Goal: Information Seeking & Learning: Learn about a topic

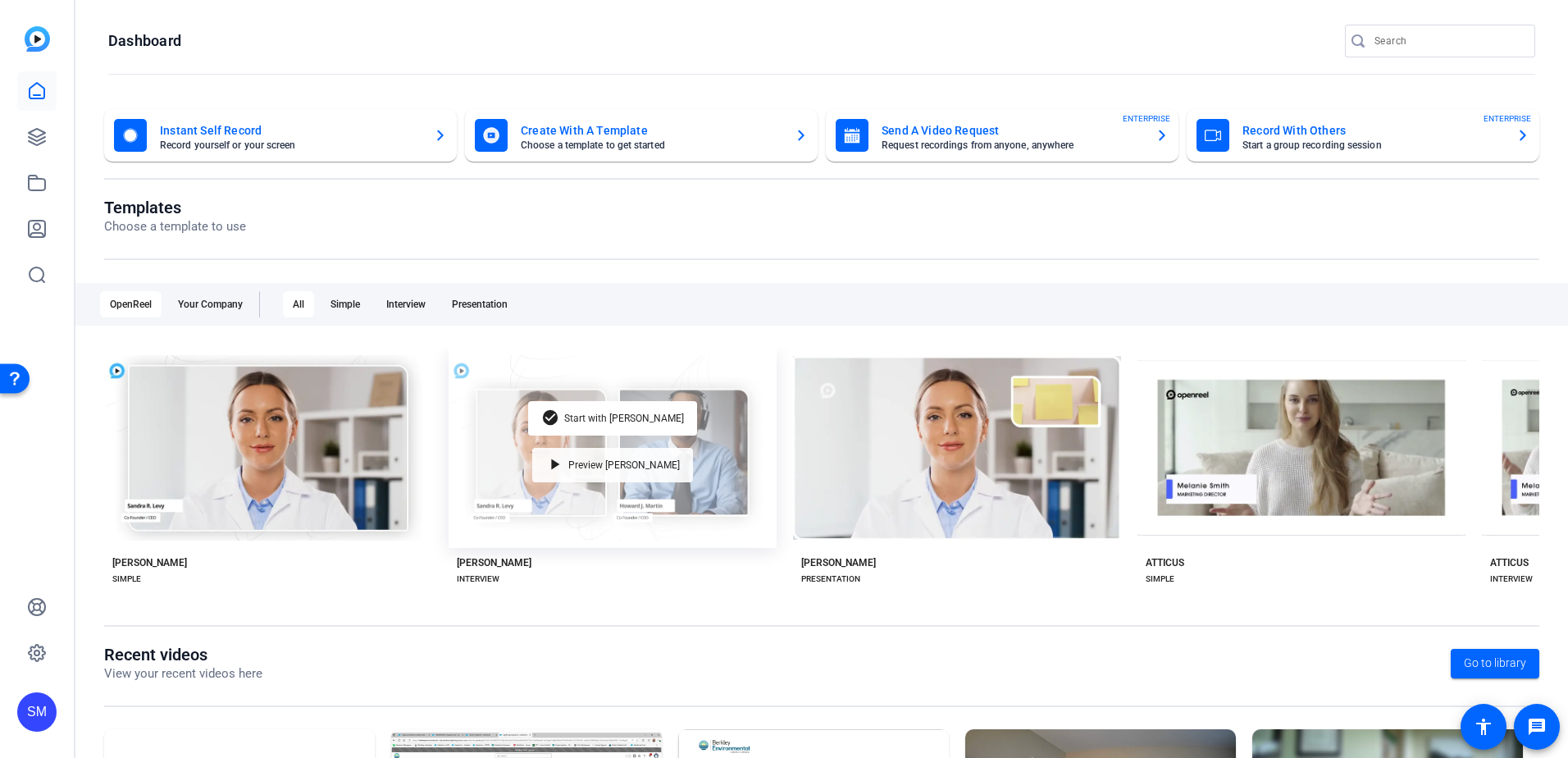
click at [636, 464] on span "Preview [PERSON_NAME]" at bounding box center [624, 465] width 112 height 10
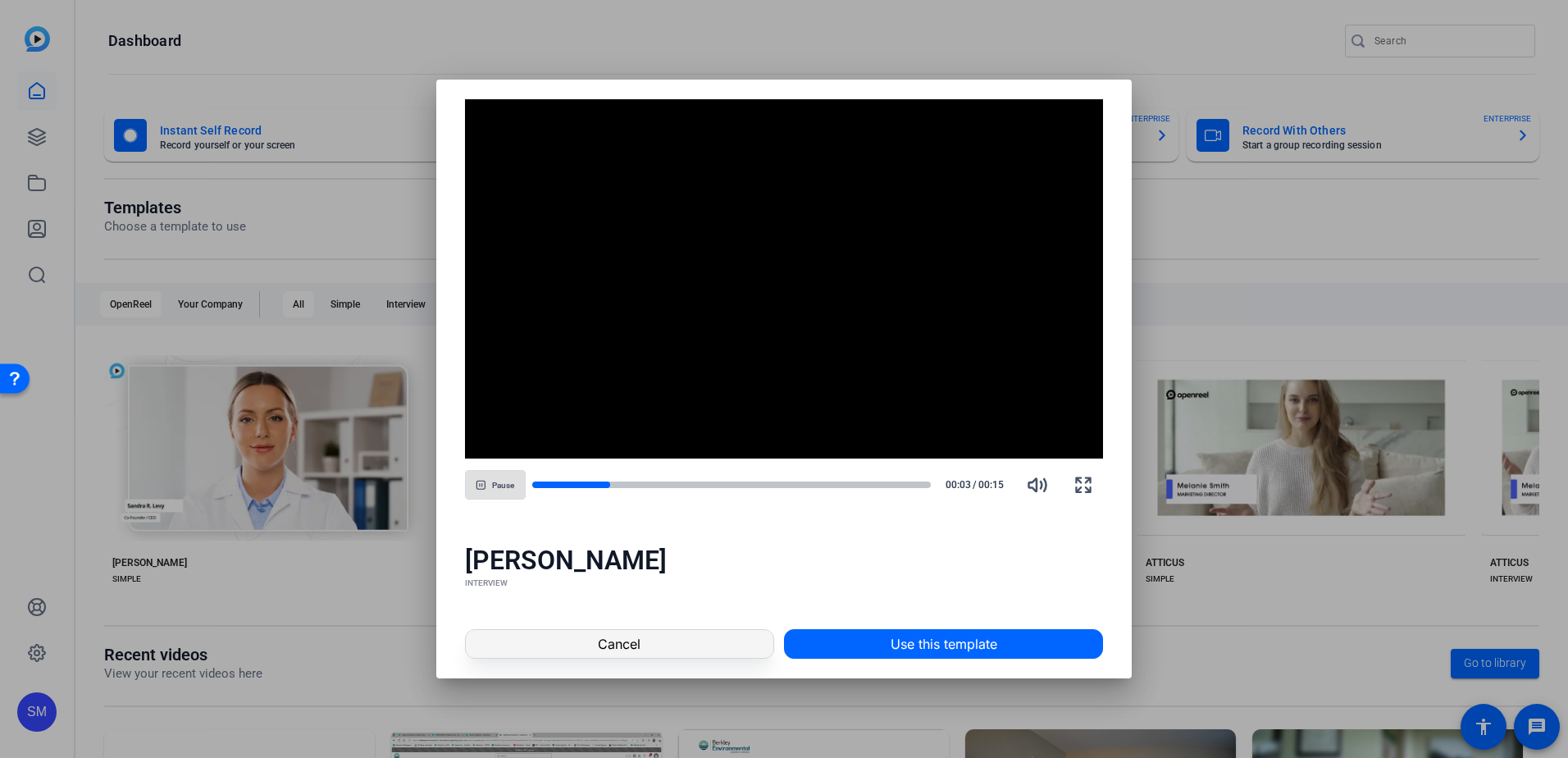
click at [568, 644] on span at bounding box center [619, 644] width 307 height 39
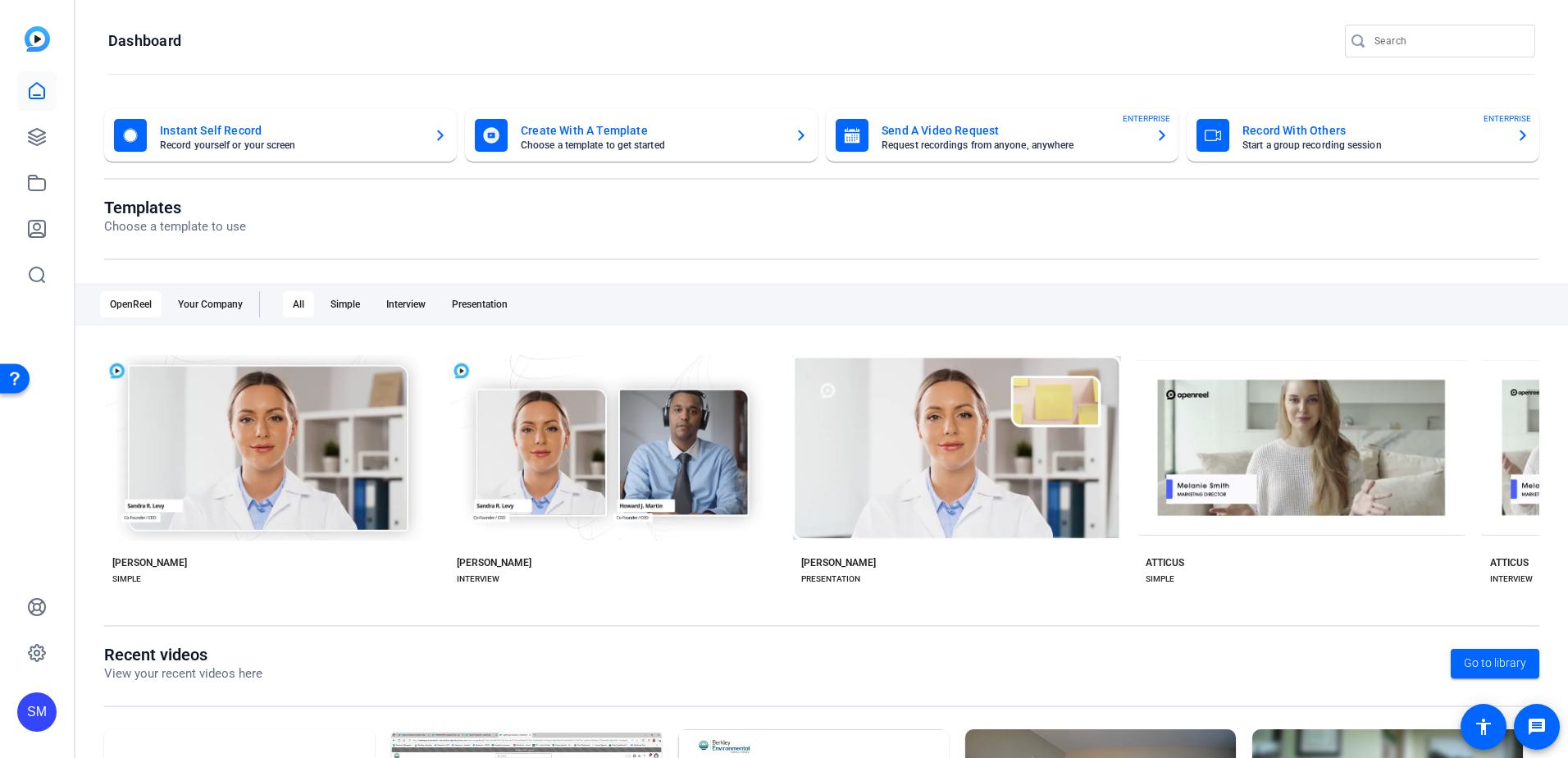
click at [300, 302] on div "All" at bounding box center [298, 304] width 31 height 26
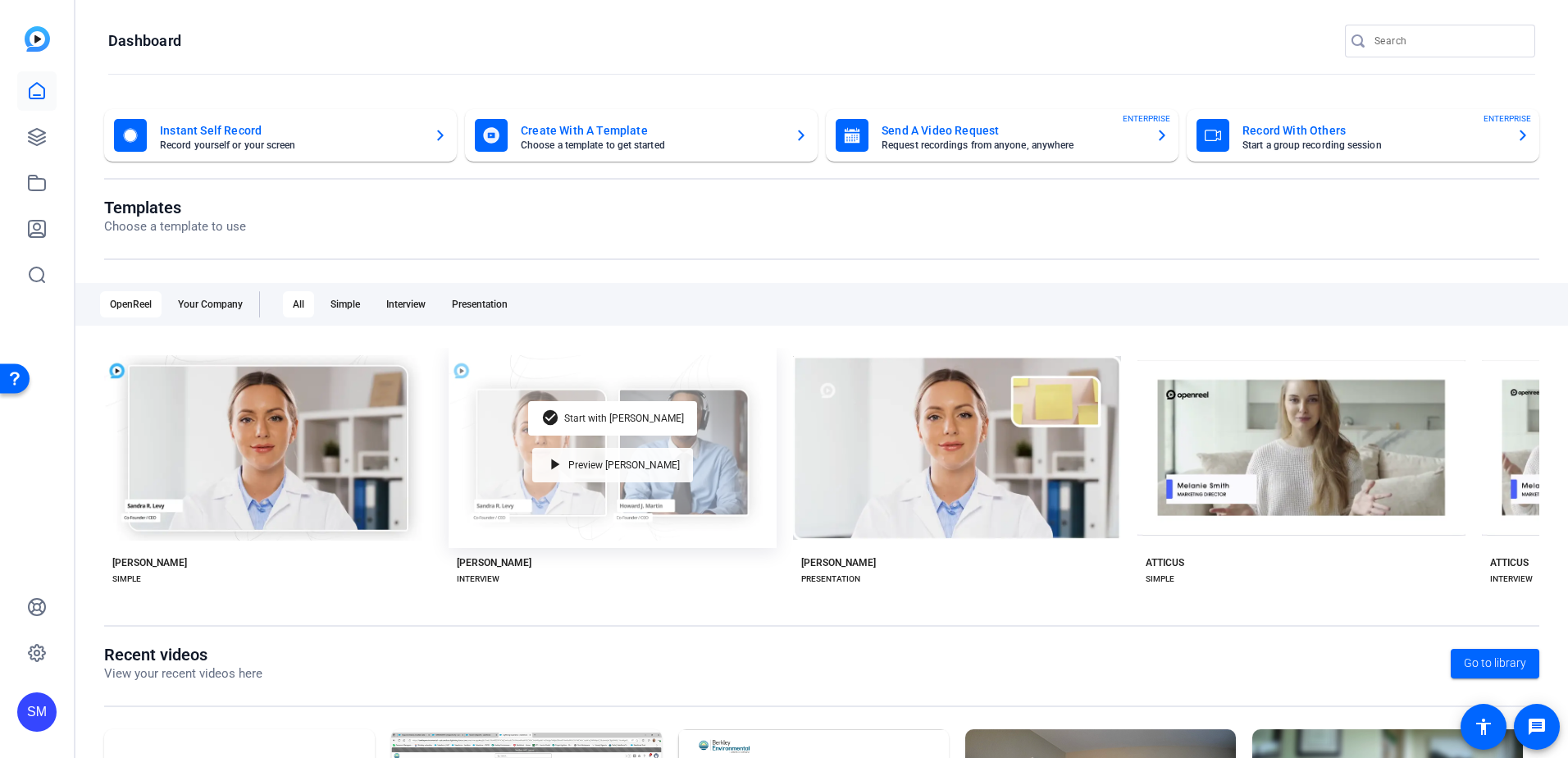
click at [630, 461] on span "Preview [PERSON_NAME]" at bounding box center [624, 465] width 112 height 10
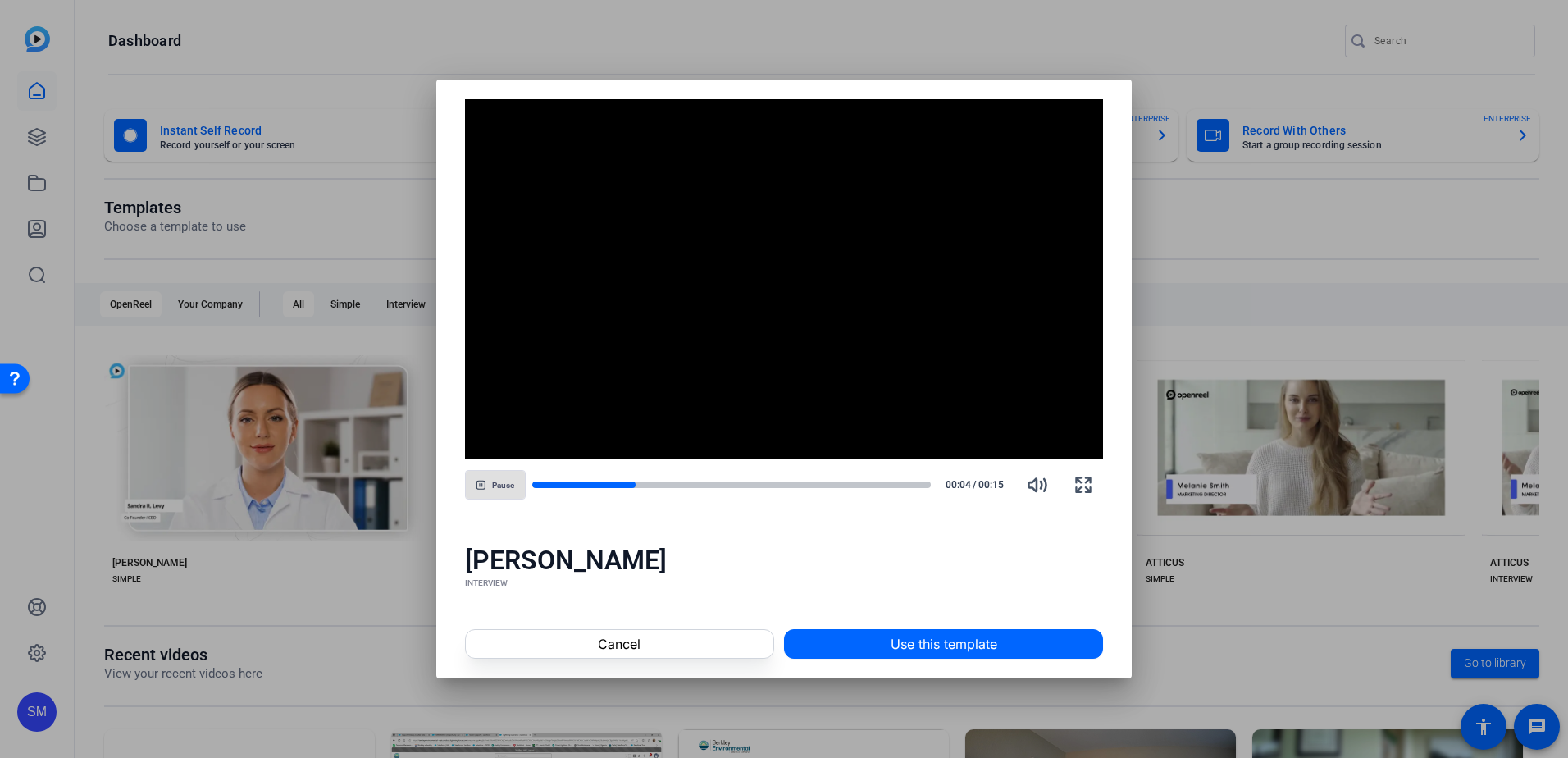
click at [487, 483] on span "button" at bounding box center [495, 484] width 59 height 39
click at [1248, 246] on div at bounding box center [784, 379] width 1568 height 758
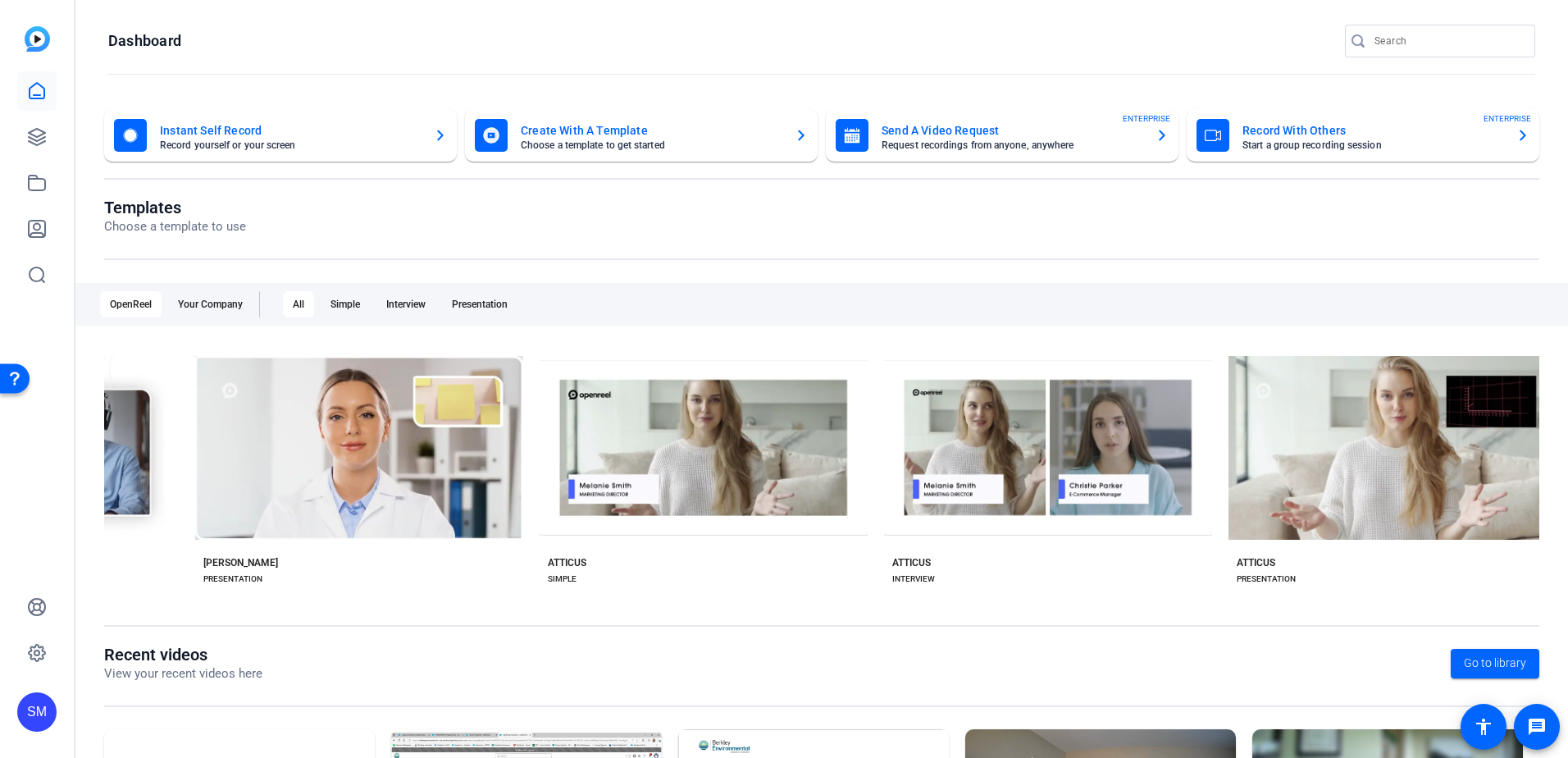
scroll to position [0, 718]
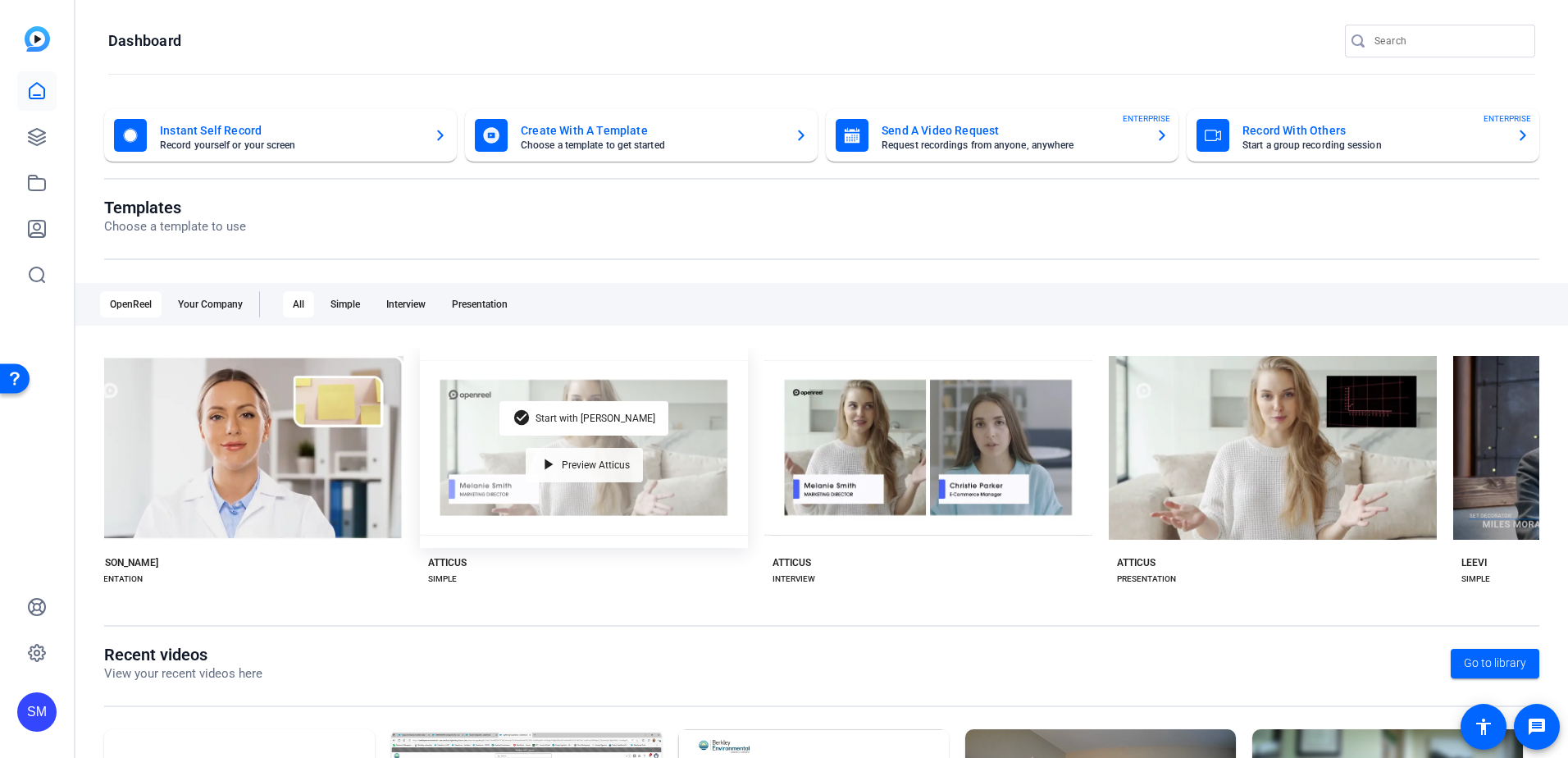
click at [563, 460] on span "Preview Atticus" at bounding box center [596, 465] width 68 height 10
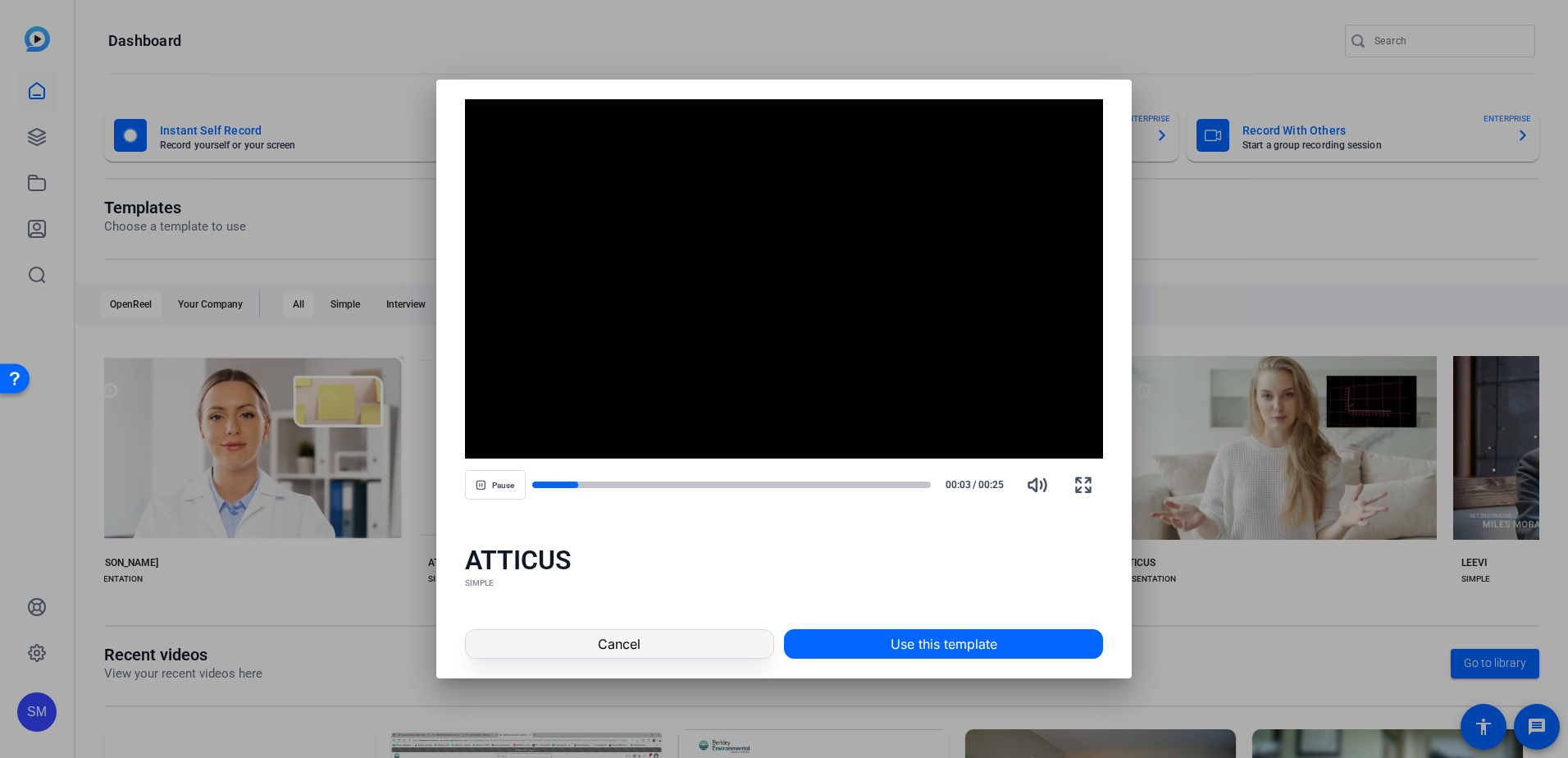
click at [602, 644] on span "Cancel" at bounding box center [618, 644] width 43 height 20
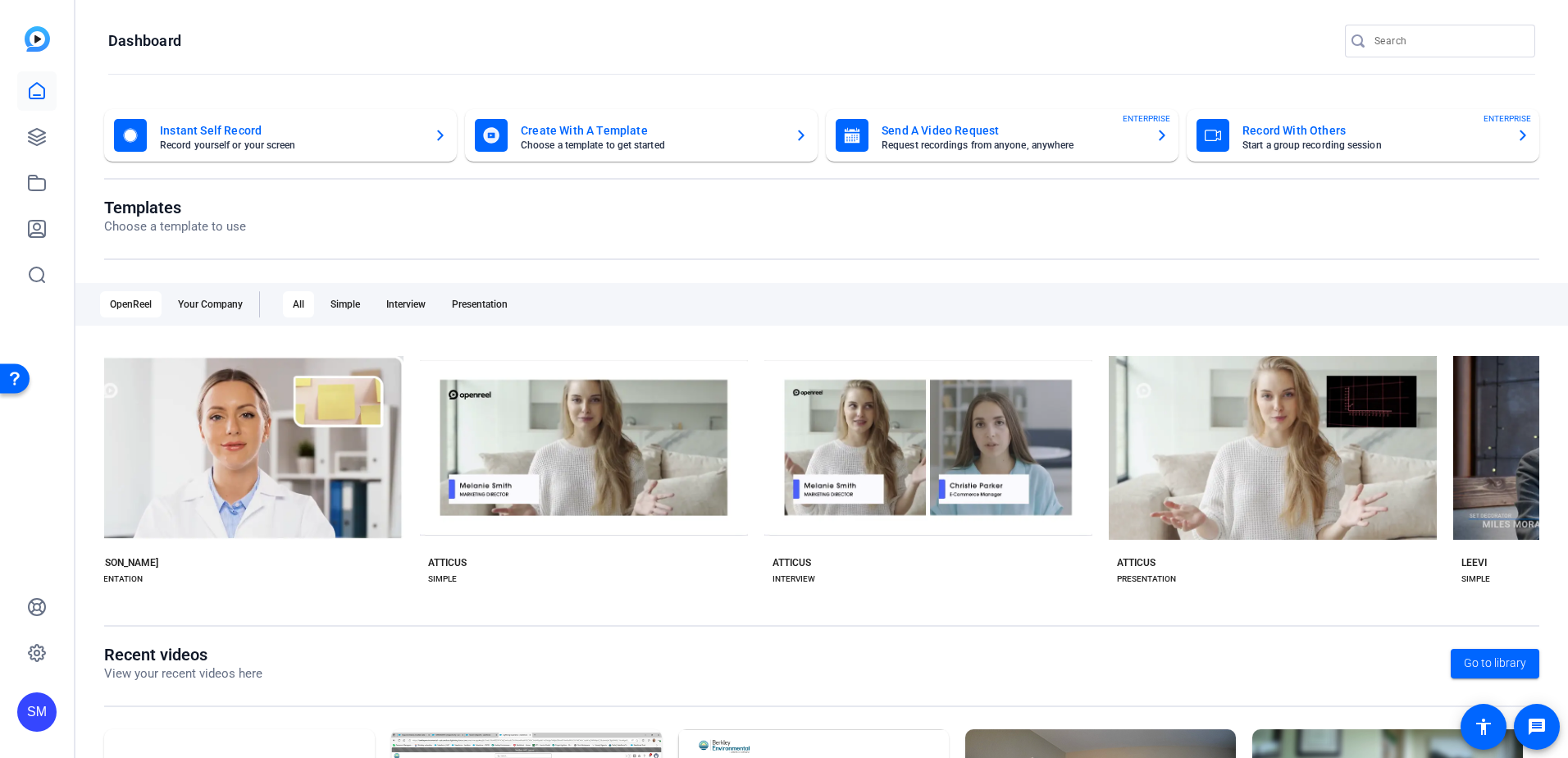
drag, startPoint x: 219, startPoint y: 609, endPoint x: 254, endPoint y: 603, distance: 35.5
click at [254, 603] on div "Templates Choose a template to use OpenReel Your Company All Simple Interview P…" at bounding box center [822, 422] width 1435 height 447
drag, startPoint x: 219, startPoint y: 593, endPoint x: 262, endPoint y: 594, distance: 43.0
click at [262, 594] on div "check_circle Start with [PERSON_NAME] play_arrow Preview [PERSON_NAME] SIMPLE c…" at bounding box center [822, 475] width 1435 height 255
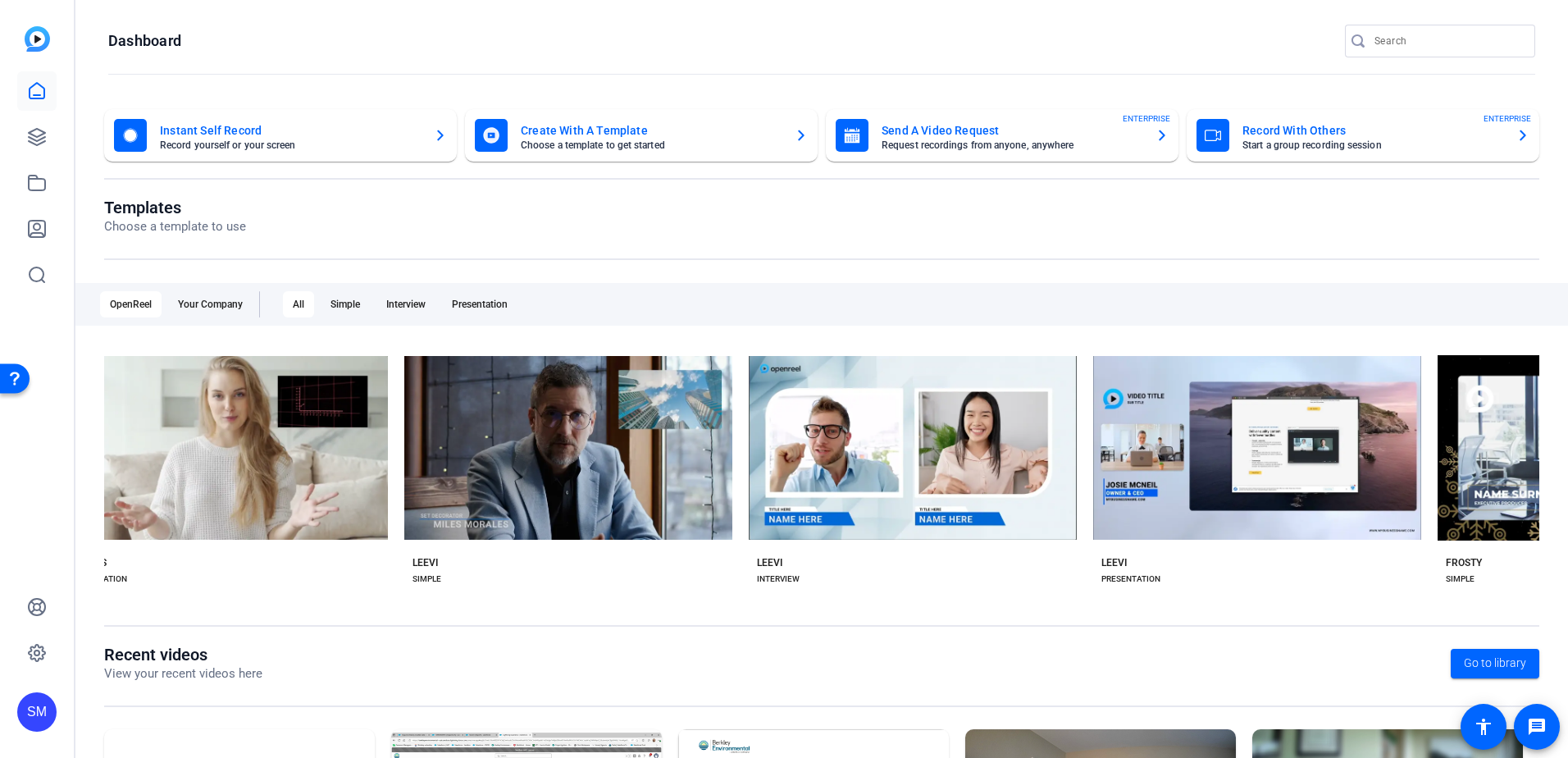
scroll to position [0, 1886]
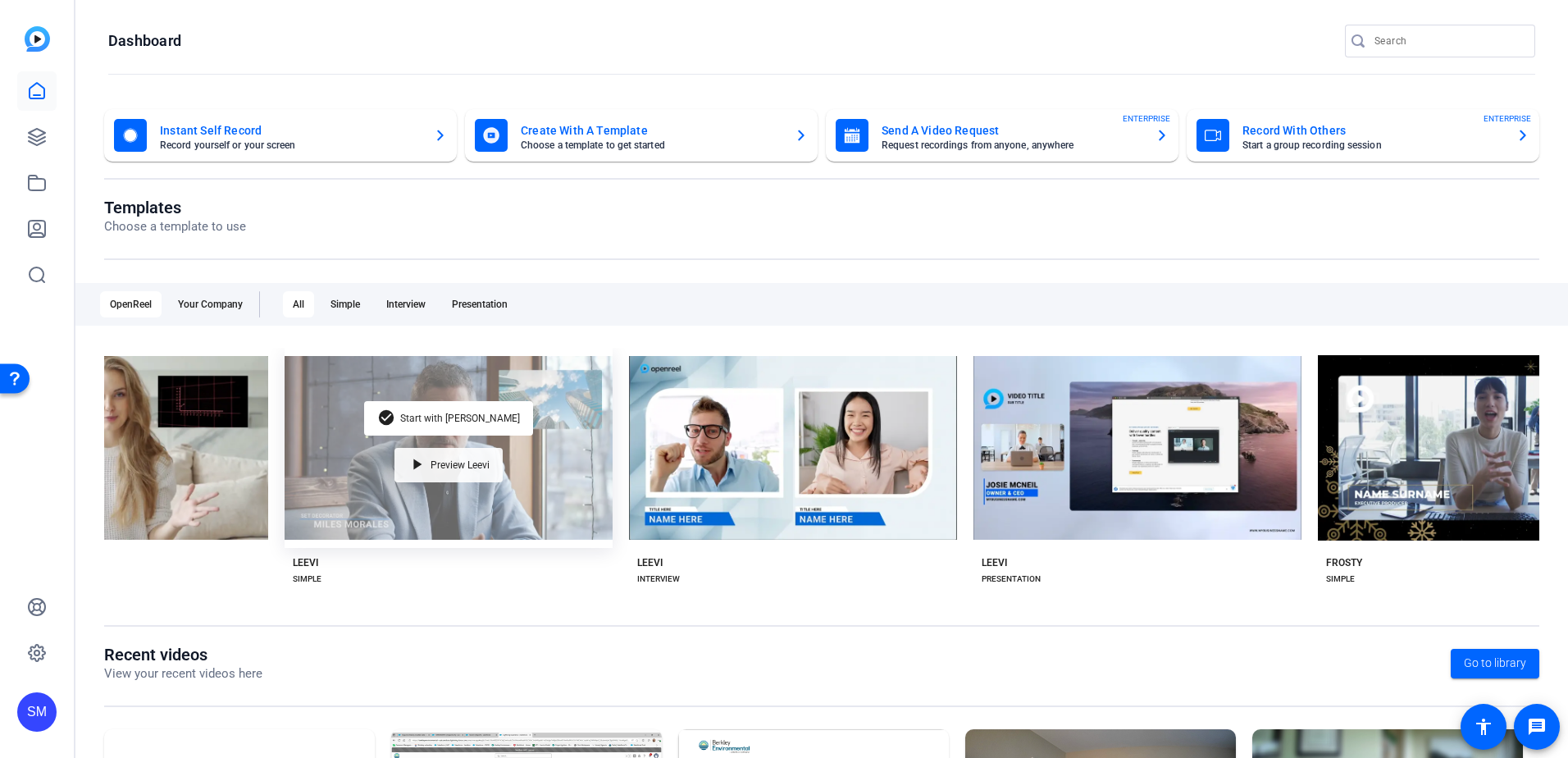
click at [430, 467] on div "play_arrow Preview Leevi" at bounding box center [449, 464] width 108 height 34
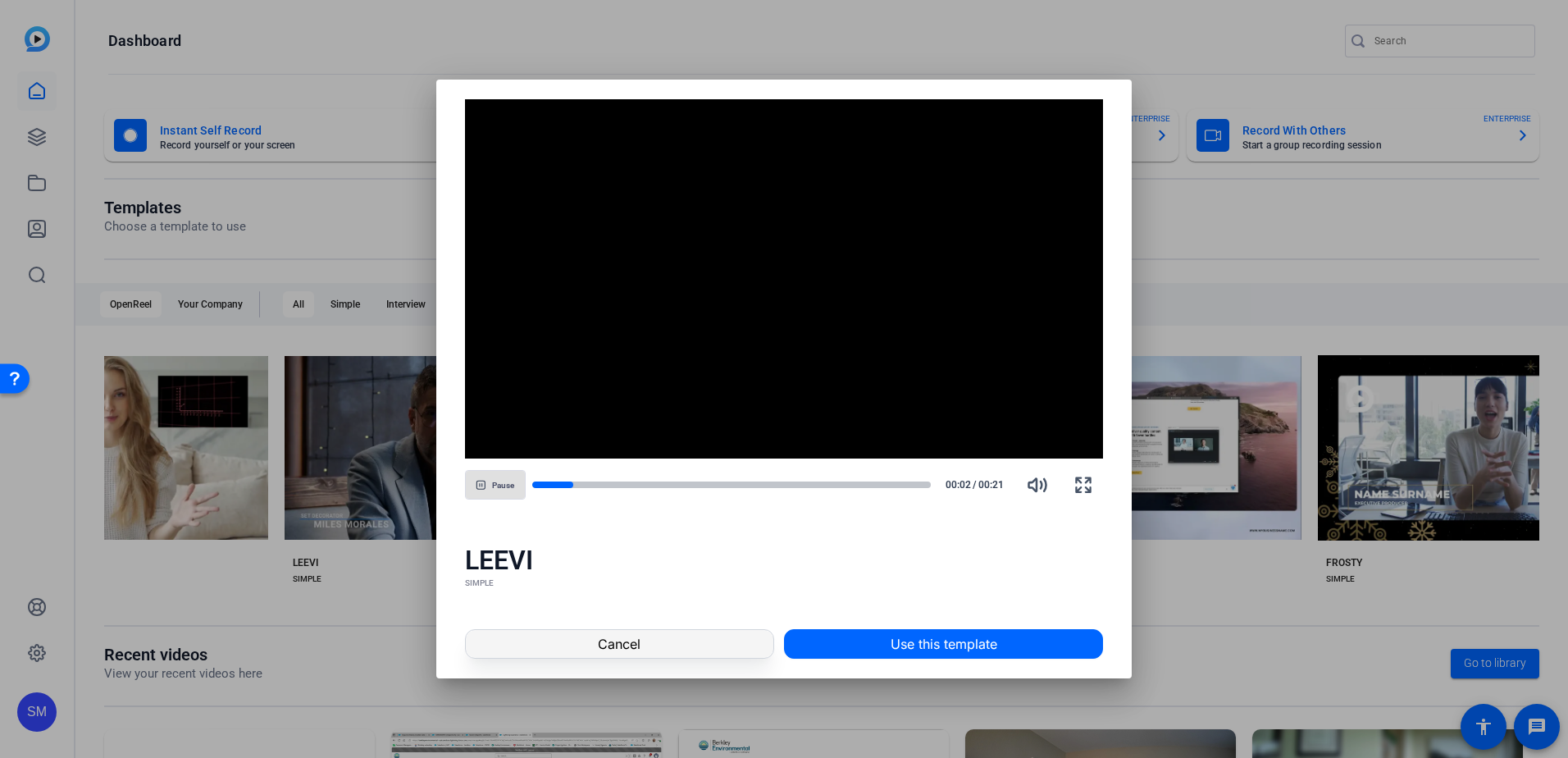
click at [636, 659] on span at bounding box center [619, 644] width 307 height 39
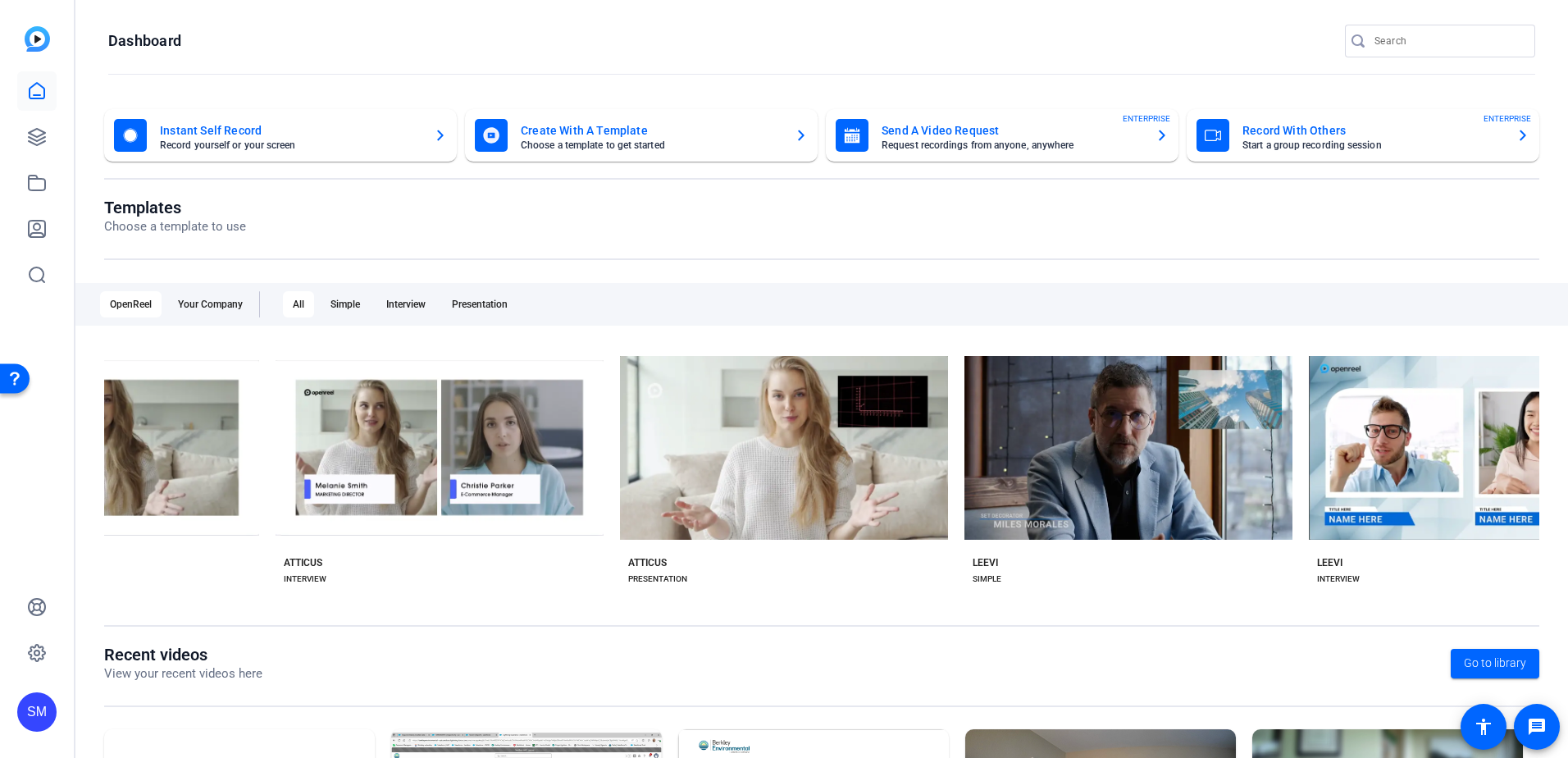
scroll to position [0, 1053]
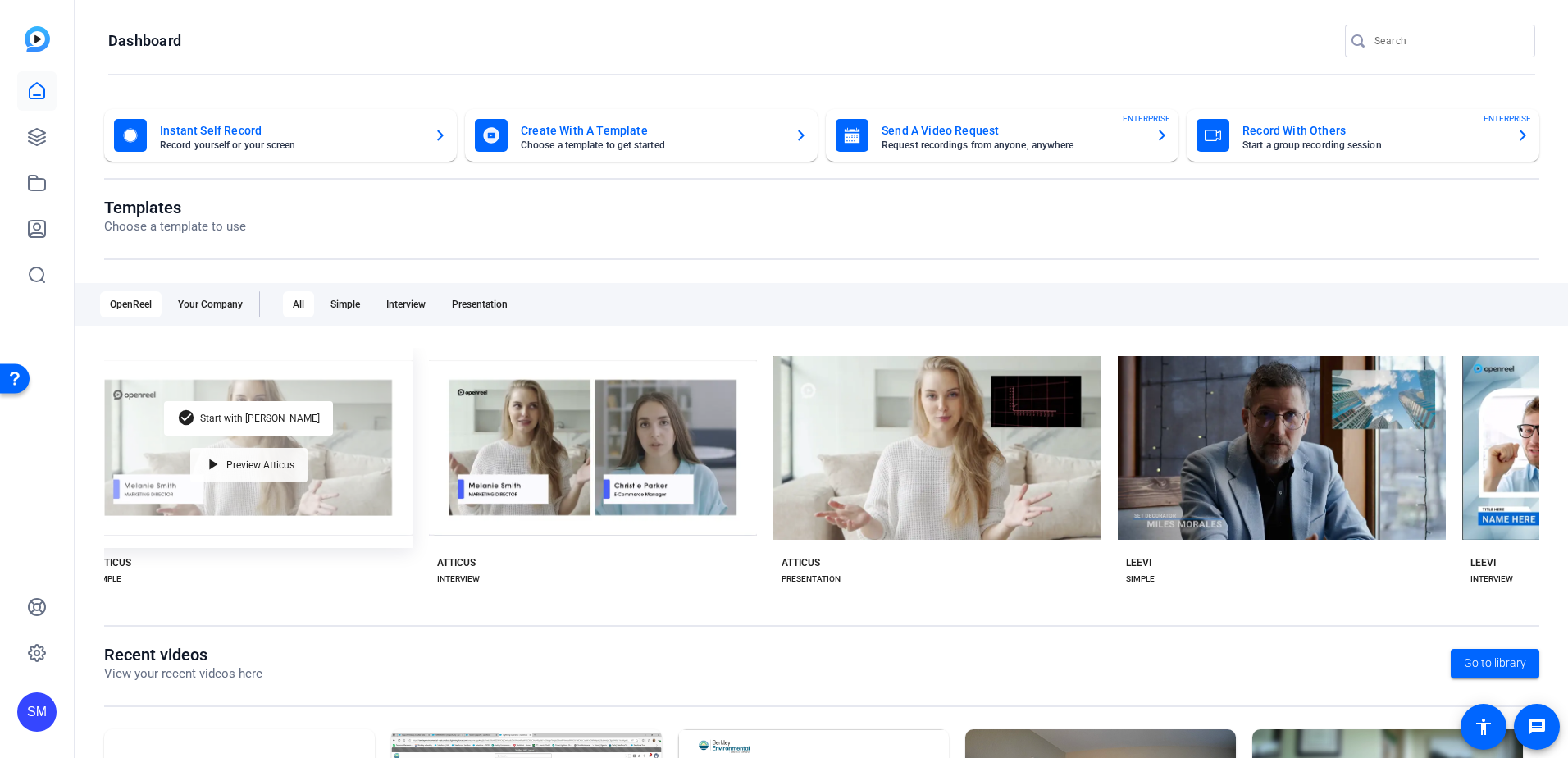
click at [230, 468] on div "play_arrow Preview Atticus" at bounding box center [249, 464] width 118 height 34
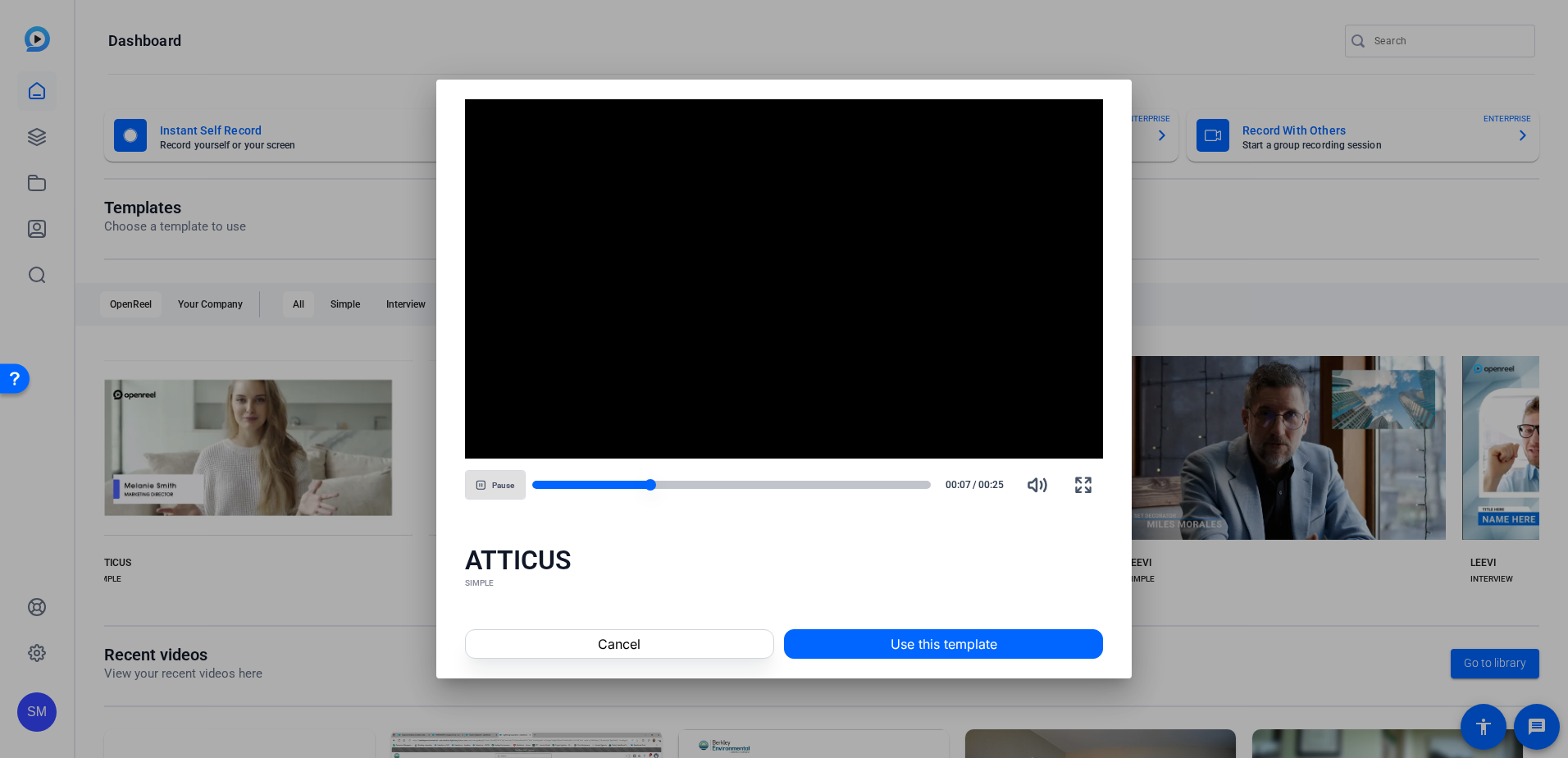
click at [534, 486] on div at bounding box center [591, 485] width 118 height 8
click at [484, 481] on icon "button" at bounding box center [481, 485] width 8 height 8
click at [493, 495] on span "button" at bounding box center [495, 484] width 59 height 39
click at [491, 486] on span "button" at bounding box center [495, 484] width 59 height 39
drag, startPoint x: 618, startPoint y: 488, endPoint x: 532, endPoint y: 487, distance: 86.0
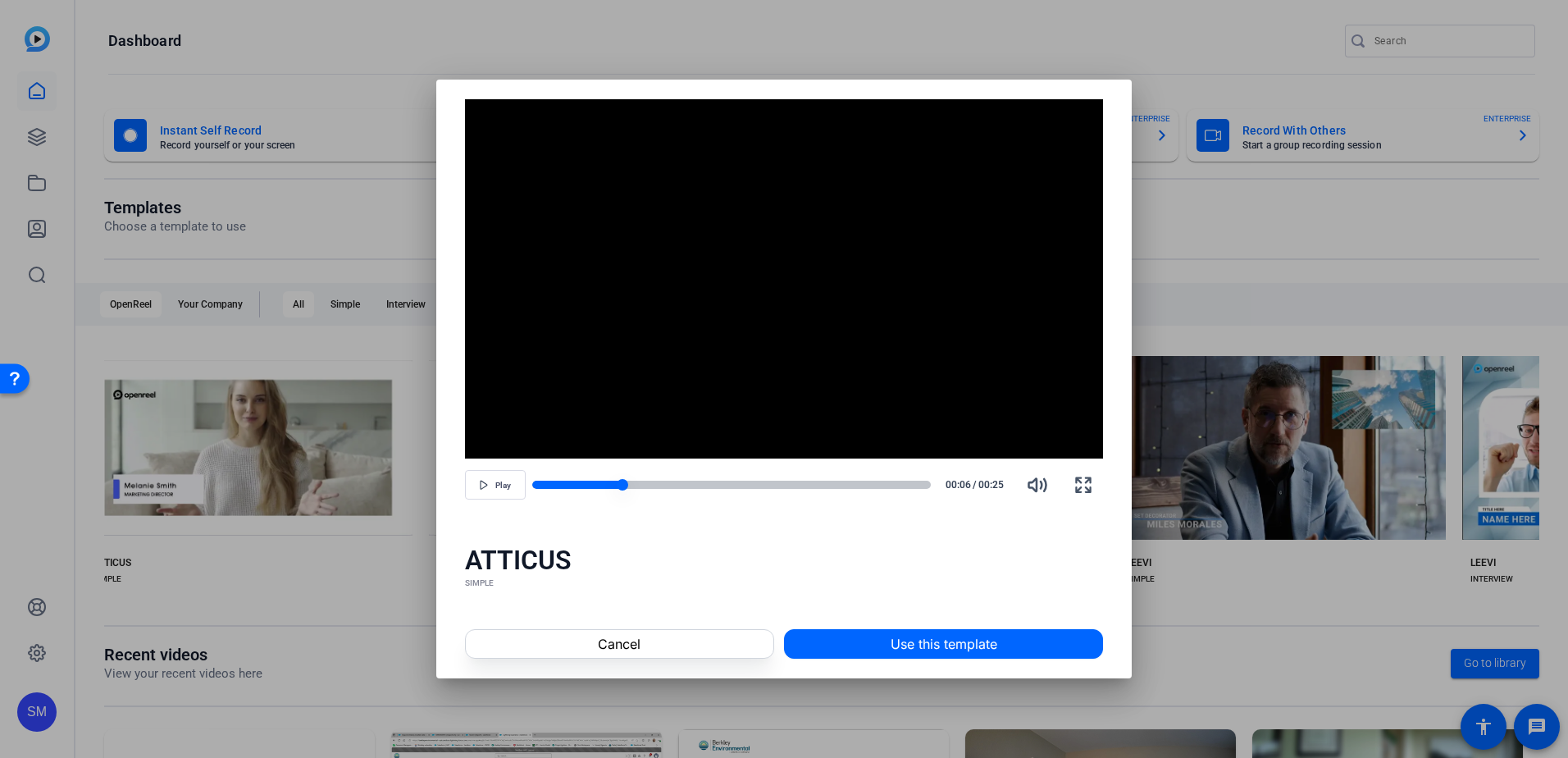
click at [532, 487] on div at bounding box center [732, 485] width 400 height 12
click at [479, 478] on span "button" at bounding box center [495, 484] width 59 height 39
click at [536, 485] on div at bounding box center [564, 485] width 63 height 8
click at [483, 485] on icon "button" at bounding box center [484, 485] width 10 height 10
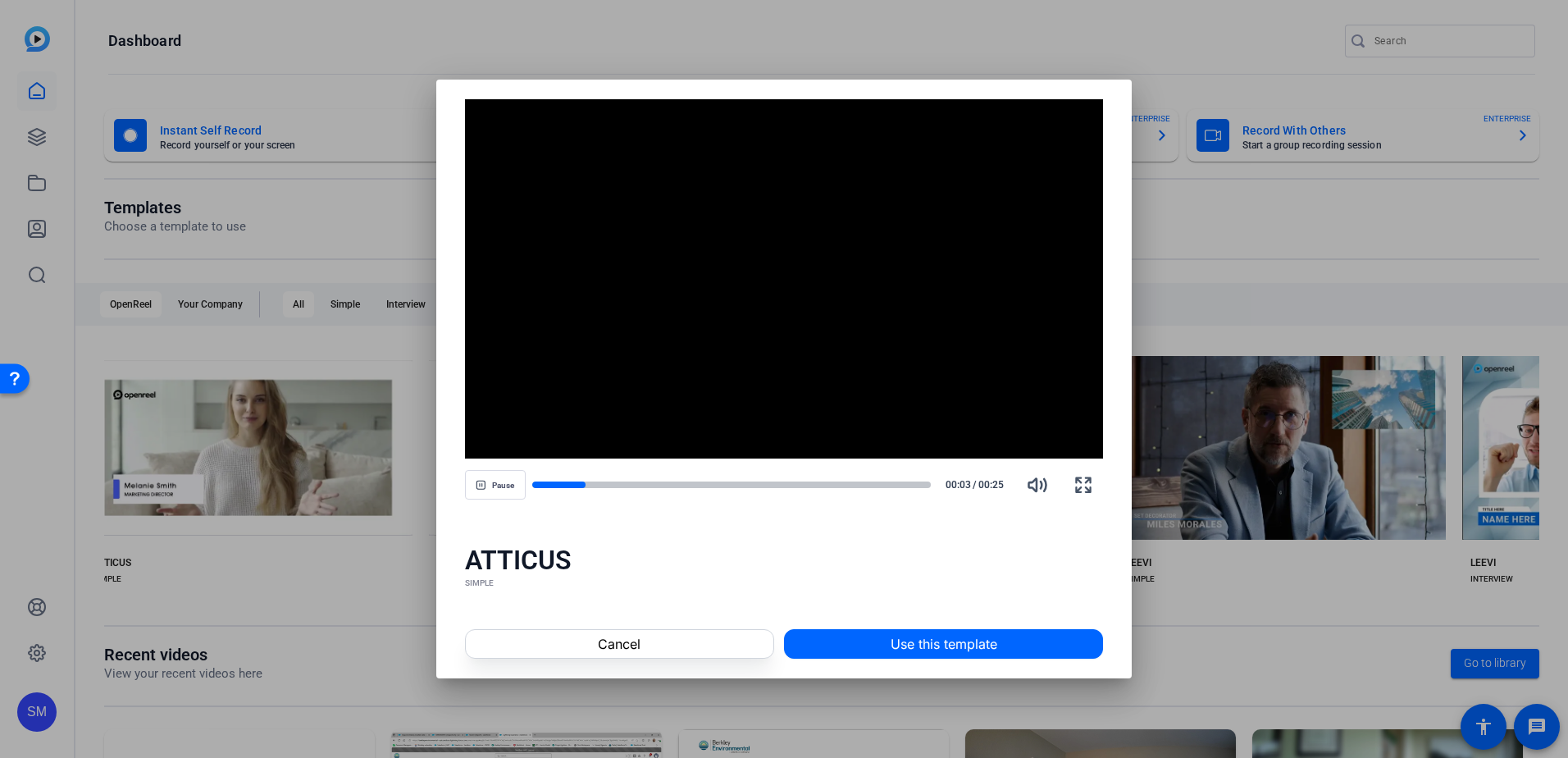
click at [483, 485] on icon "button" at bounding box center [481, 485] width 10 height 10
click at [643, 648] on span at bounding box center [619, 644] width 307 height 39
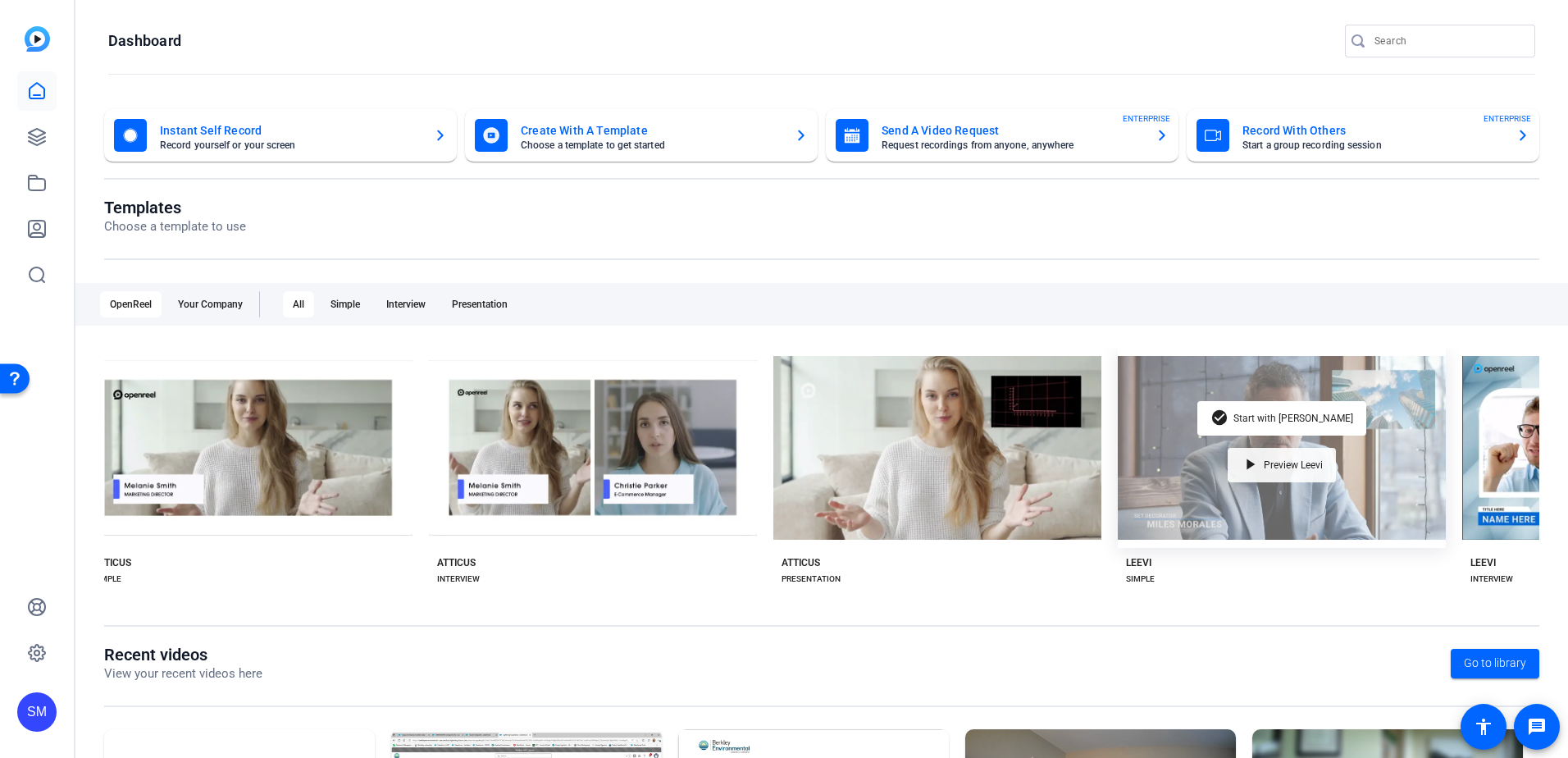
click at [1274, 460] on span "Preview Leevi" at bounding box center [1293, 465] width 59 height 10
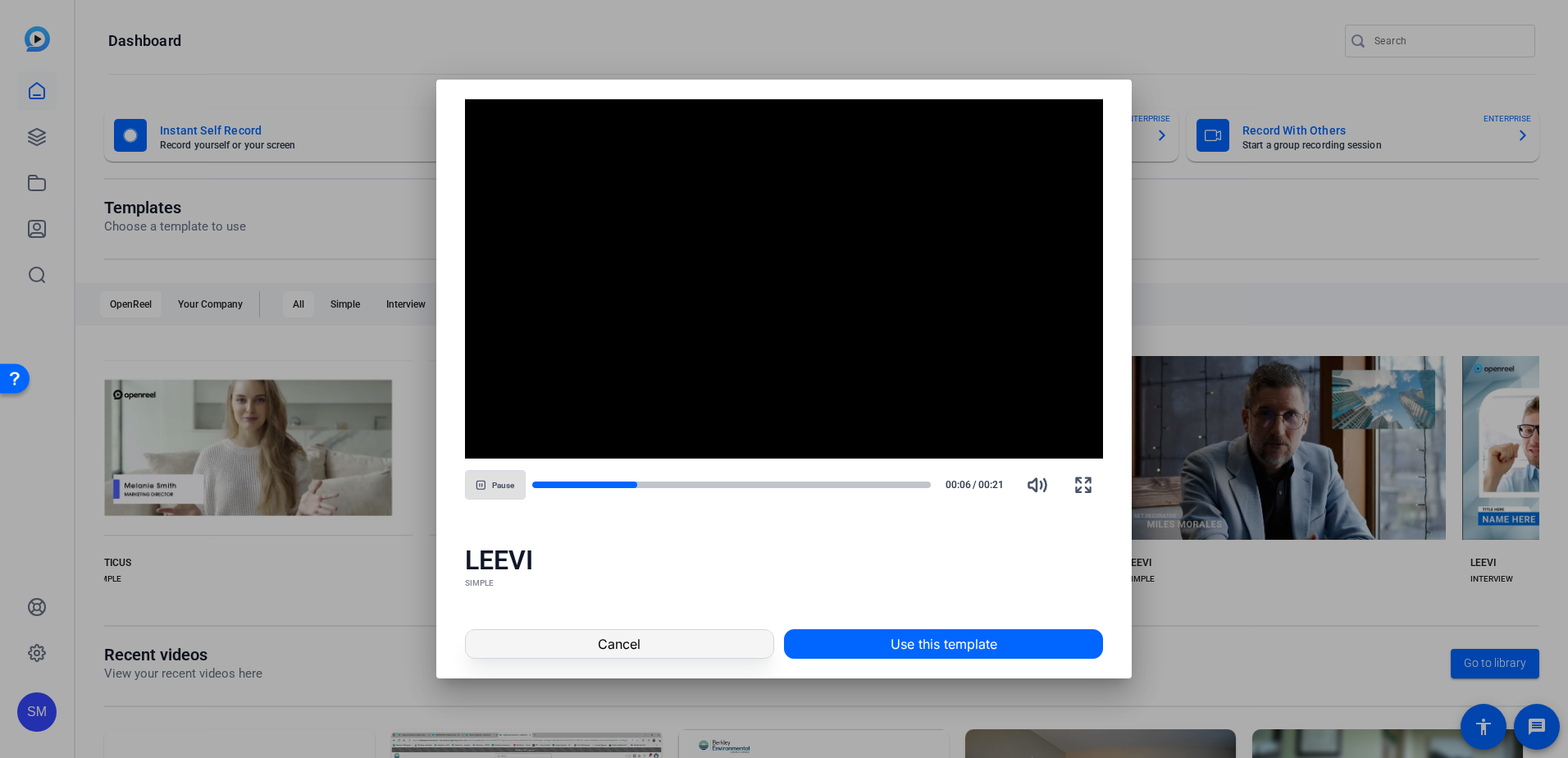
click at [654, 646] on span at bounding box center [619, 644] width 307 height 39
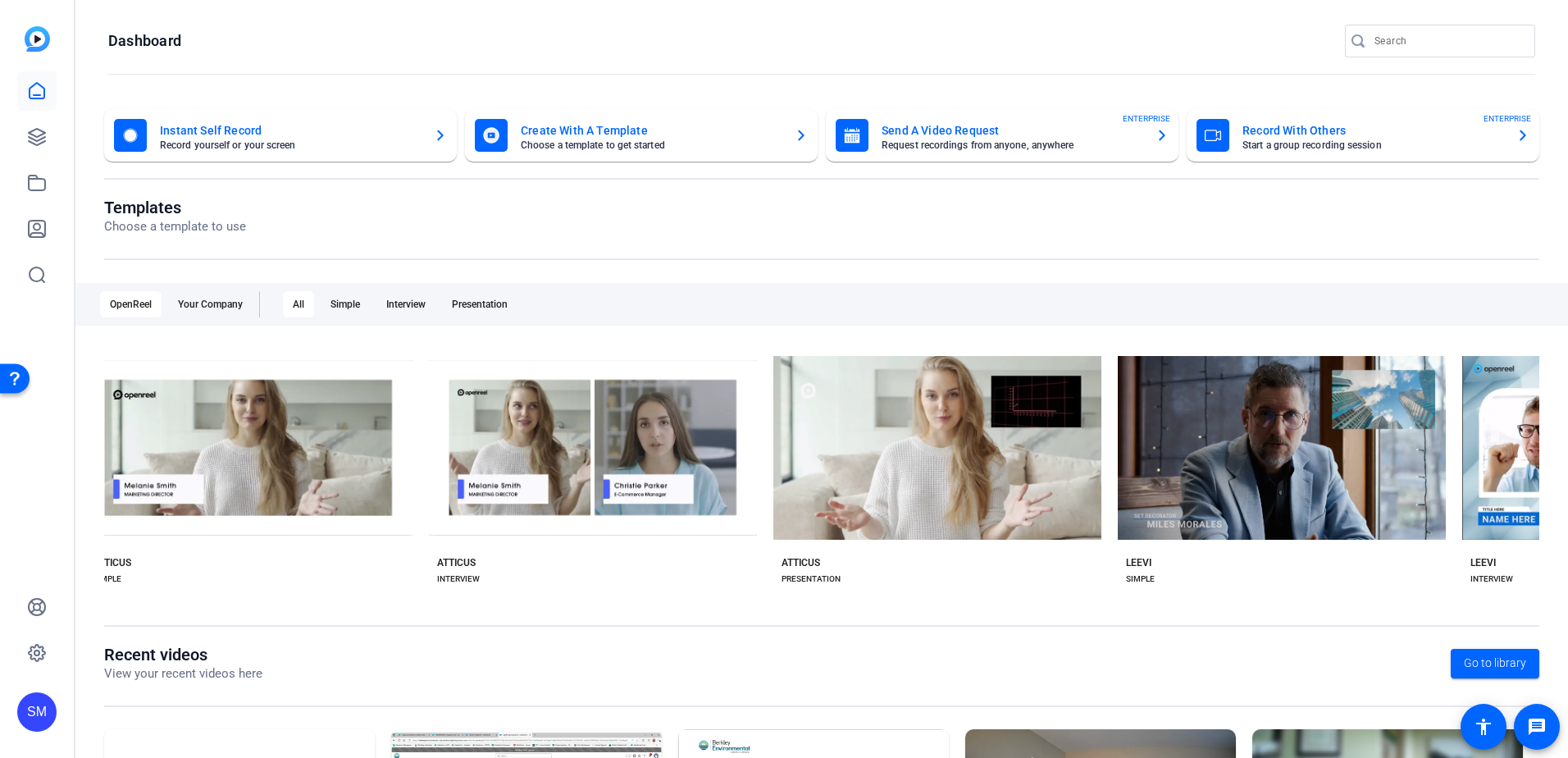
drag, startPoint x: 235, startPoint y: 604, endPoint x: 278, endPoint y: 599, distance: 43.3
click at [278, 599] on div "Templates Choose a template to use OpenReel Your Company All Simple Interview P…" at bounding box center [822, 422] width 1435 height 447
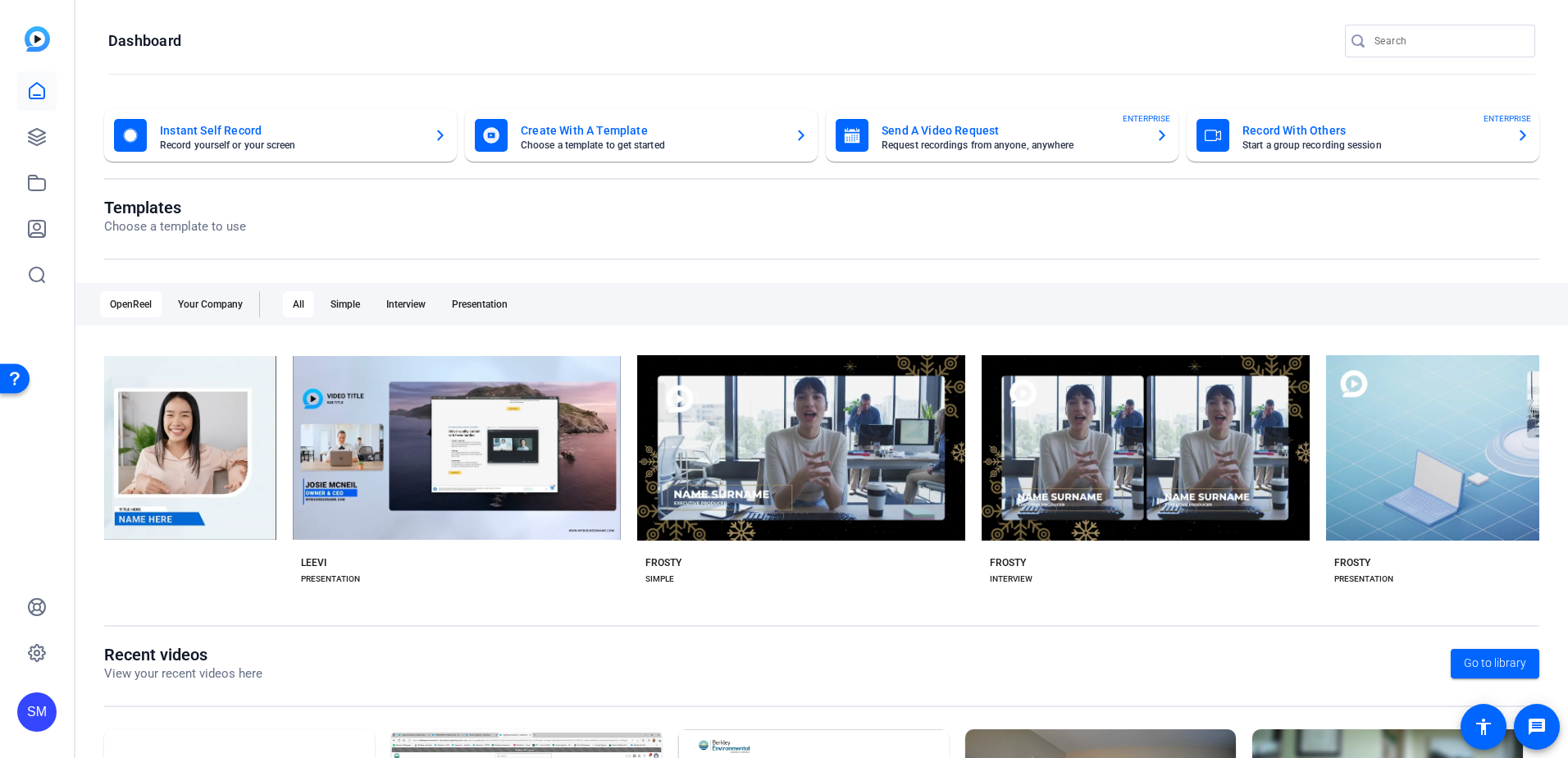
scroll to position [0, 2594]
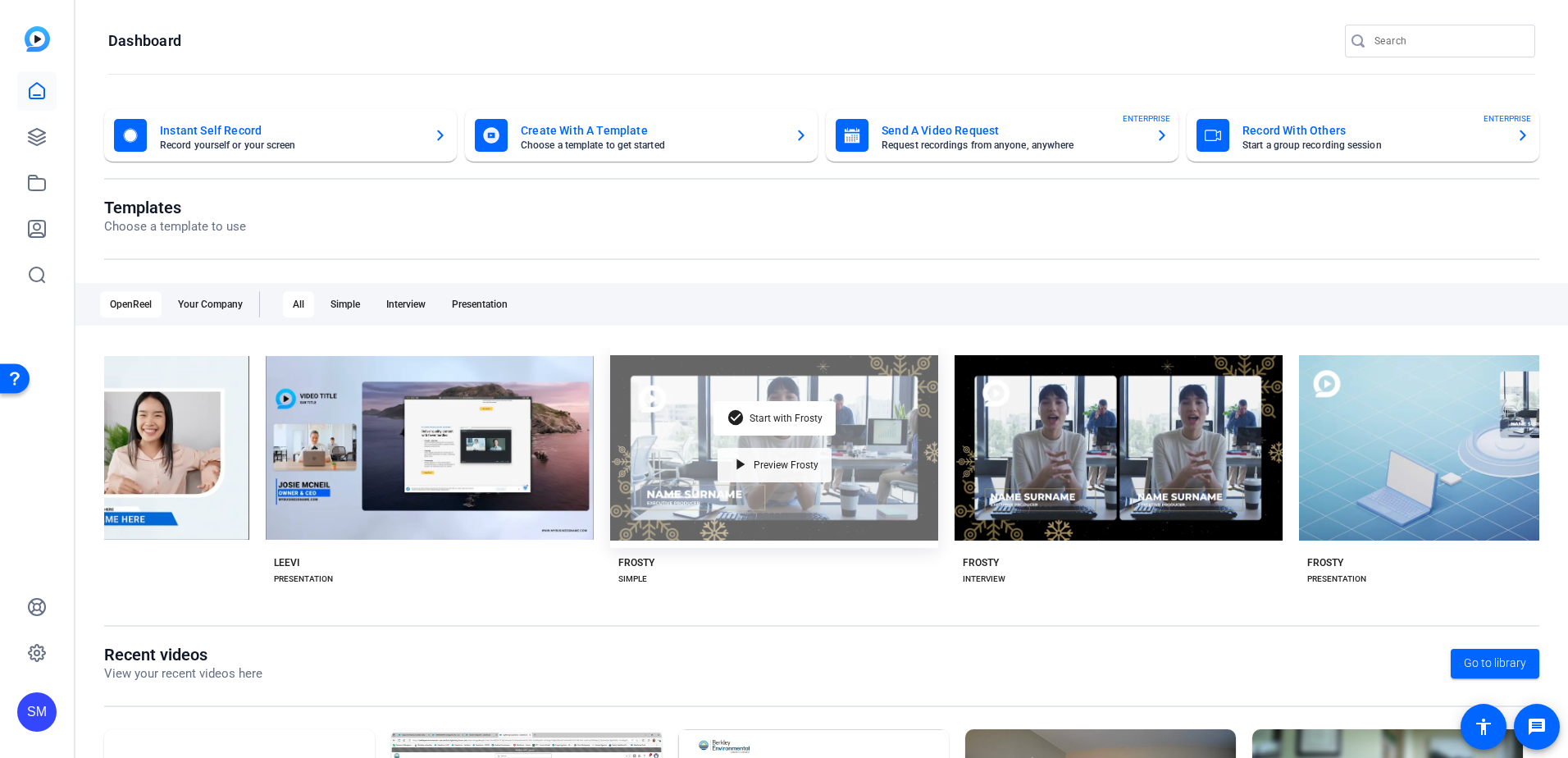
click at [756, 462] on span "Preview Frosty" at bounding box center [786, 465] width 65 height 10
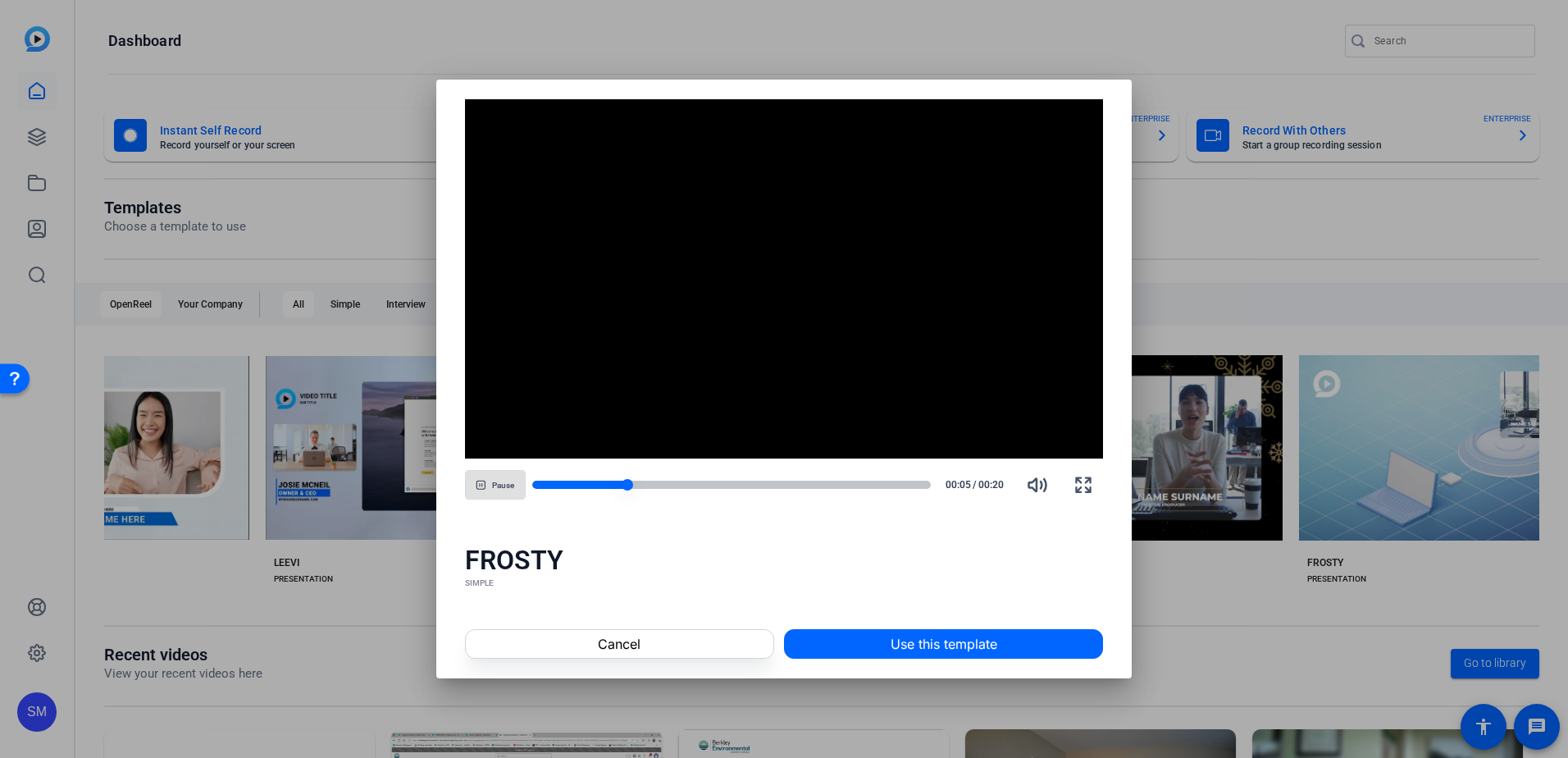
click at [537, 481] on div at bounding box center [580, 485] width 96 height 8
click at [537, 481] on div at bounding box center [574, 485] width 84 height 8
click at [537, 481] on div at bounding box center [567, 485] width 69 height 8
click at [555, 642] on span at bounding box center [619, 644] width 307 height 39
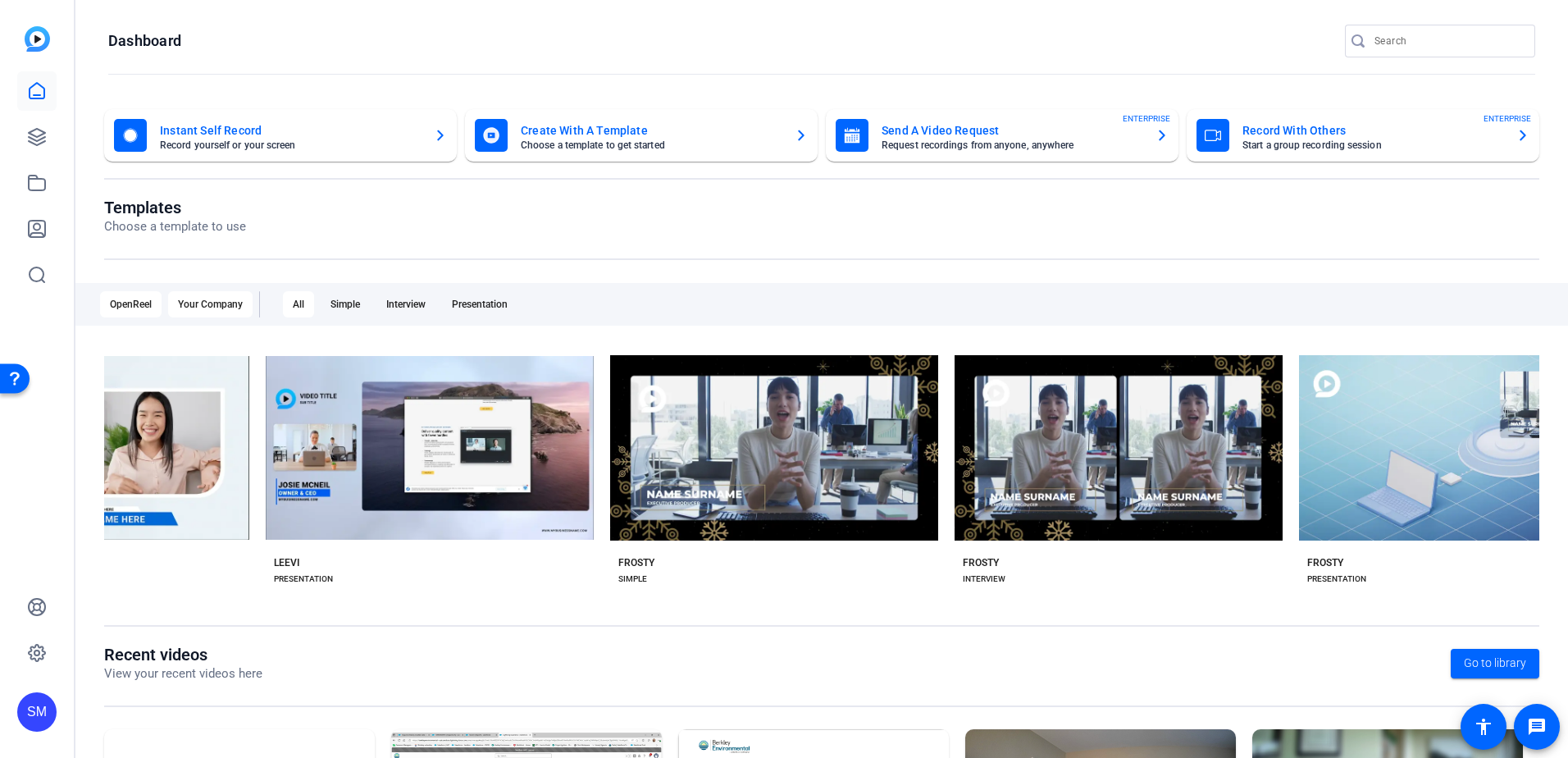
click at [222, 298] on div "Your Company" at bounding box center [209, 304] width 84 height 26
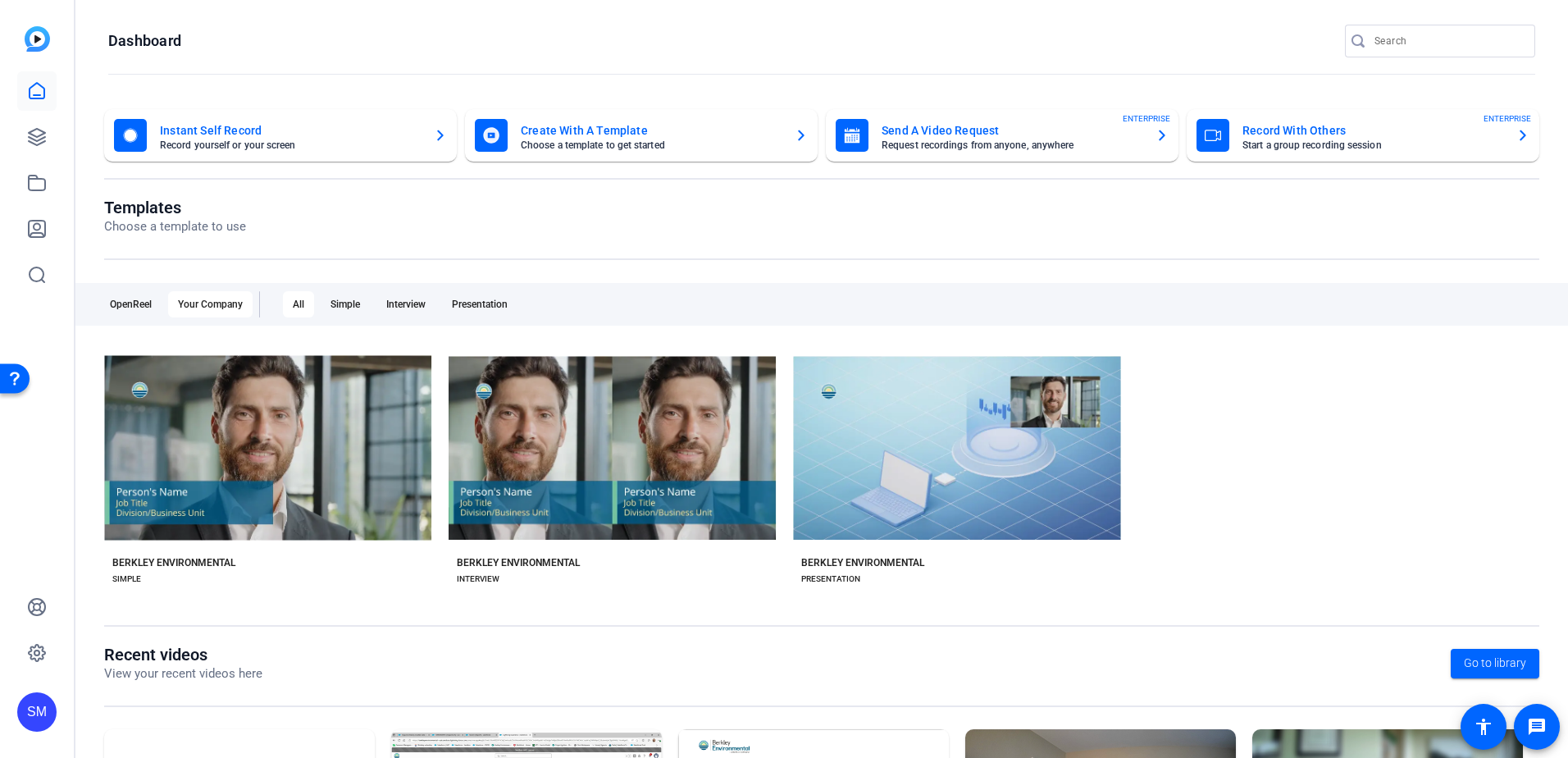
scroll to position [0, 0]
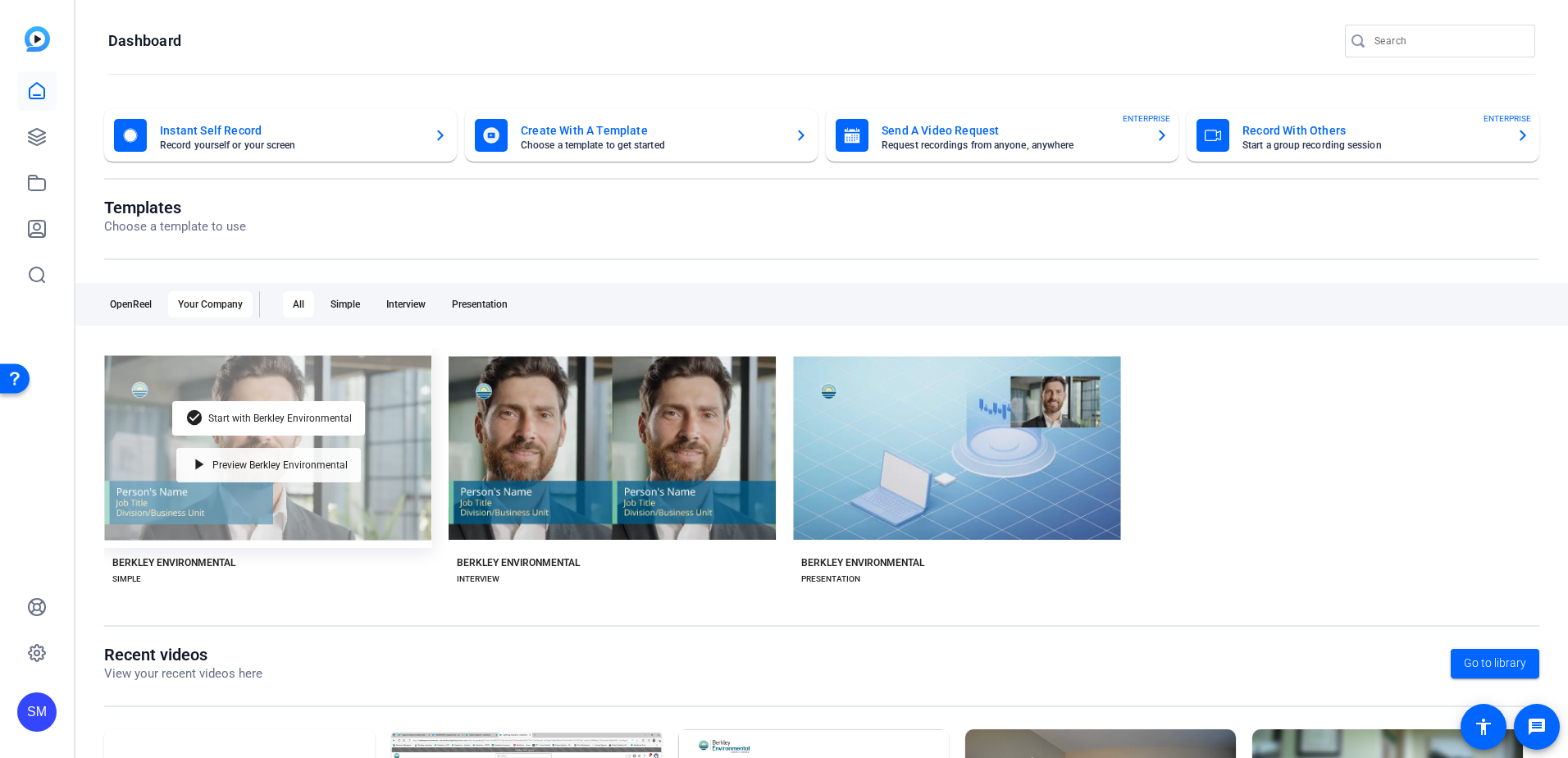
click at [235, 461] on span "Preview Berkley Environmental" at bounding box center [280, 465] width 135 height 10
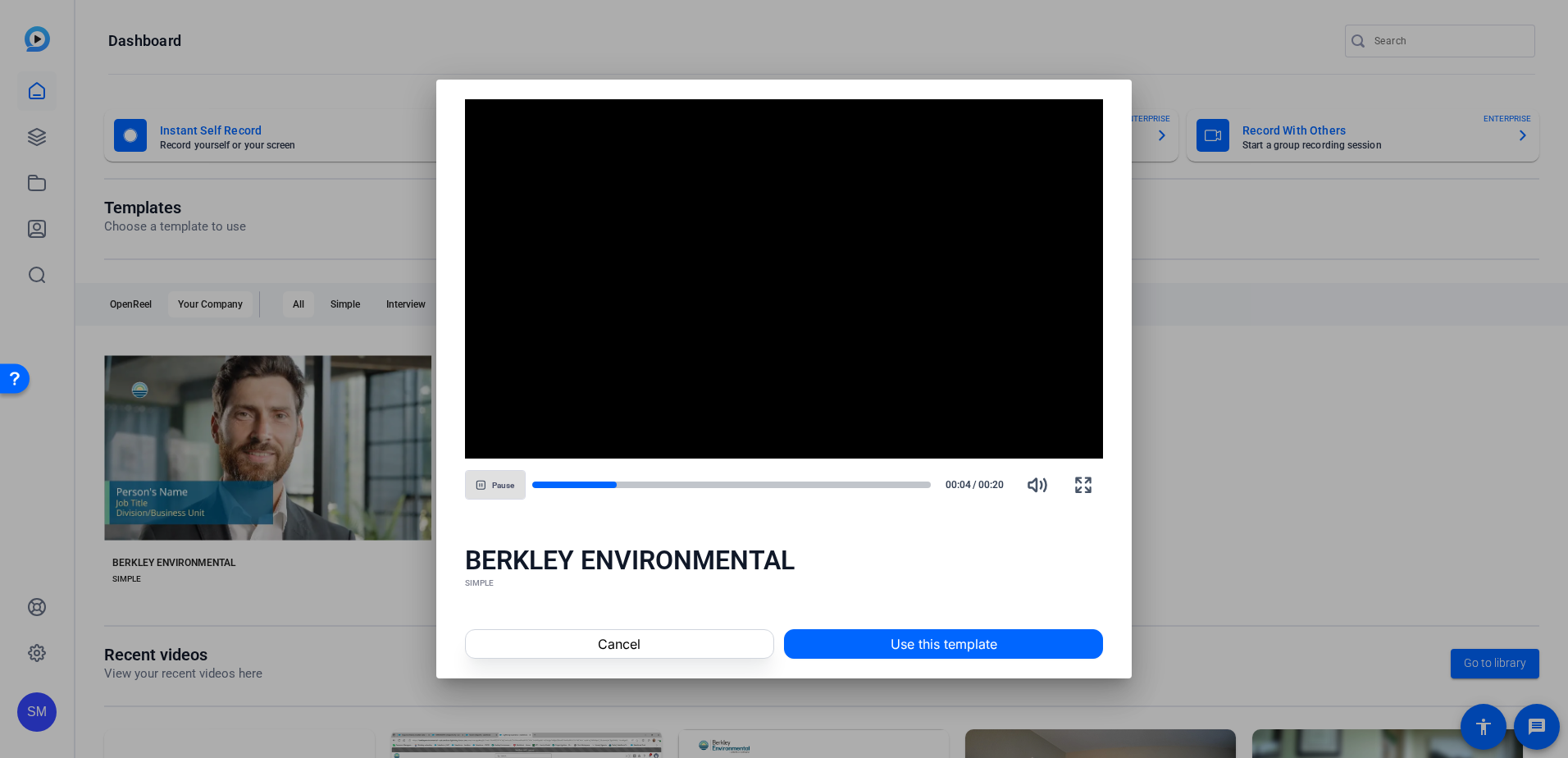
click at [512, 490] on span "Pause" at bounding box center [503, 486] width 23 height 10
drag, startPoint x: 619, startPoint y: 484, endPoint x: 508, endPoint y: 478, distance: 111.2
click at [508, 478] on div "Play 00:05 / 00:20" at bounding box center [784, 484] width 638 height 39
click at [537, 483] on div at bounding box center [577, 485] width 90 height 8
click at [505, 478] on span "Play" at bounding box center [502, 484] width 16 height 13
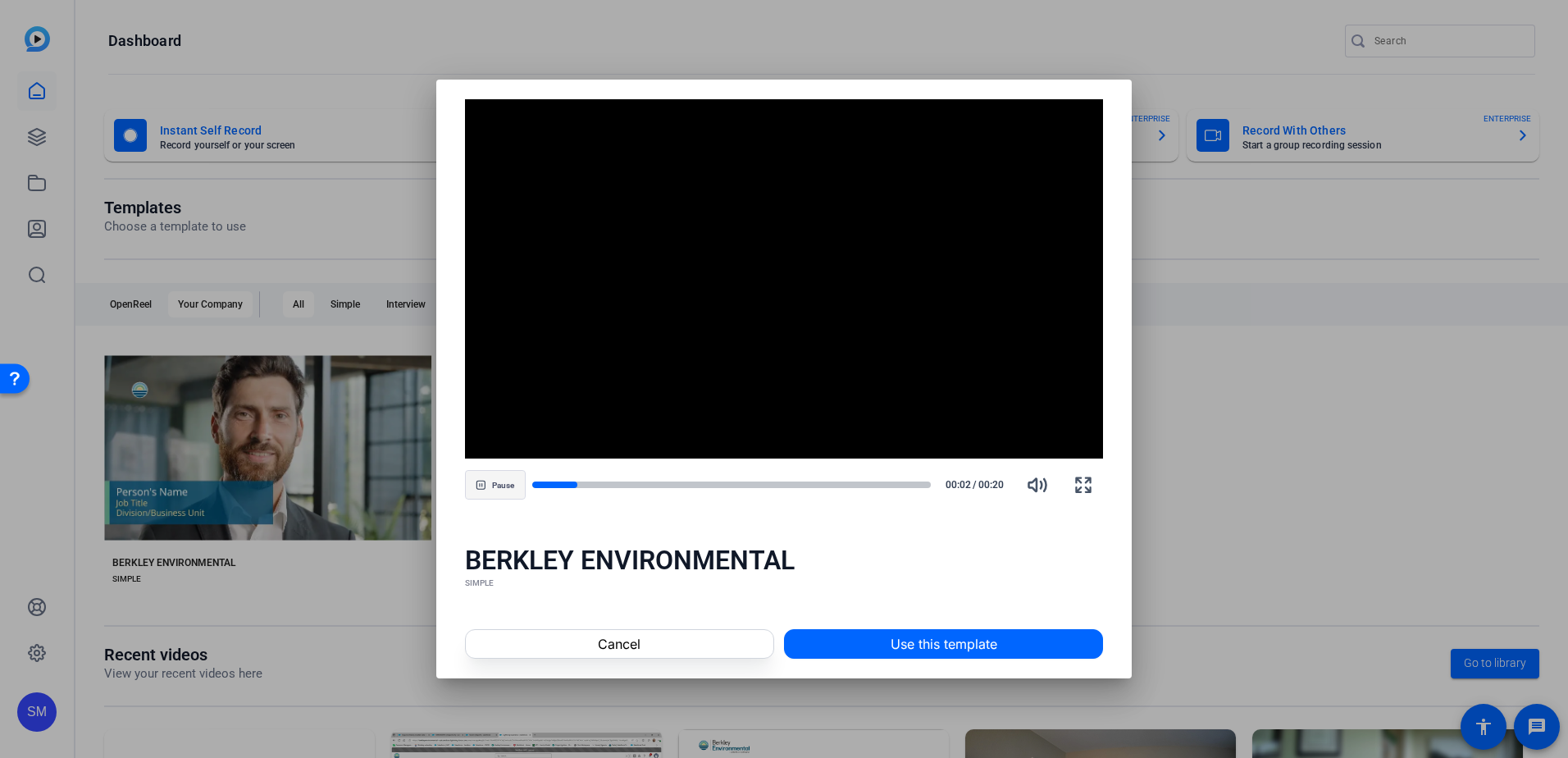
click at [505, 478] on span "Pause" at bounding box center [503, 484] width 23 height 13
click at [300, 179] on div at bounding box center [784, 379] width 1568 height 758
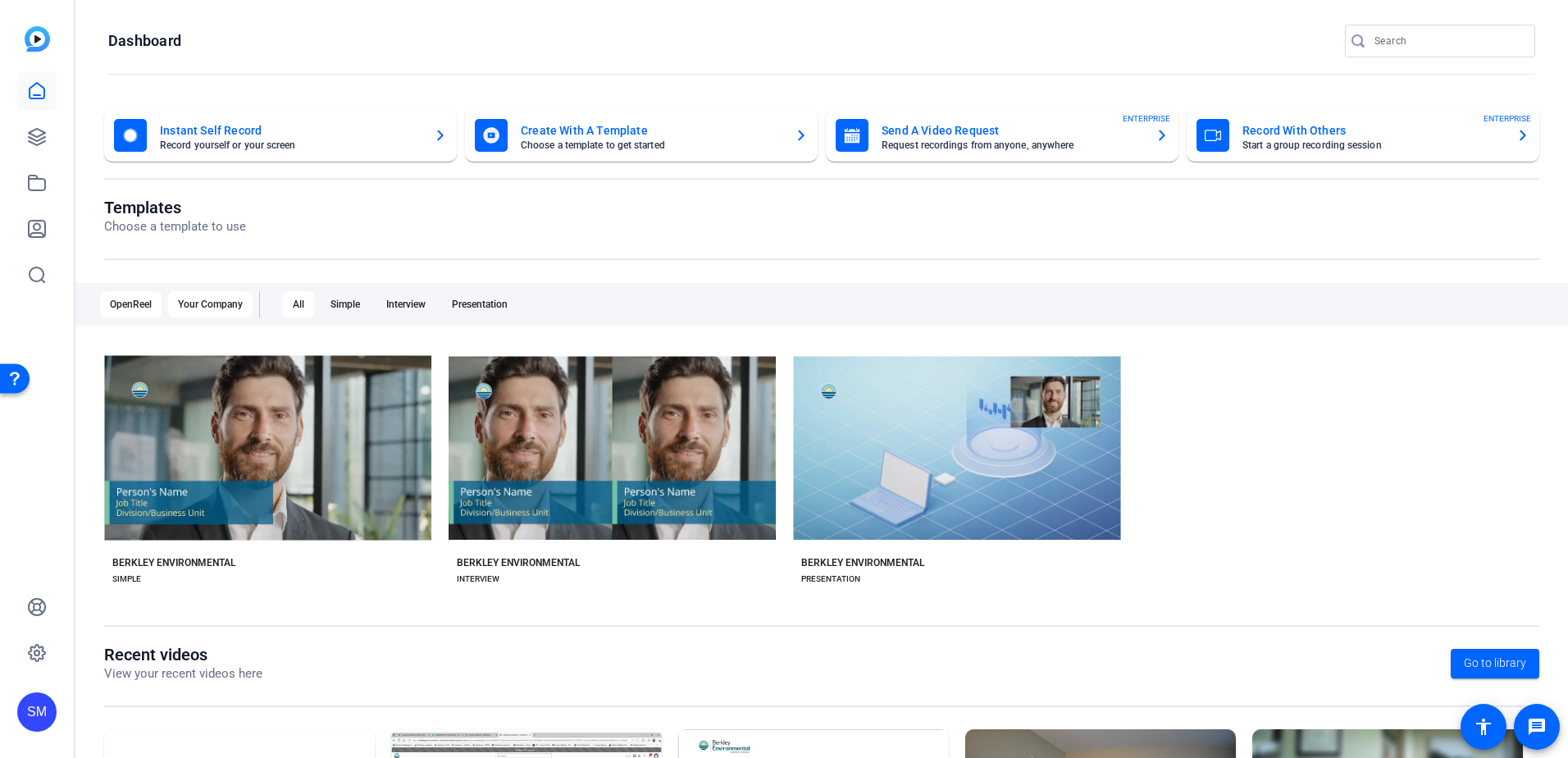
click at [116, 308] on div "OpenReel" at bounding box center [131, 304] width 62 height 26
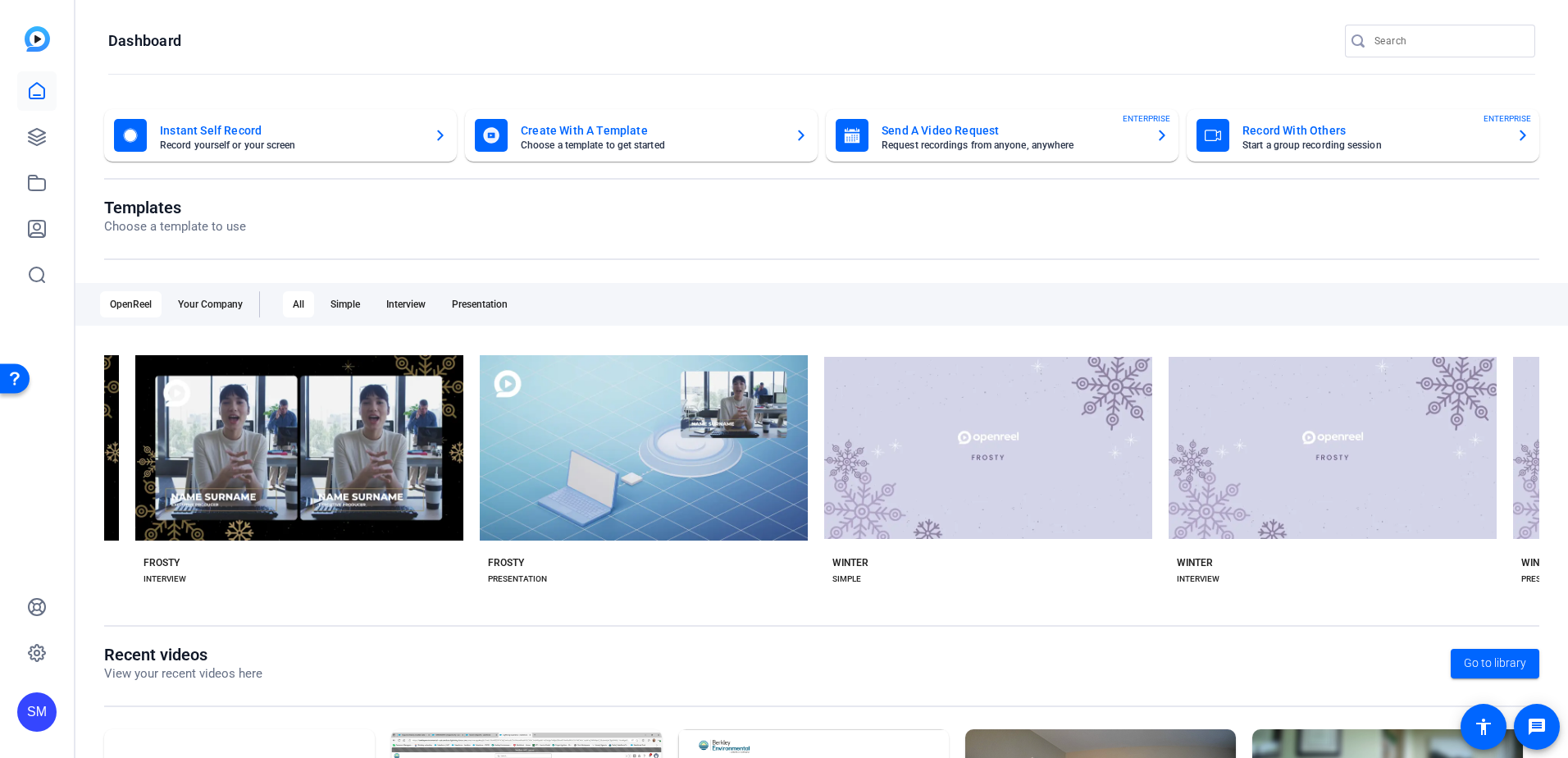
scroll to position [0, 3400]
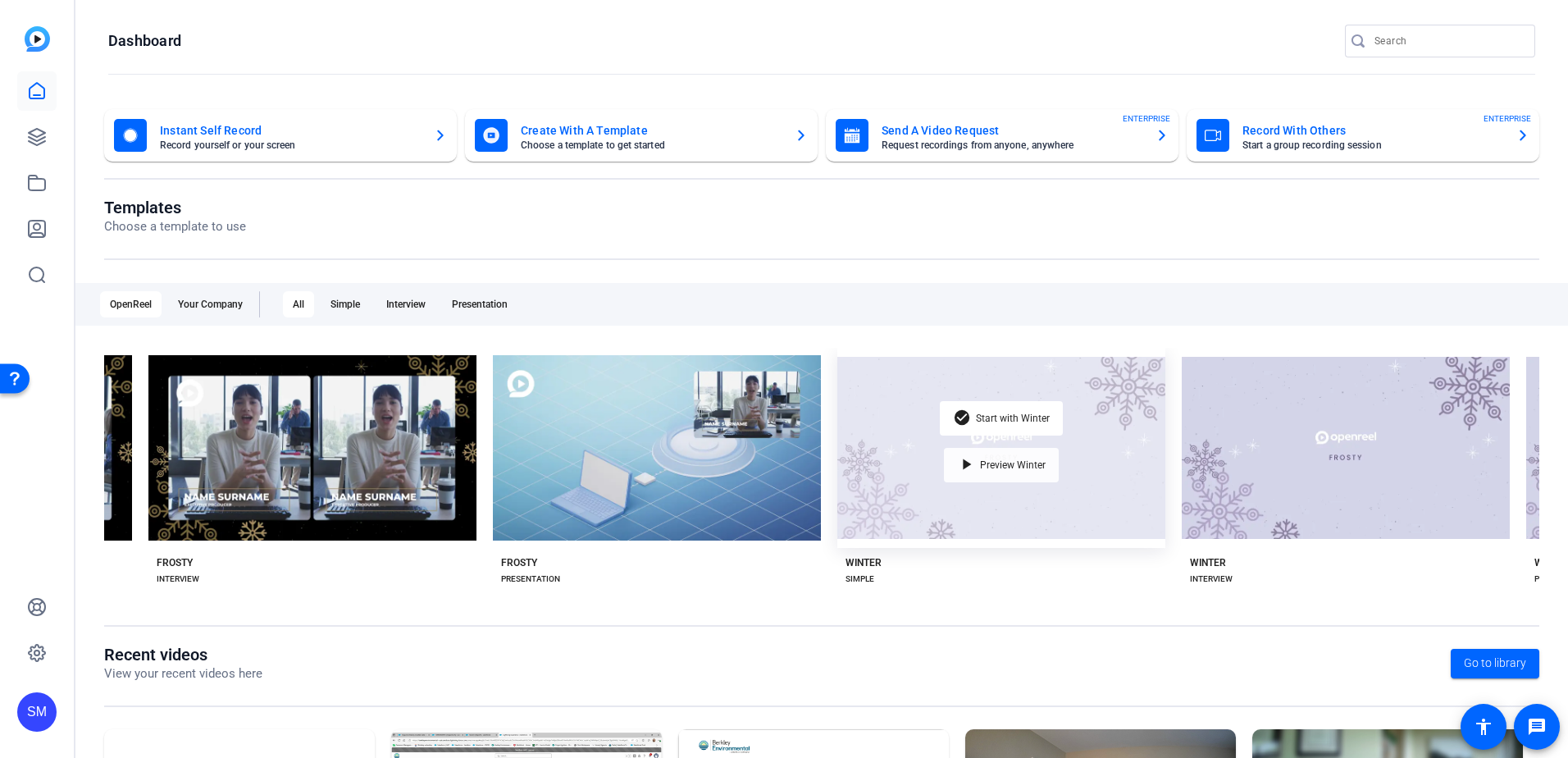
click at [989, 460] on span "Preview Winter" at bounding box center [1012, 465] width 66 height 10
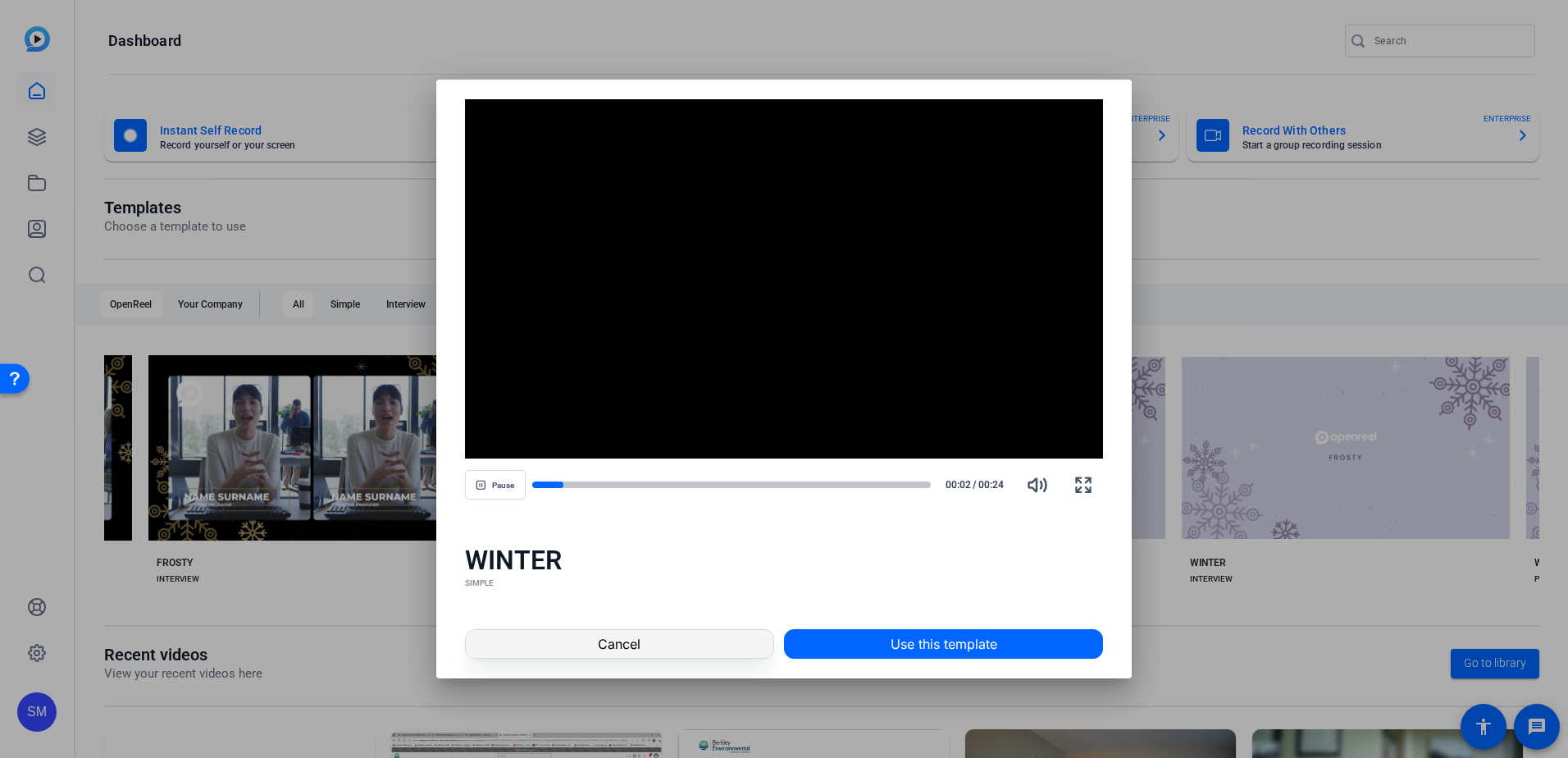
click at [708, 637] on span at bounding box center [619, 644] width 307 height 39
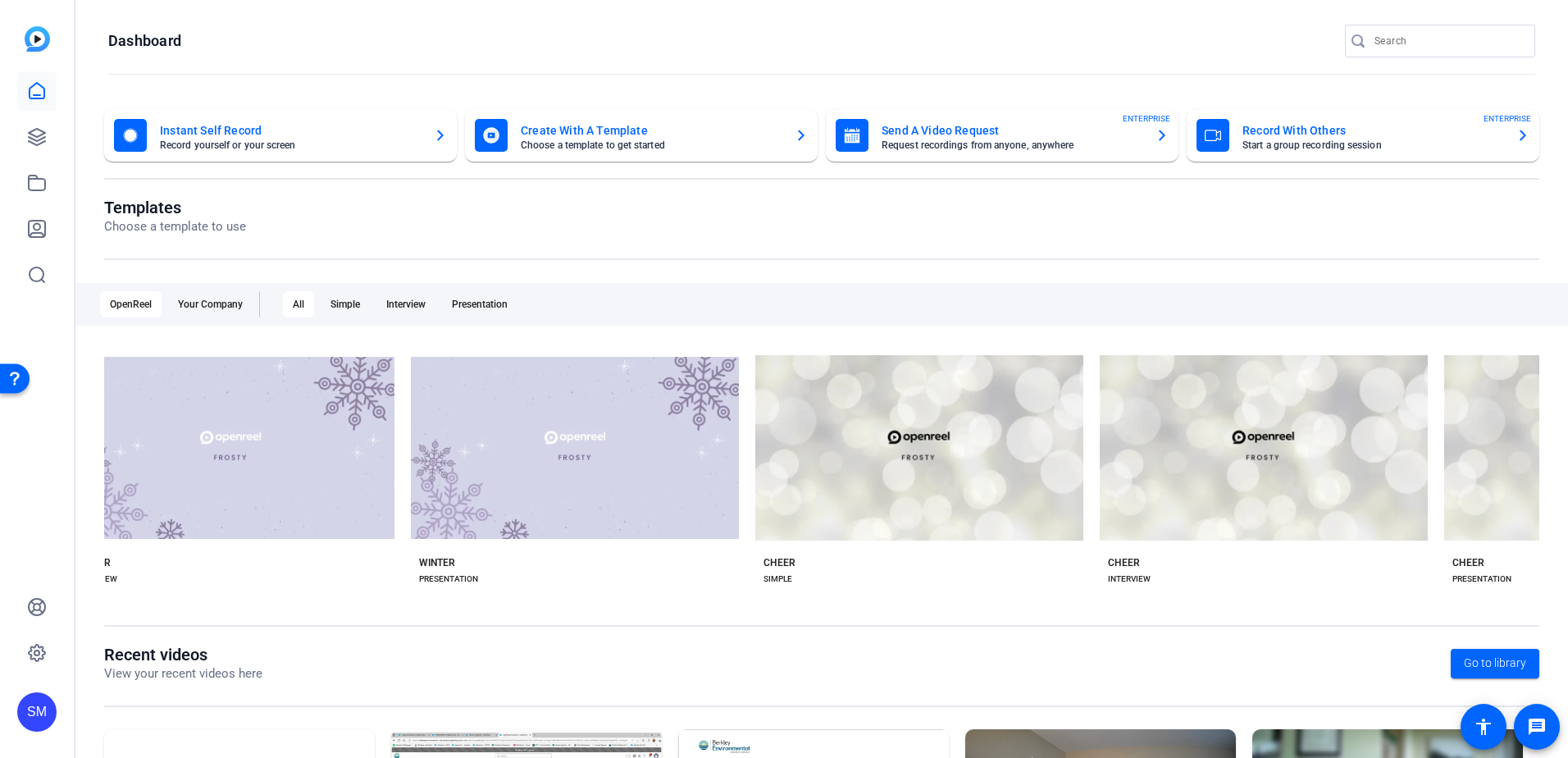
scroll to position [0, 4528]
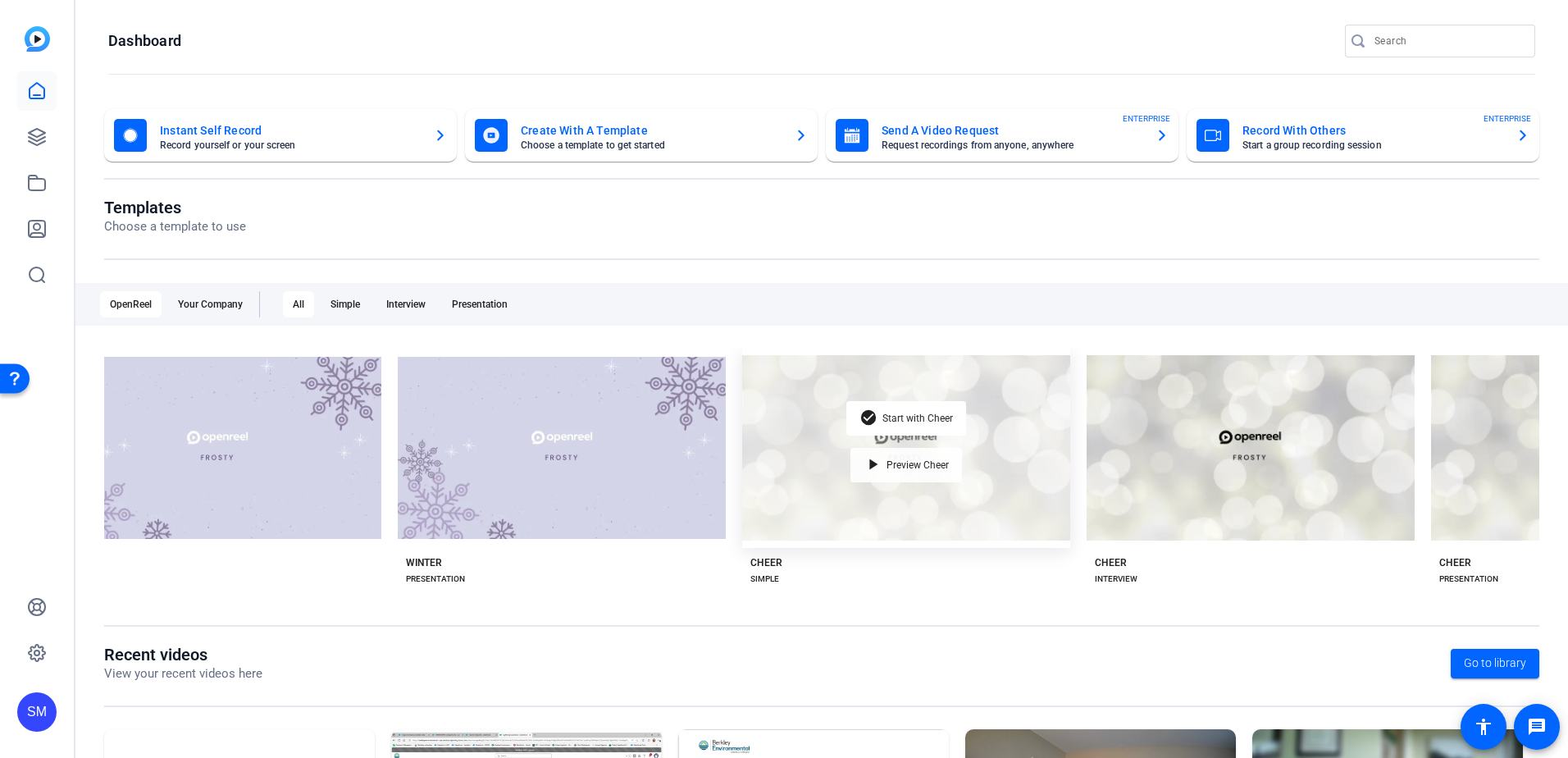
click at [919, 476] on div "play_arrow Preview Cheer" at bounding box center [906, 464] width 112 height 34
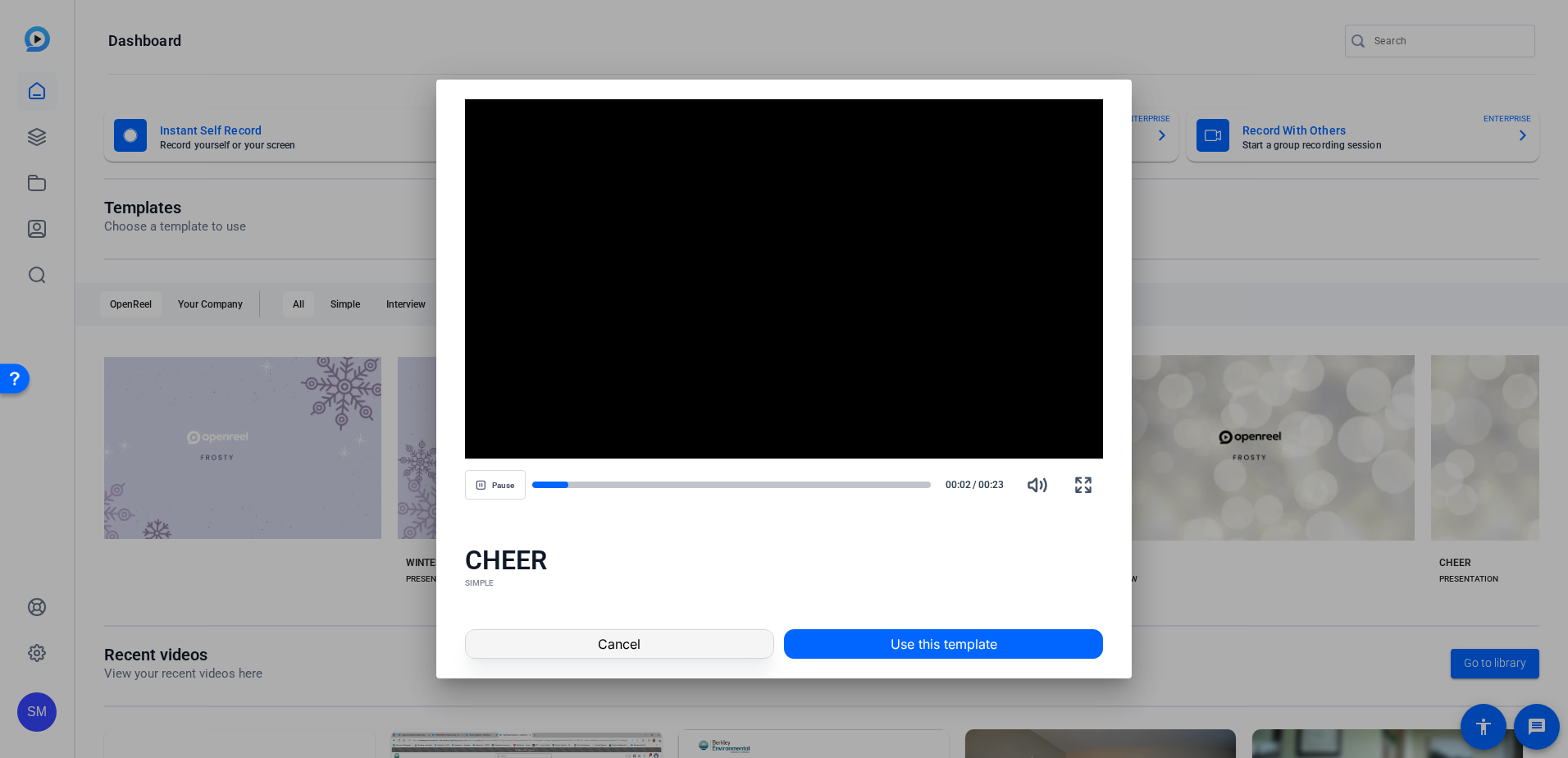
click at [675, 637] on span at bounding box center [619, 644] width 307 height 39
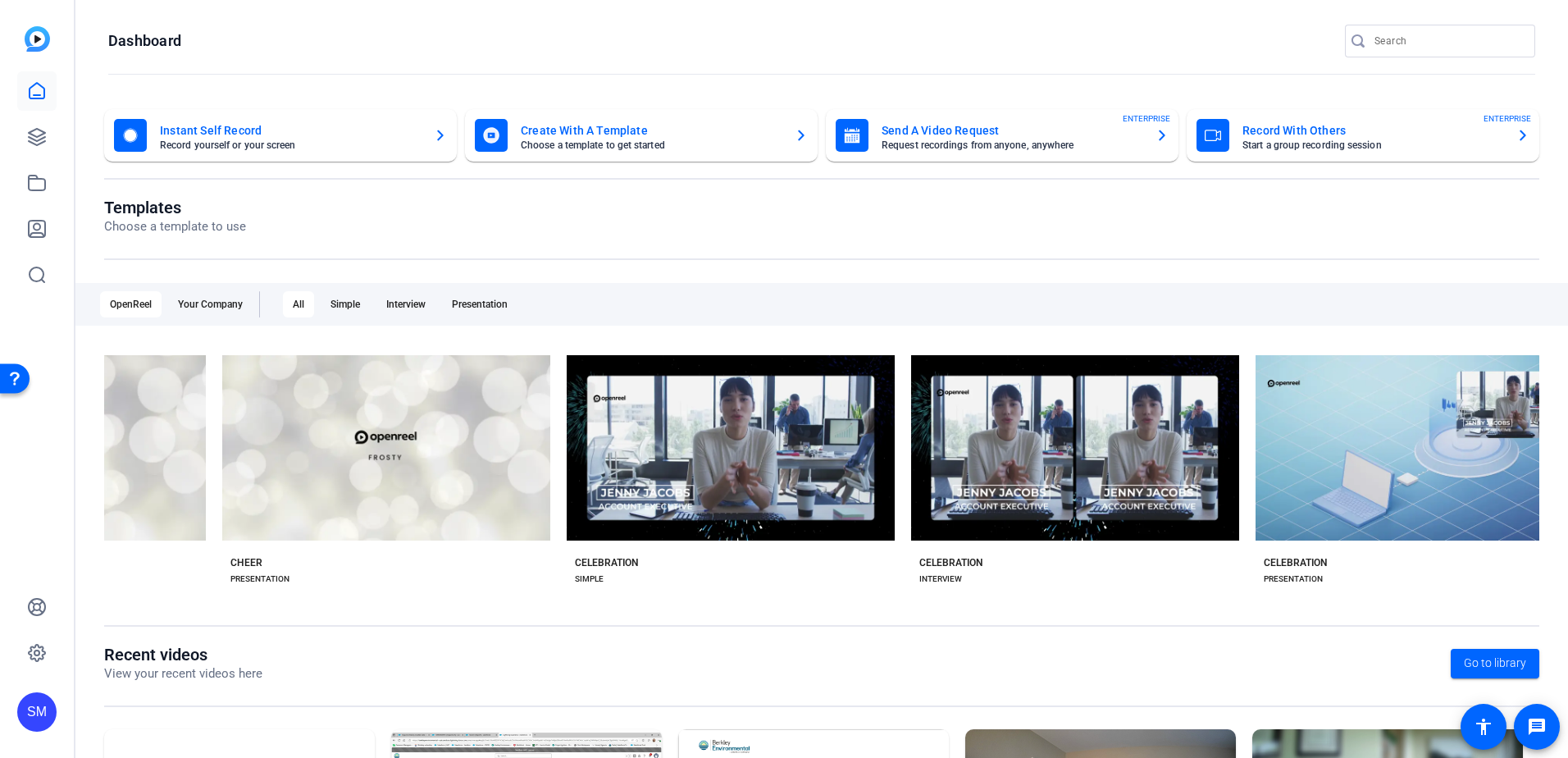
scroll to position [0, 5750]
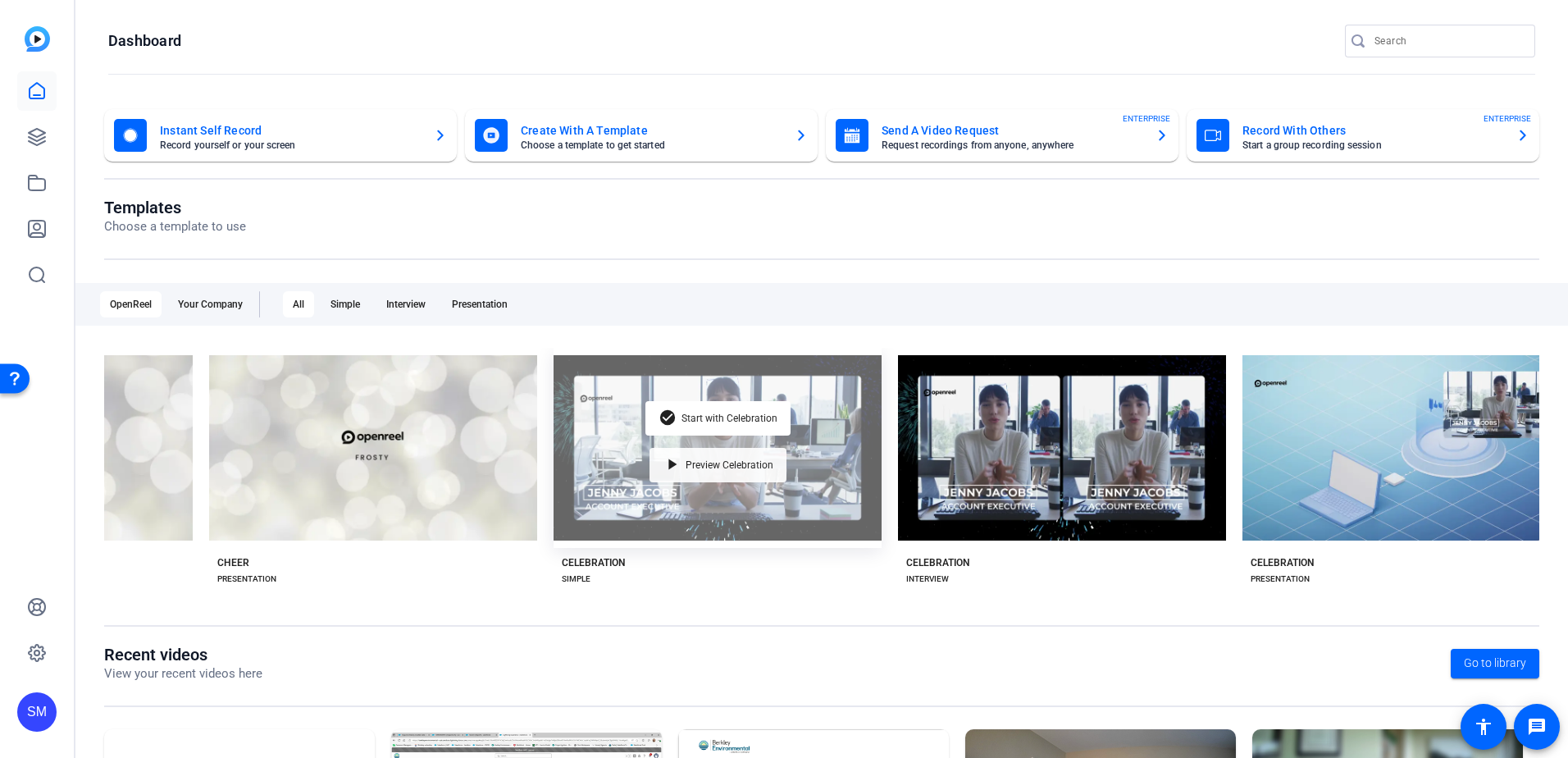
click at [754, 462] on span "Preview Celebration" at bounding box center [729, 465] width 88 height 10
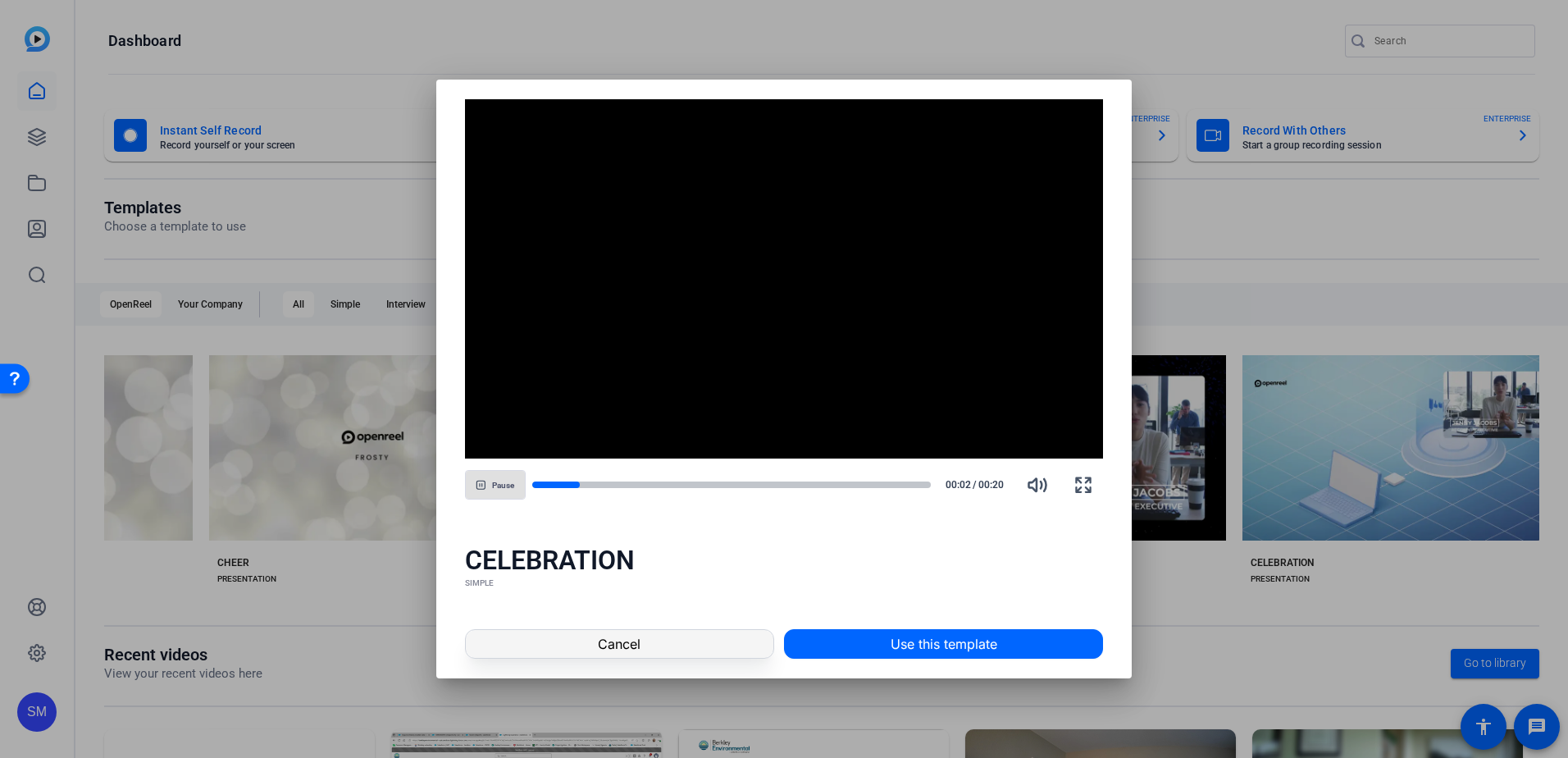
click at [665, 640] on span at bounding box center [619, 644] width 307 height 39
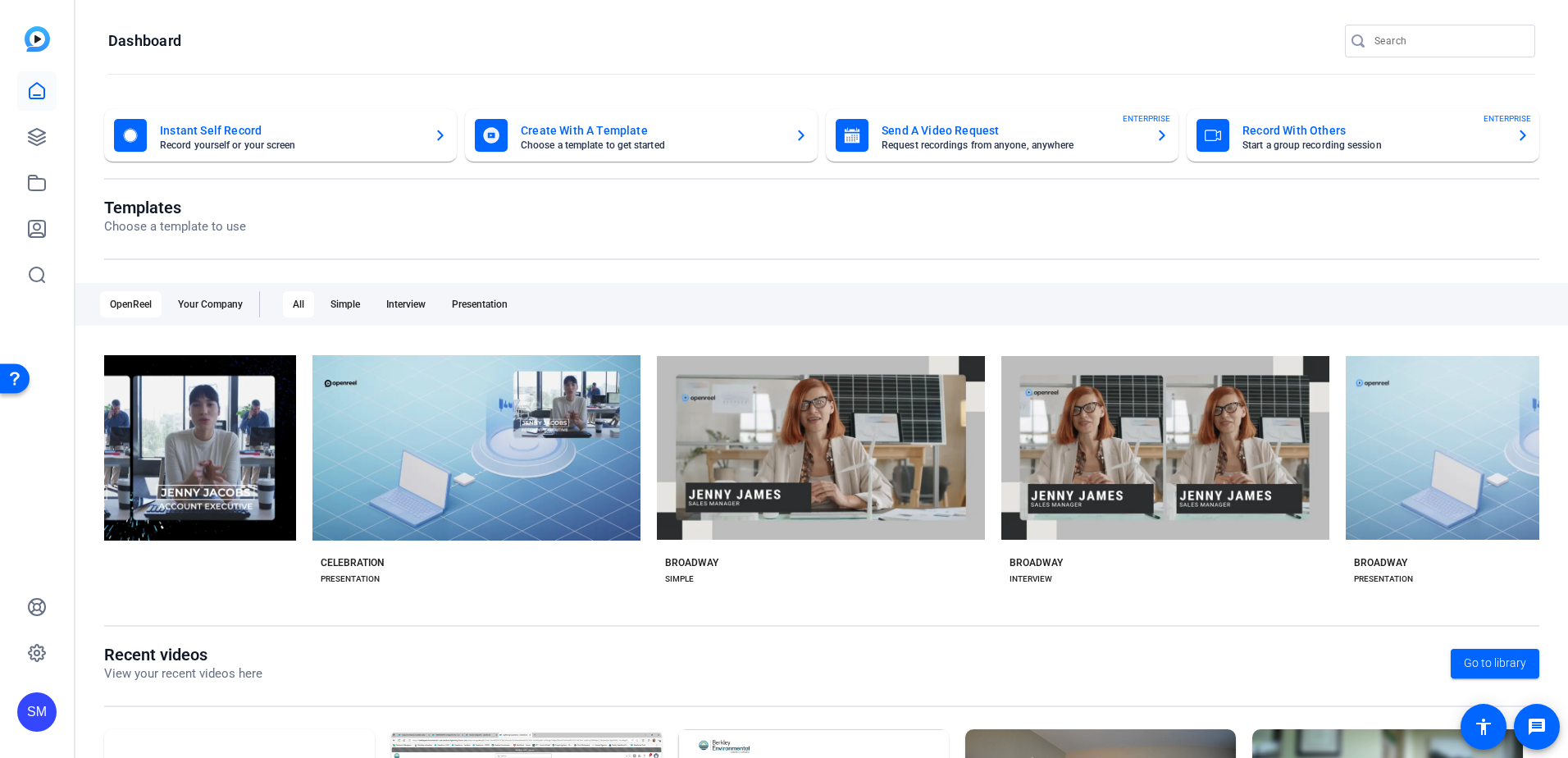
scroll to position [0, 6706]
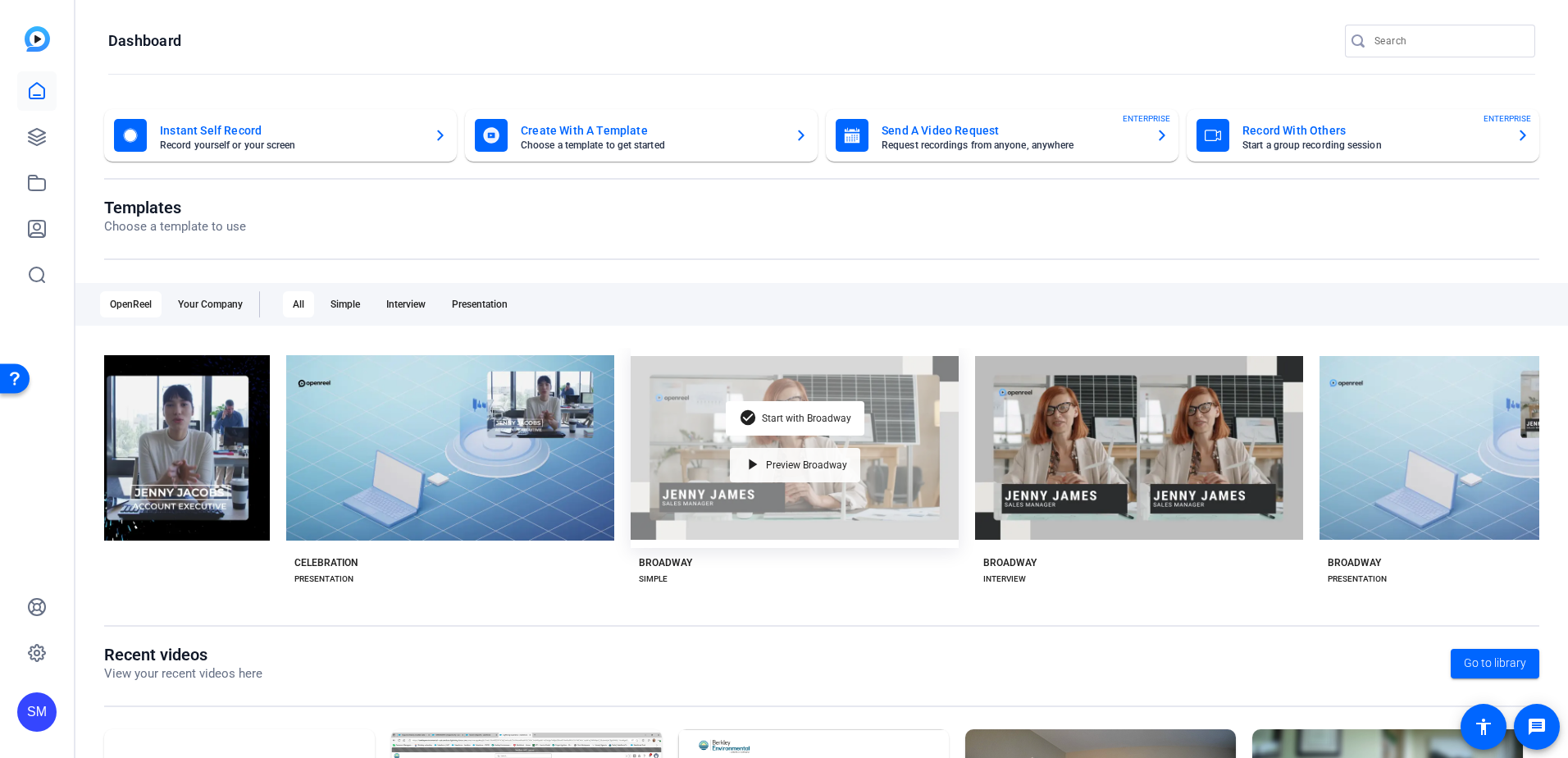
click at [787, 462] on span "Preview Broadway" at bounding box center [806, 465] width 81 height 10
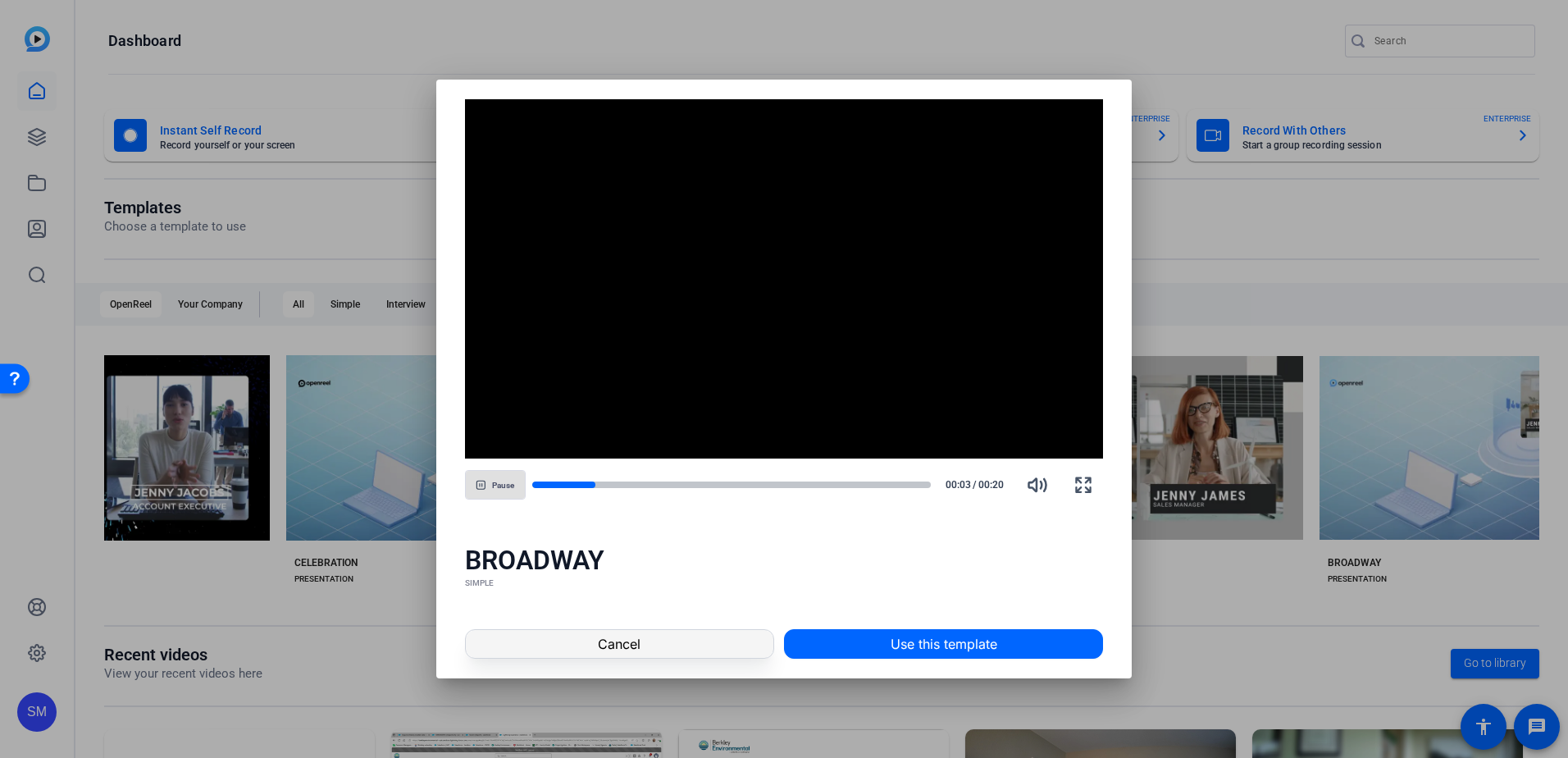
click at [656, 629] on span at bounding box center [619, 644] width 307 height 39
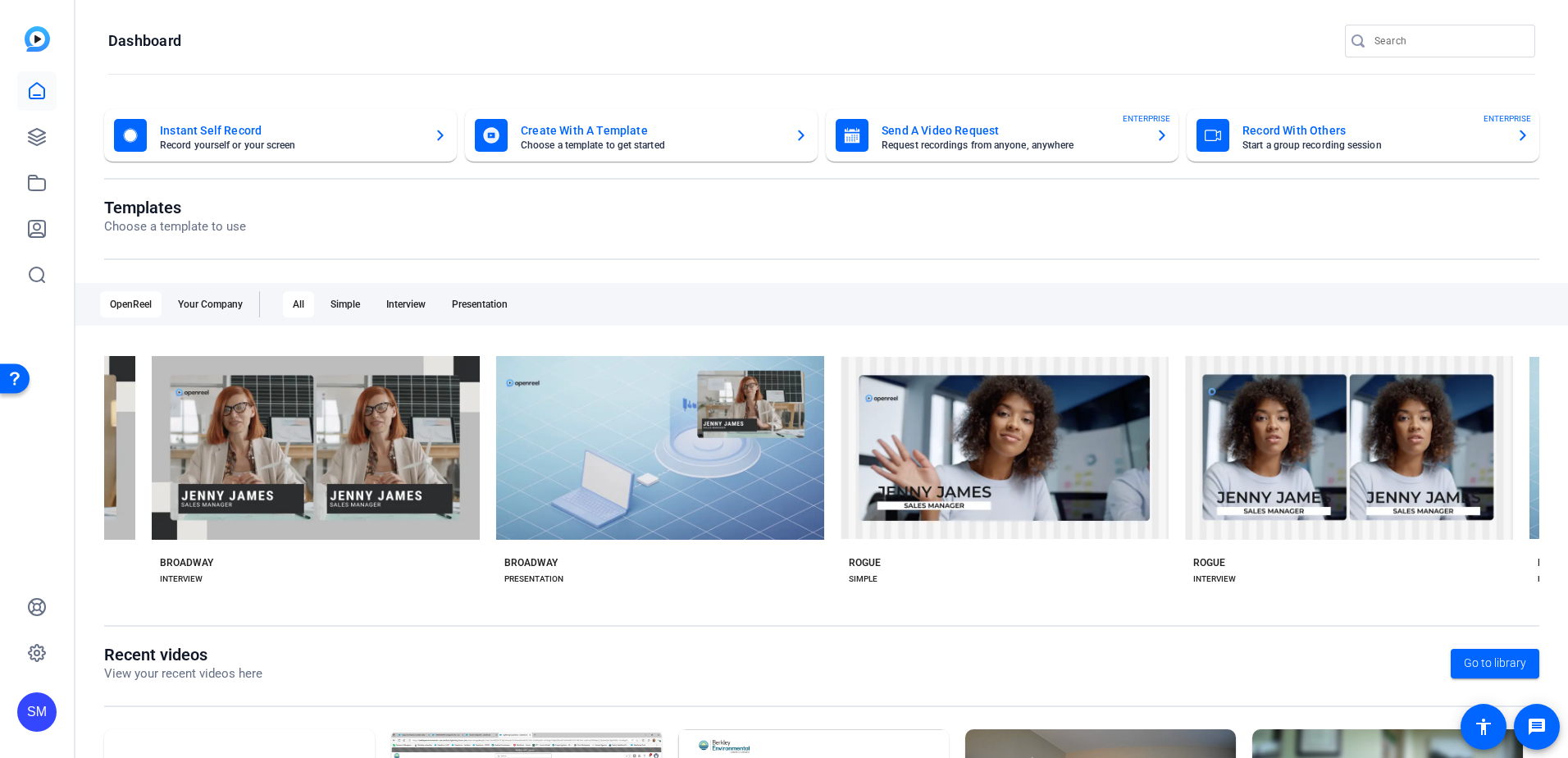
scroll to position [0, 7556]
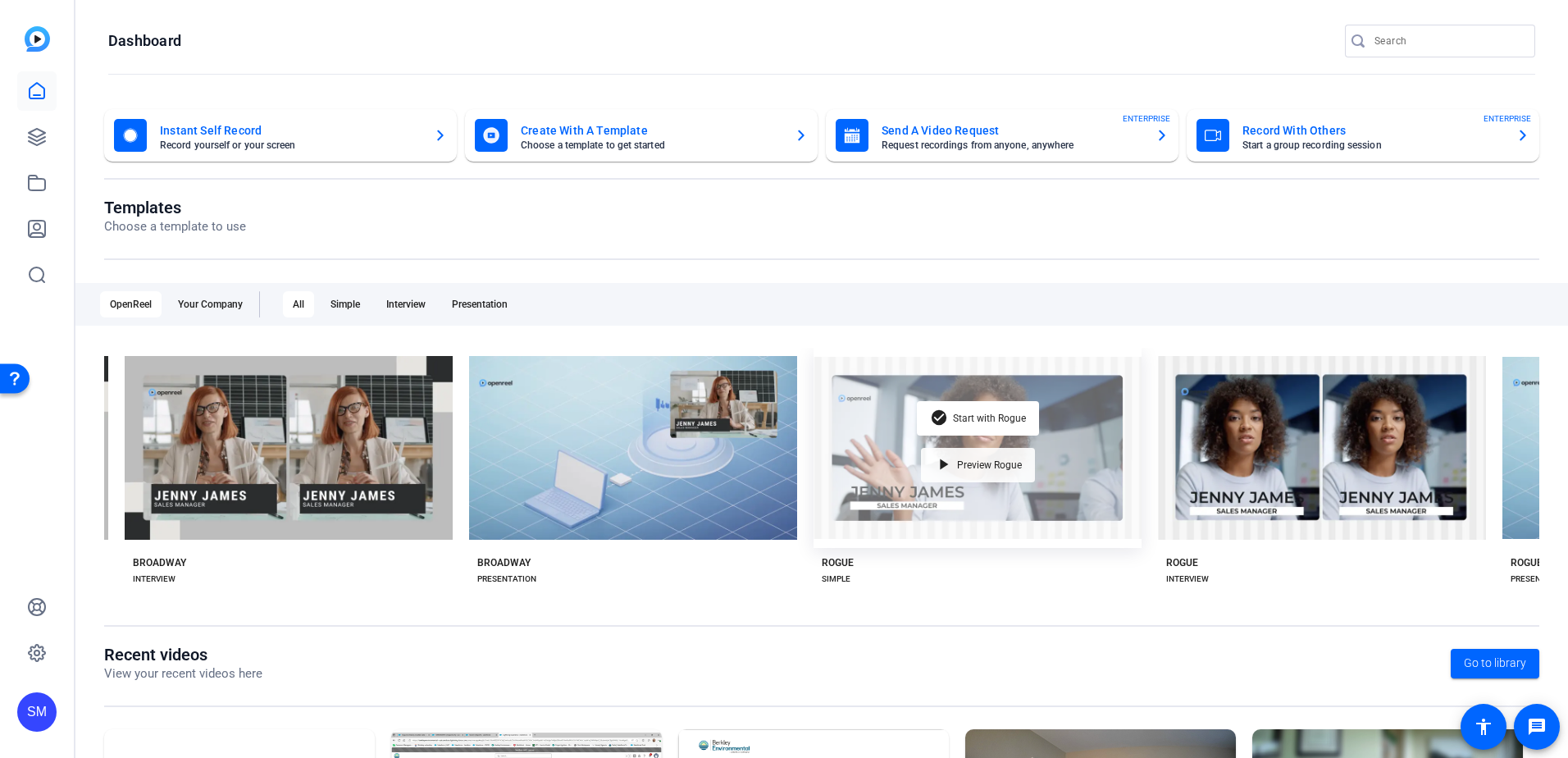
click at [982, 461] on span "Preview Rogue" at bounding box center [990, 465] width 65 height 10
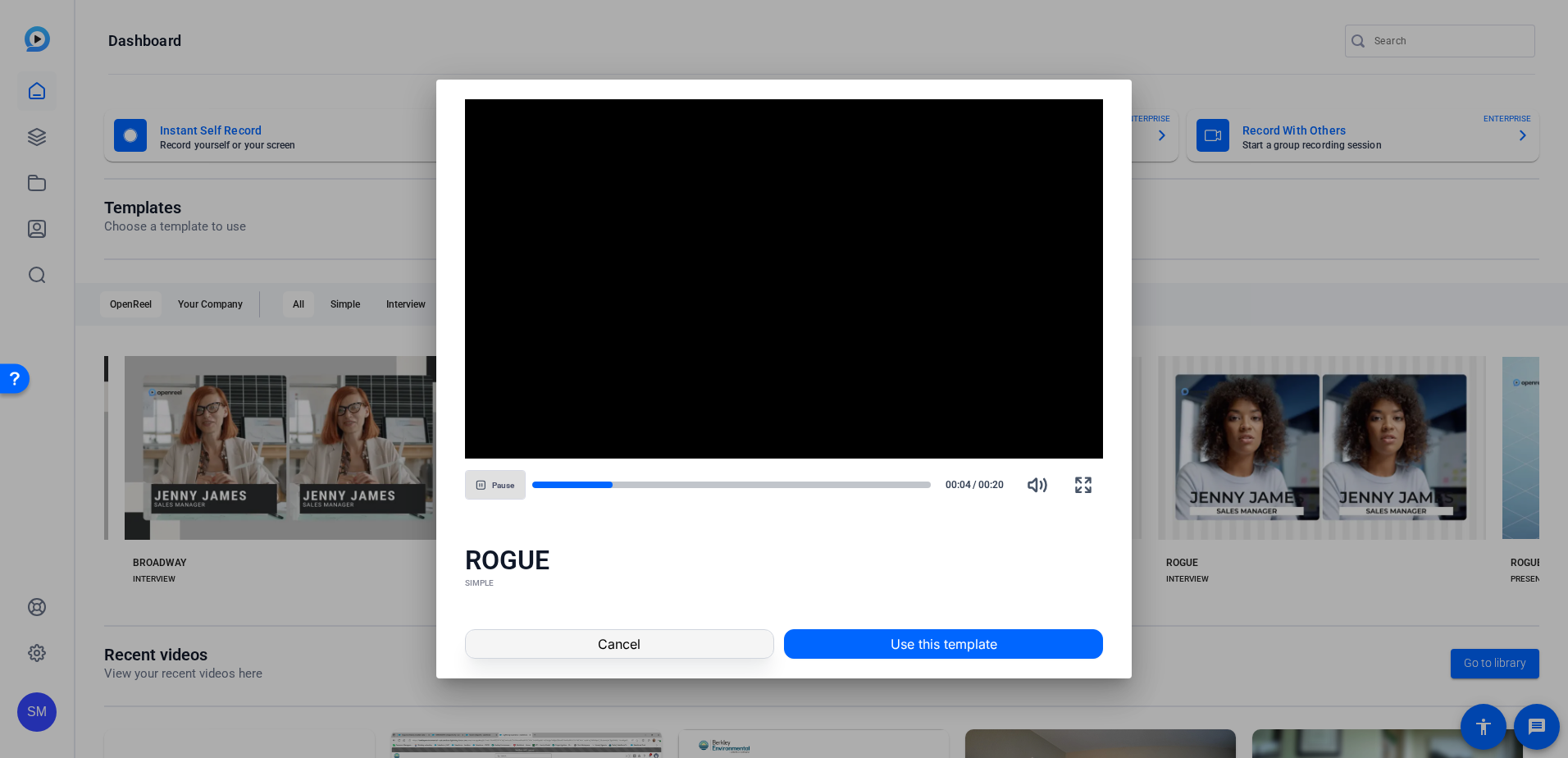
click at [604, 636] on span "Cancel" at bounding box center [618, 644] width 43 height 20
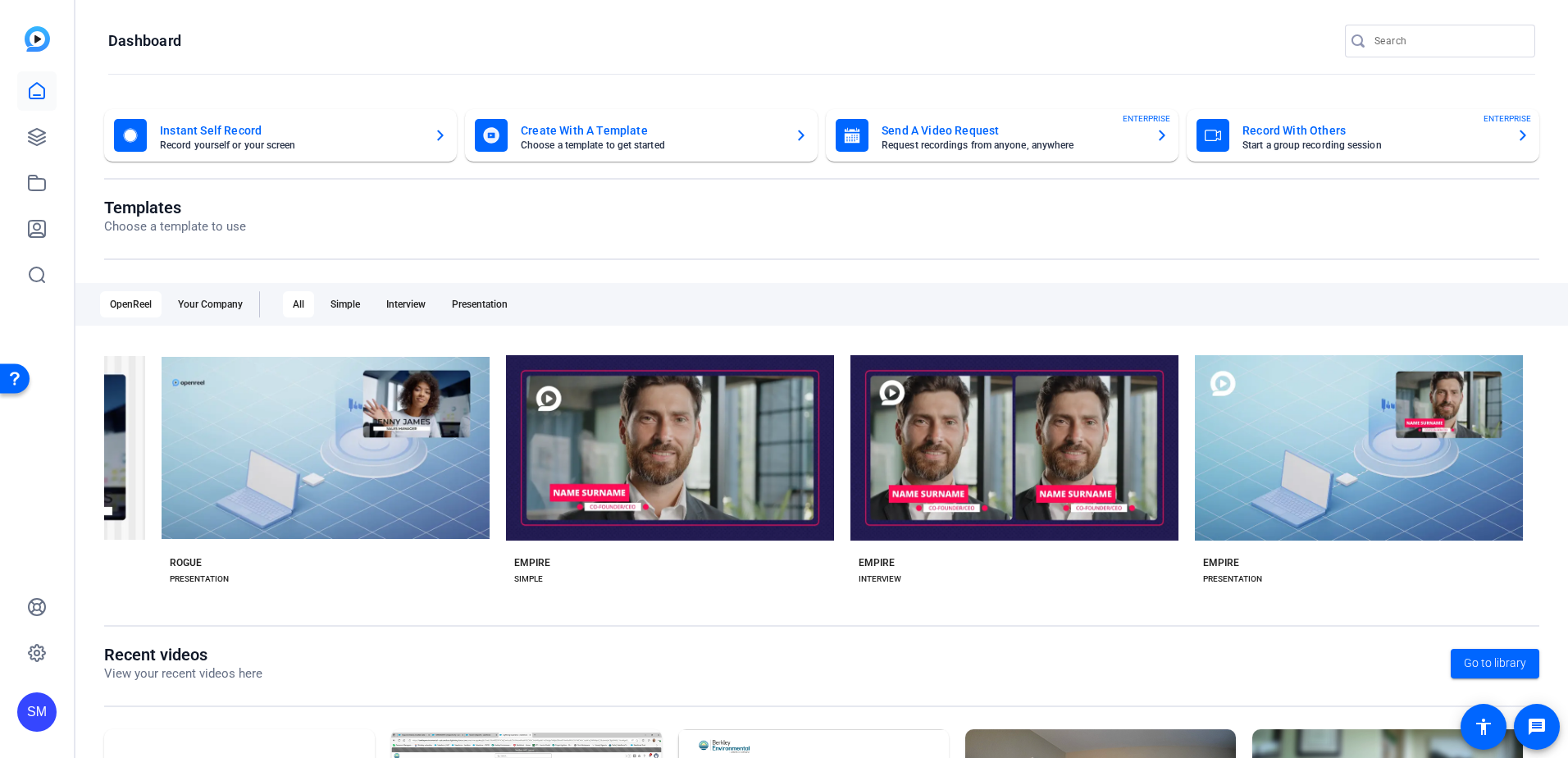
scroll to position [0, 8924]
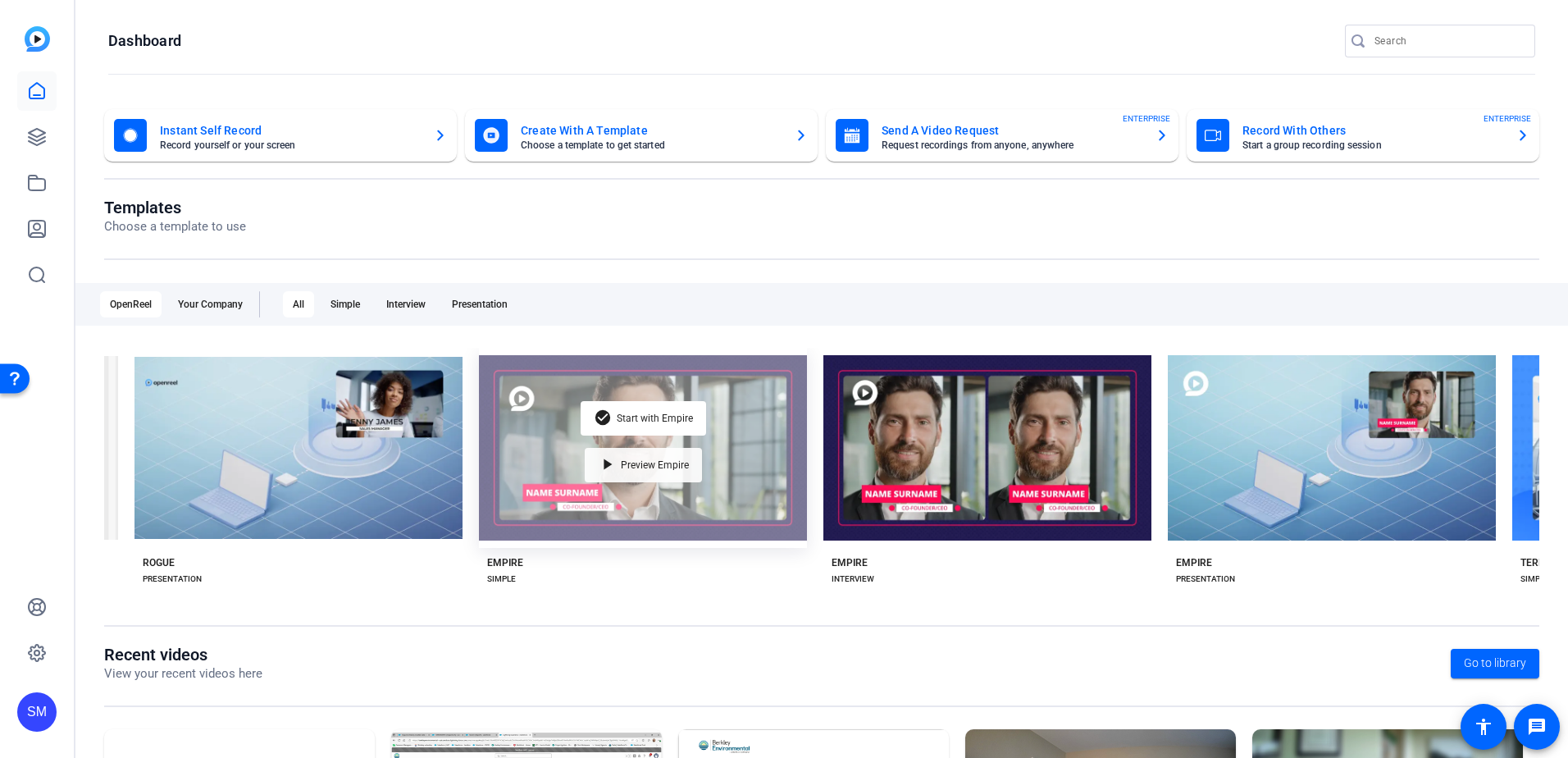
click at [668, 467] on div "play_arrow Preview Empire" at bounding box center [643, 464] width 118 height 34
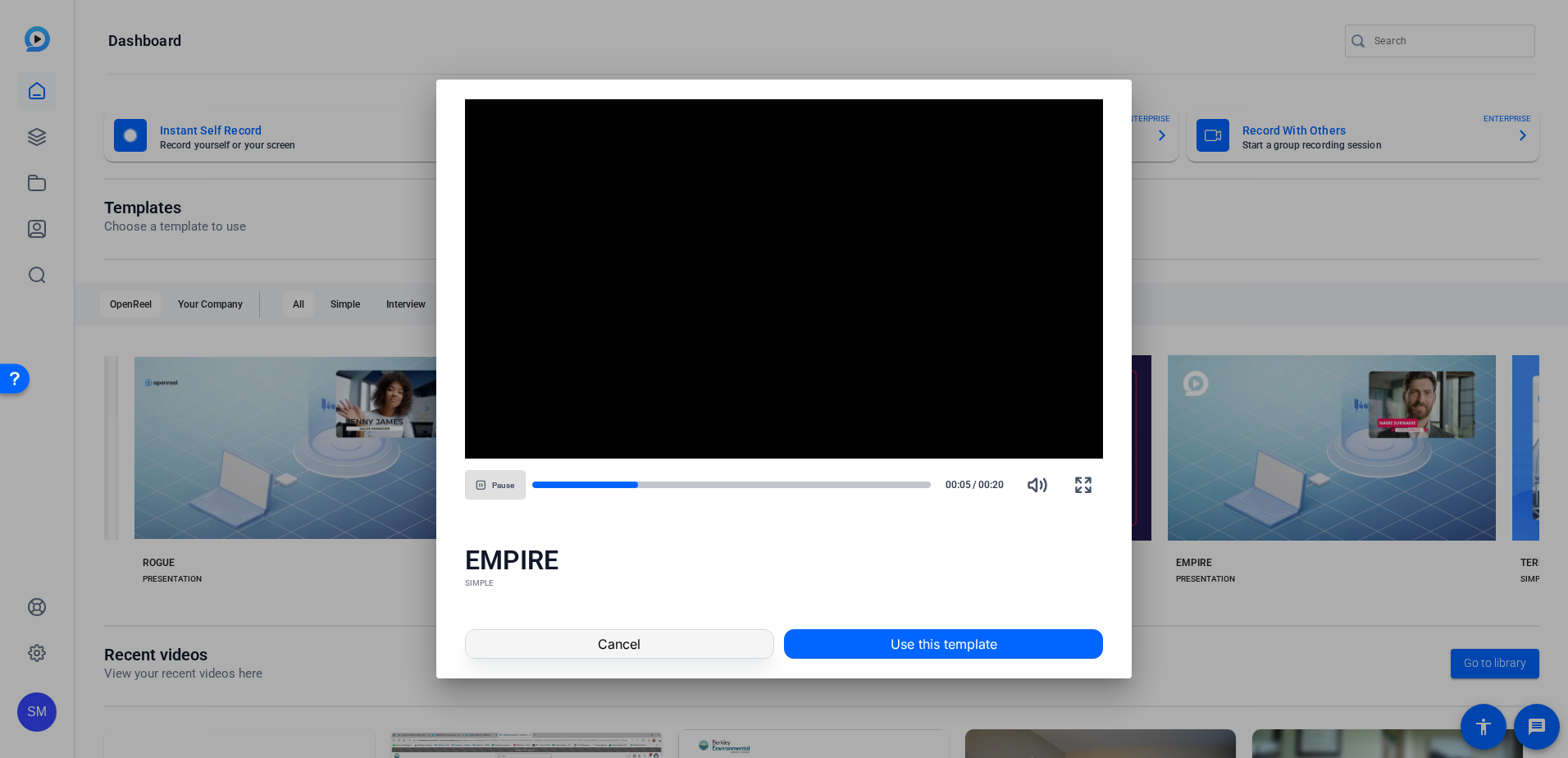
click at [662, 649] on span at bounding box center [619, 644] width 307 height 39
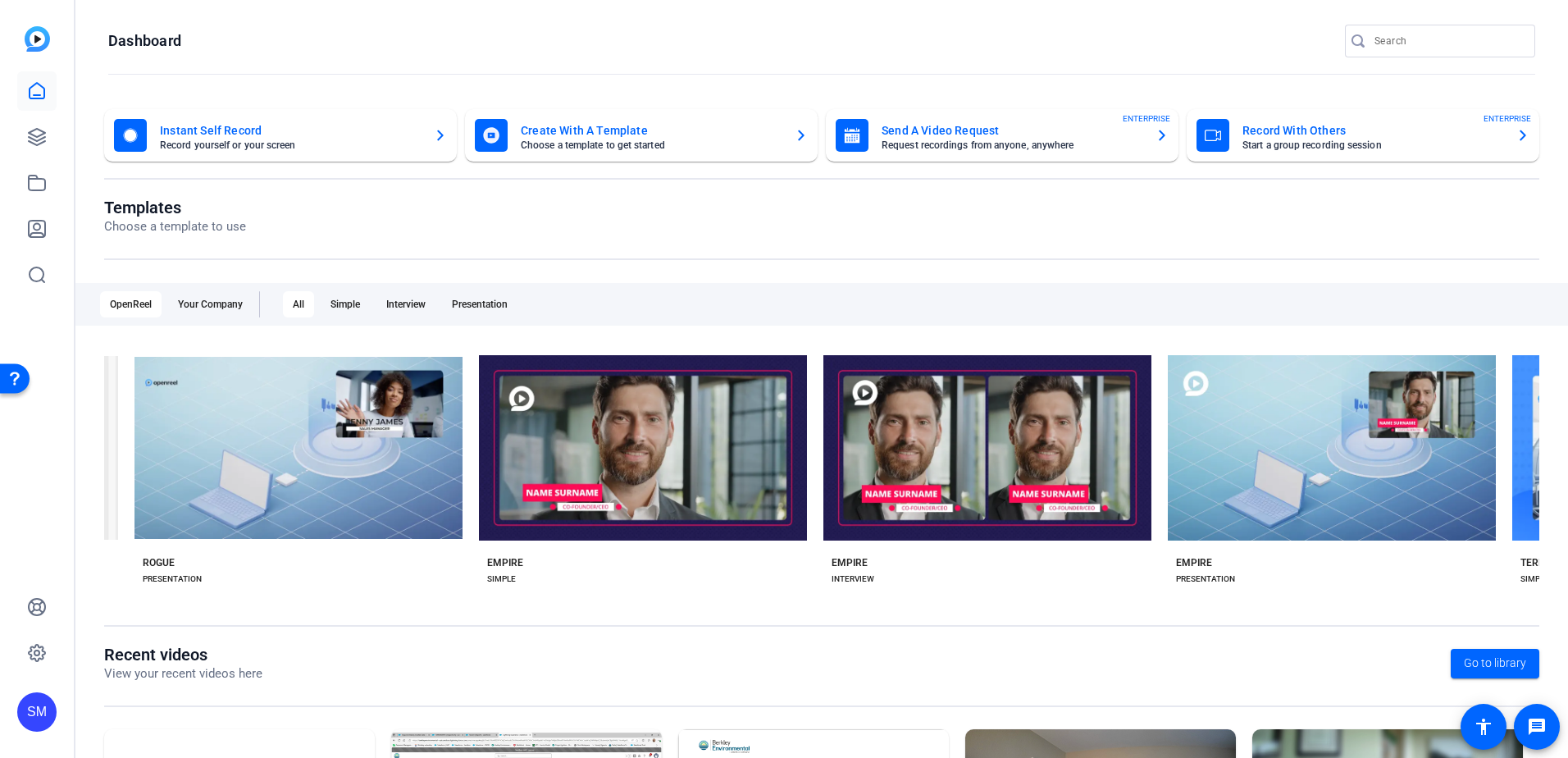
drag, startPoint x: 718, startPoint y: 602, endPoint x: 739, endPoint y: 607, distance: 21.6
click at [739, 607] on div "Templates Choose a template to use OpenReel Your Company All Simple Interview P…" at bounding box center [822, 422] width 1435 height 447
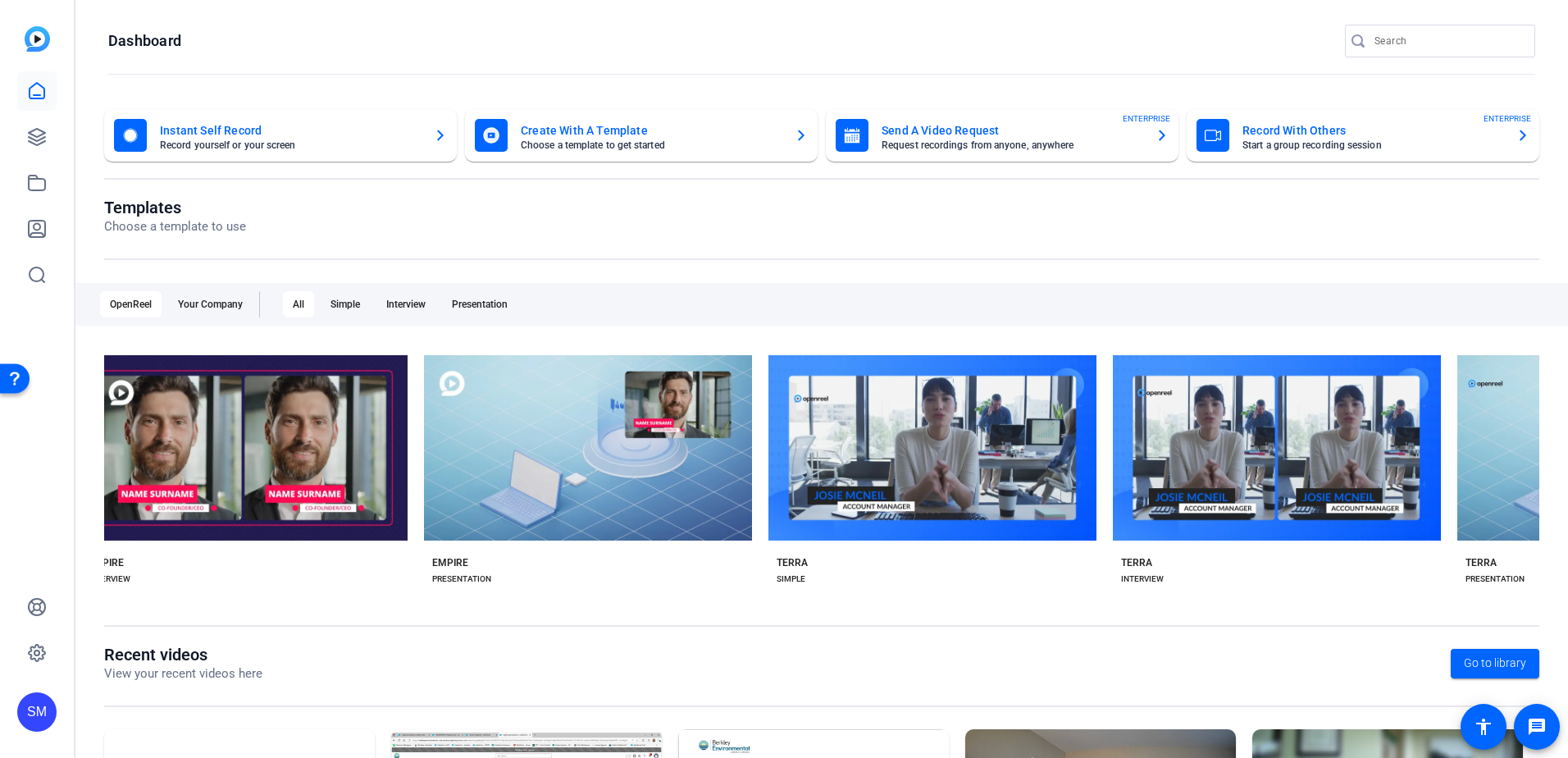
scroll to position [0, 9680]
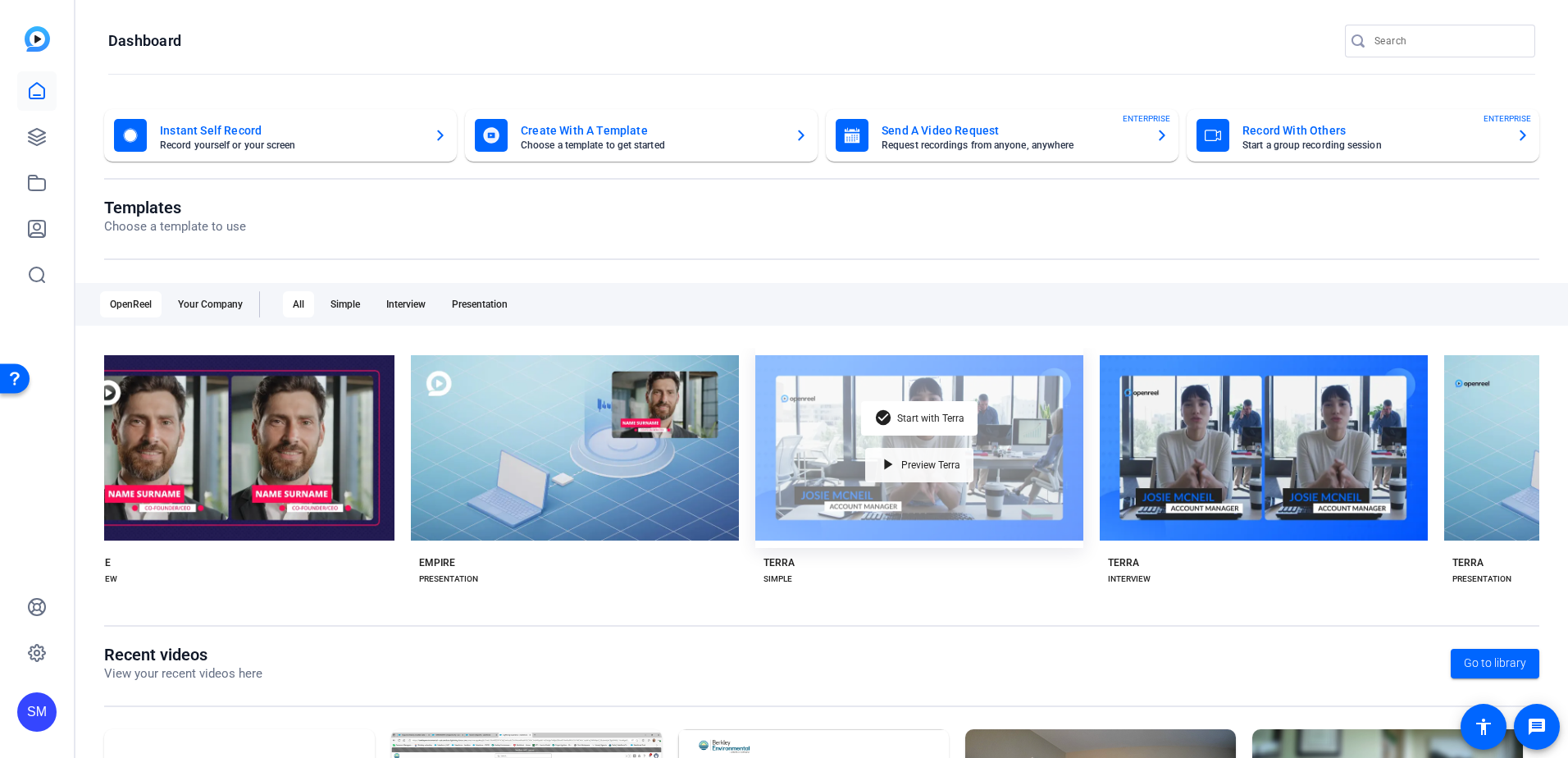
click at [913, 463] on span "Preview Terra" at bounding box center [930, 465] width 59 height 10
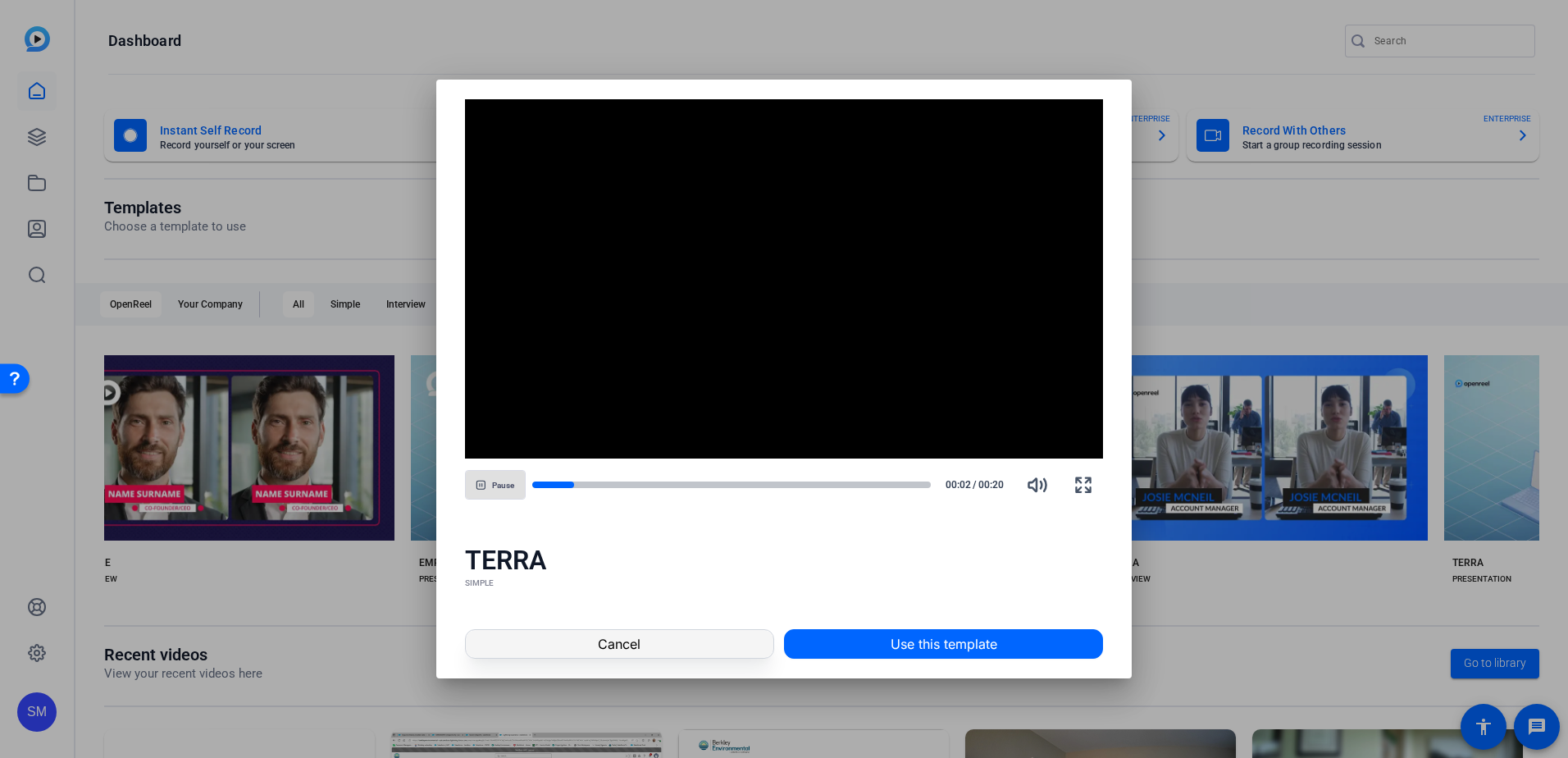
click at [633, 644] on span "Cancel" at bounding box center [618, 644] width 43 height 20
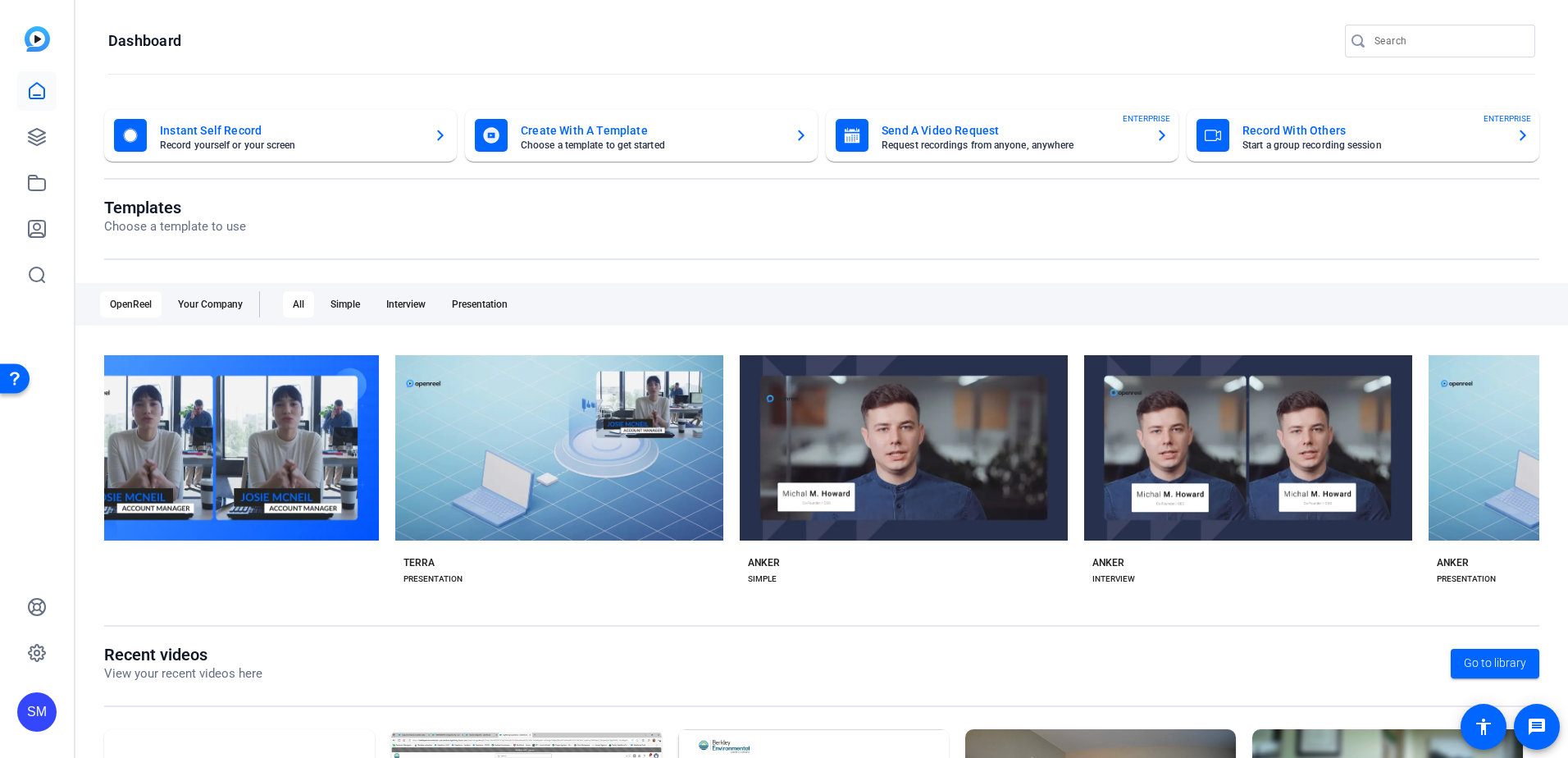
scroll to position [0, 10782]
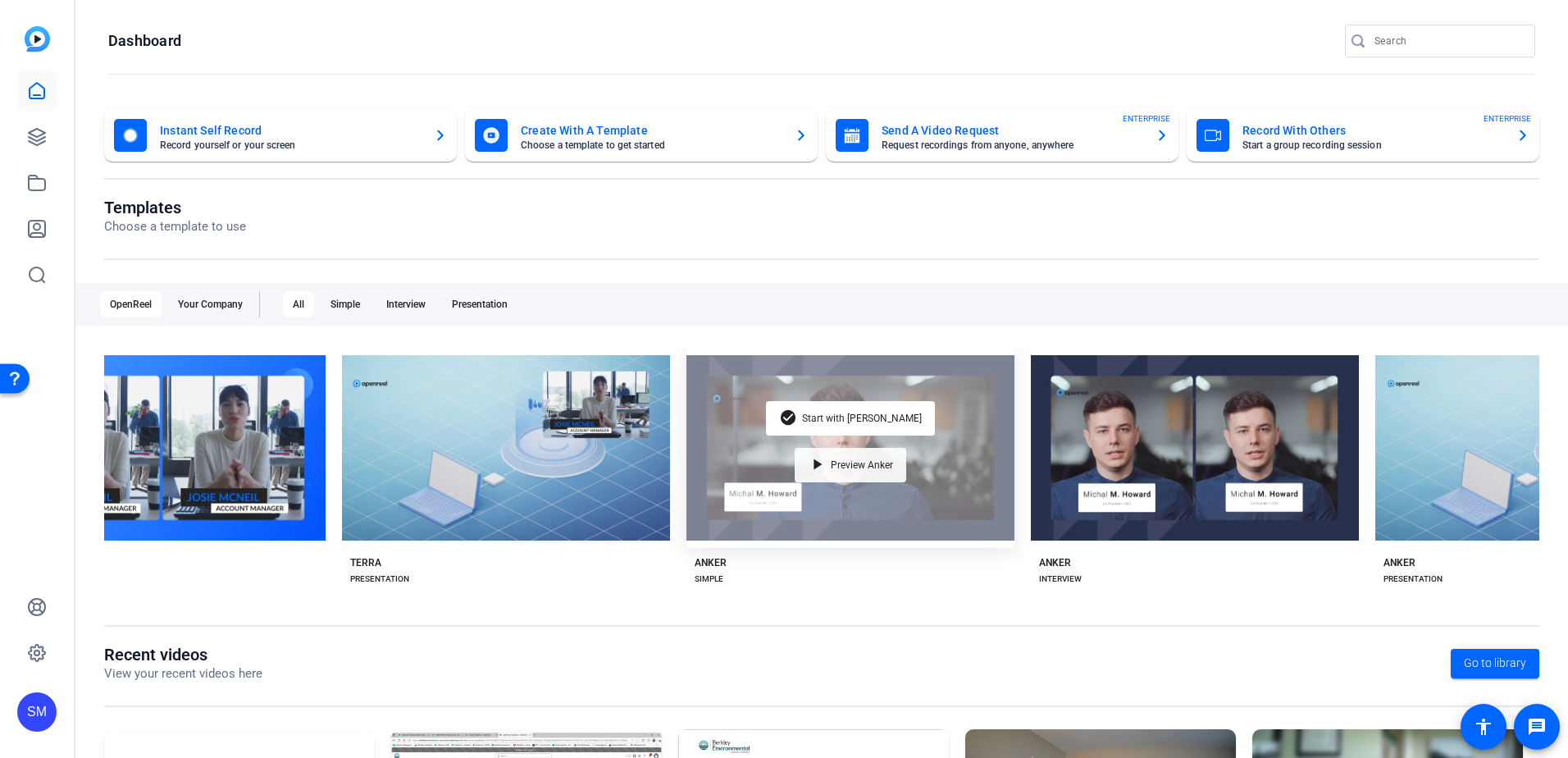
click at [890, 466] on span "Preview Anker" at bounding box center [861, 465] width 63 height 10
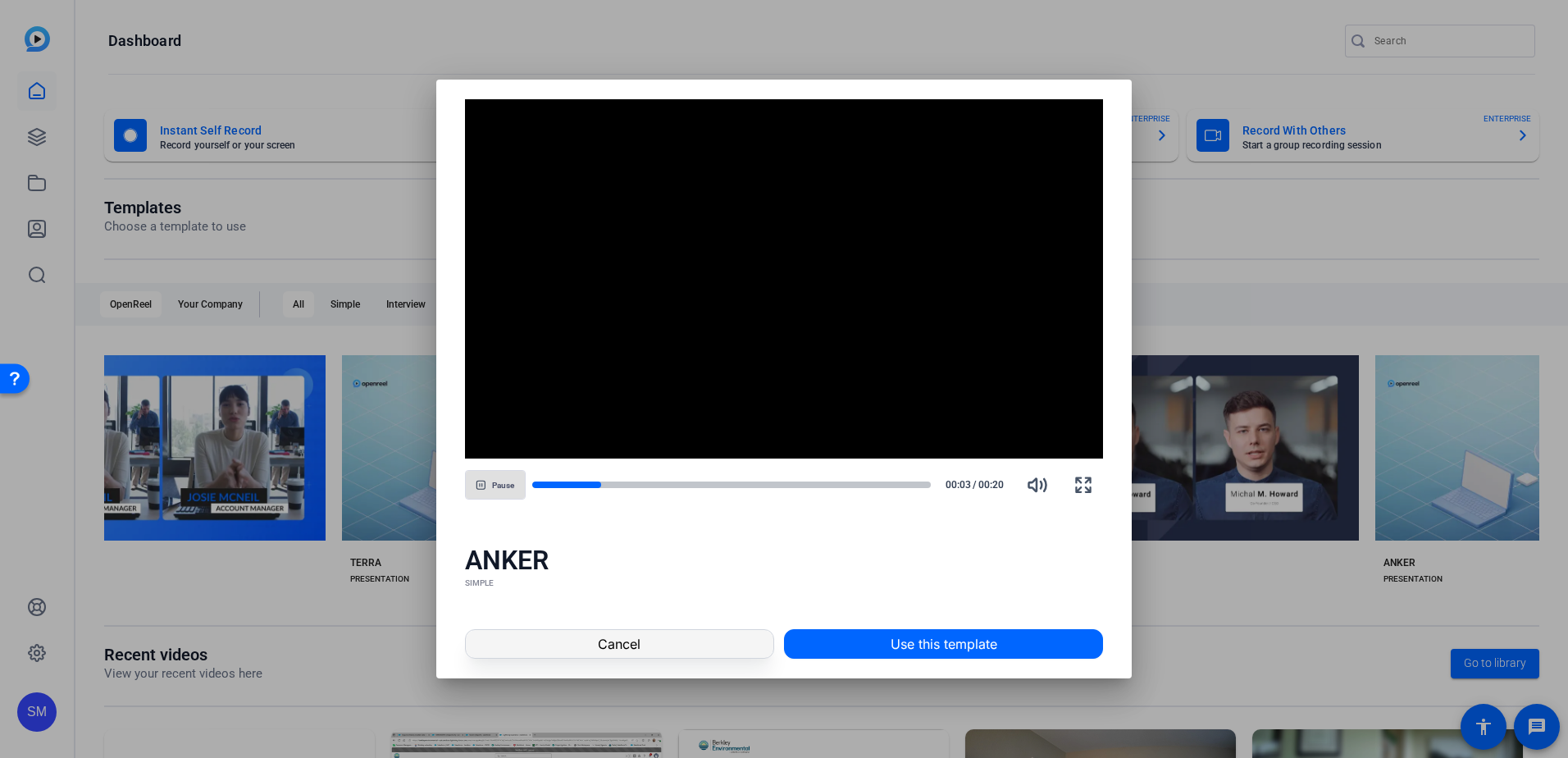
click at [682, 636] on span at bounding box center [619, 644] width 307 height 39
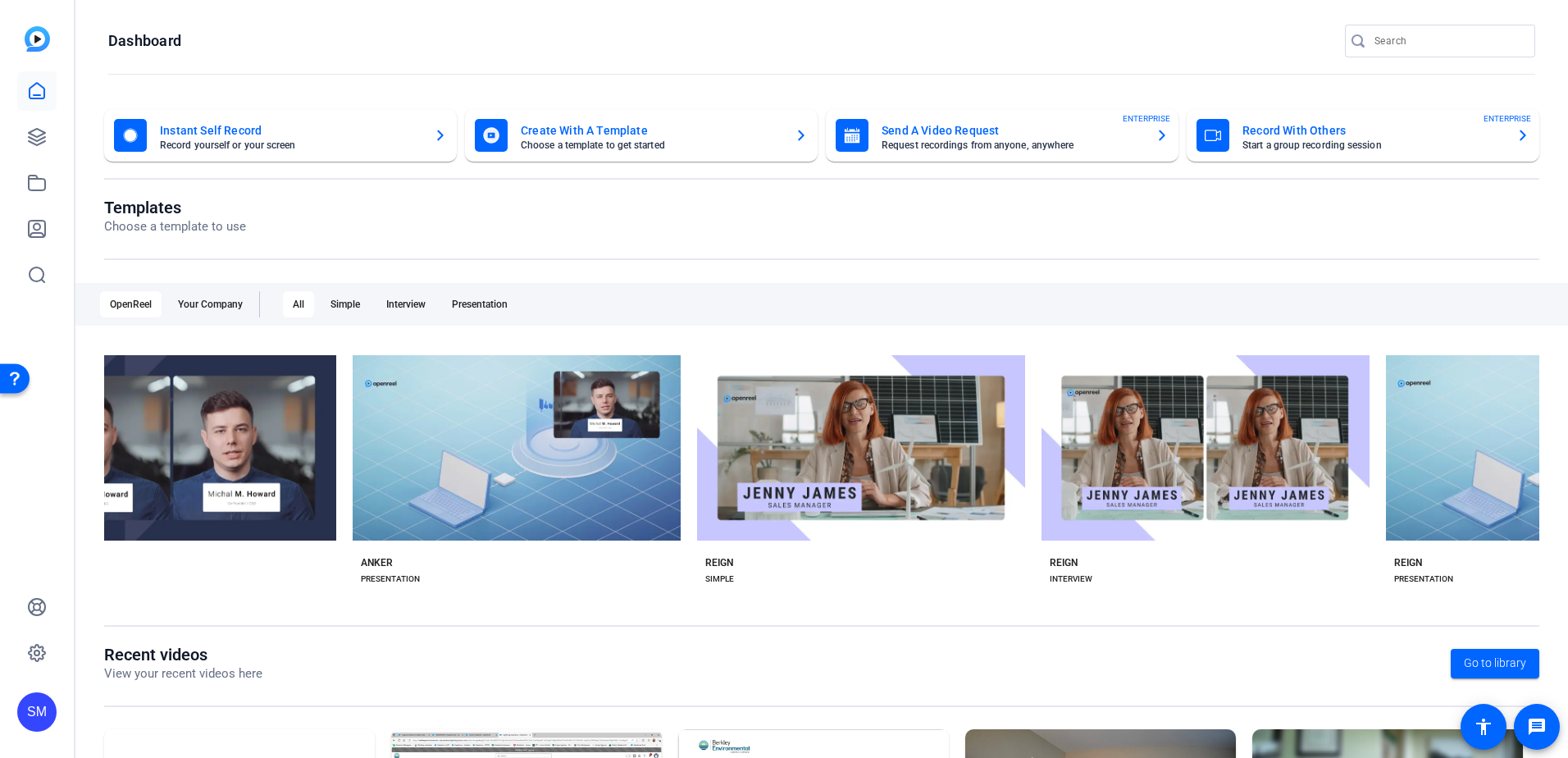
scroll to position [0, 11818]
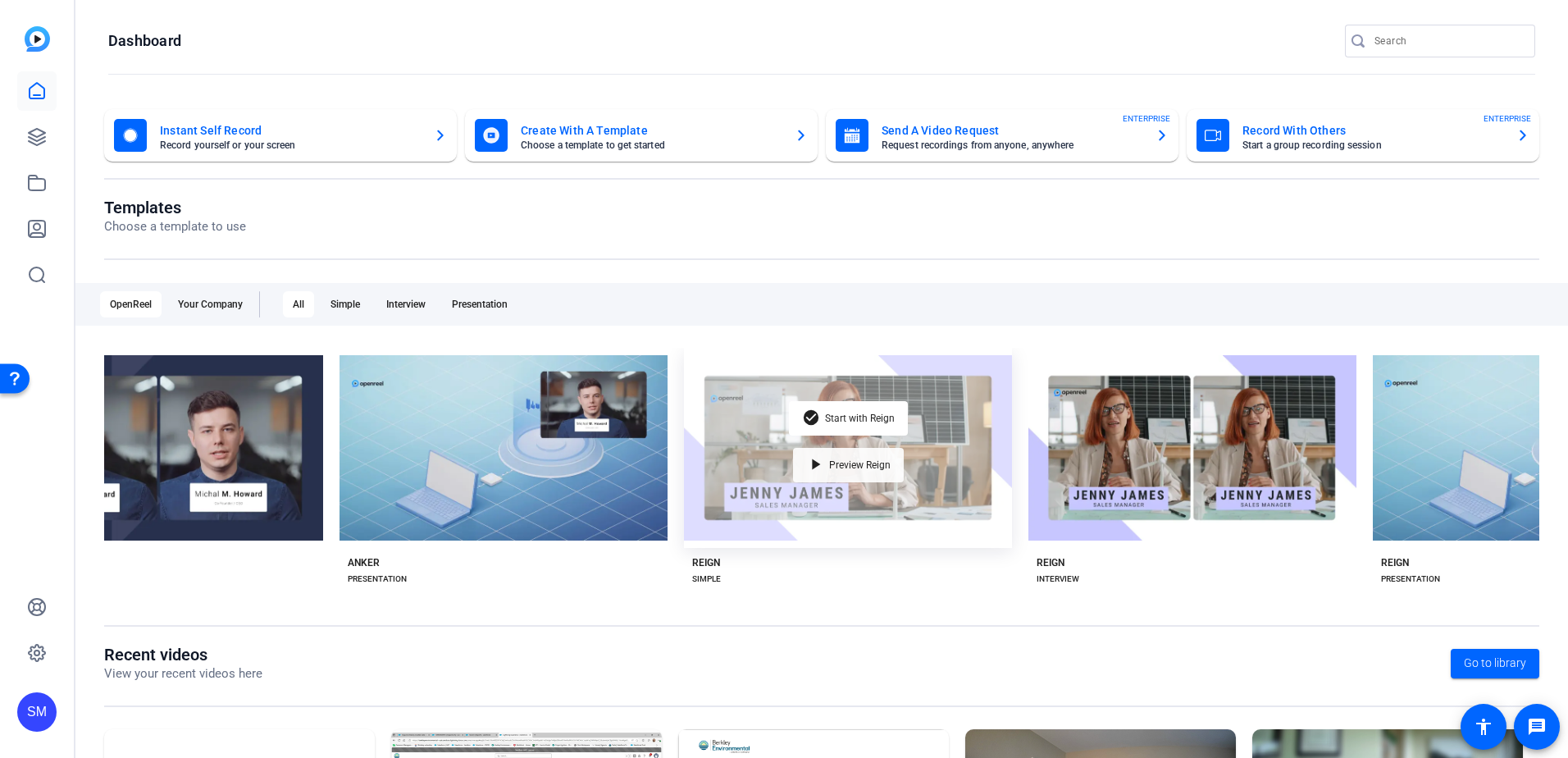
click at [854, 461] on span "Preview Reign" at bounding box center [860, 465] width 62 height 10
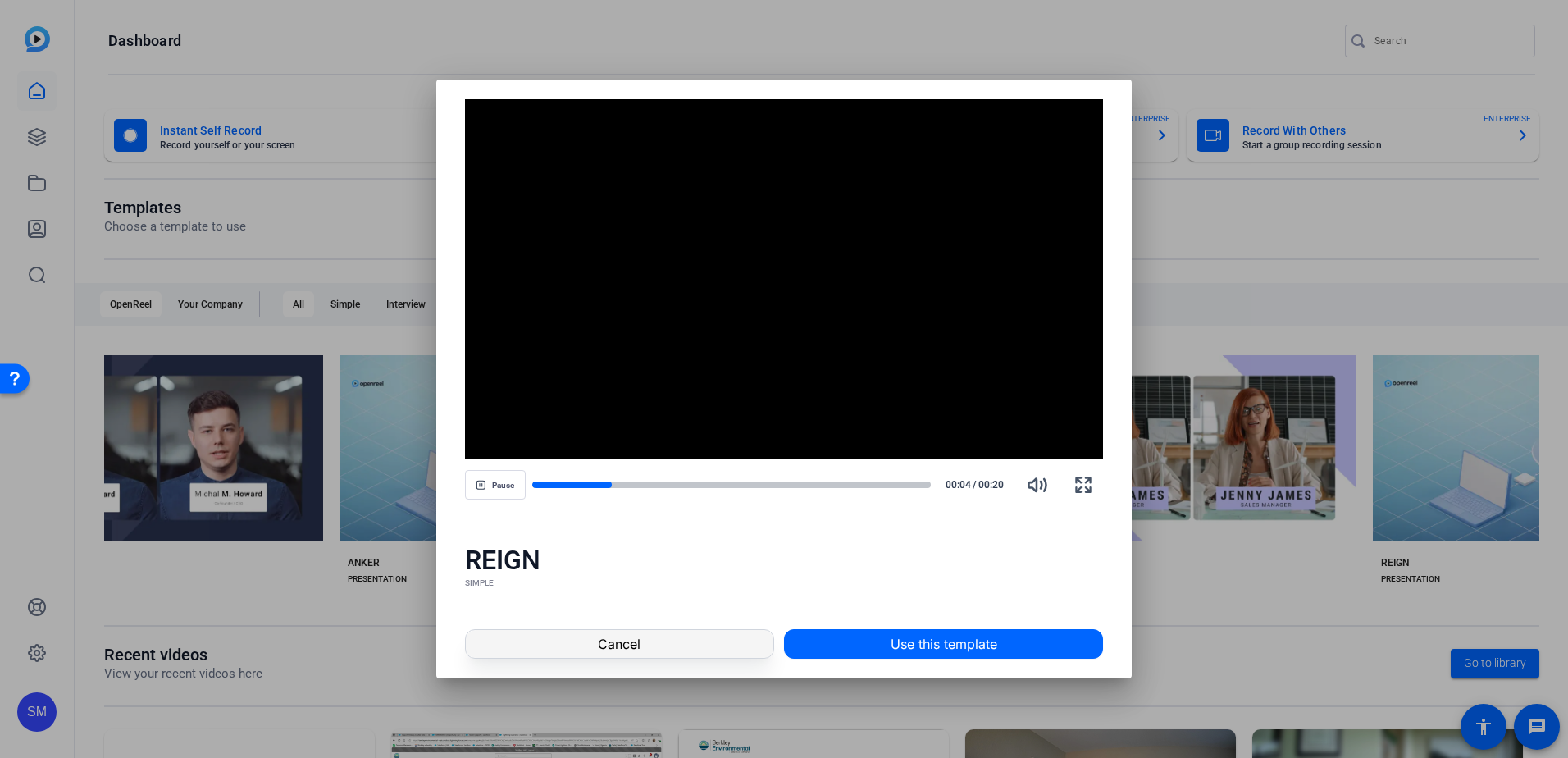
click at [721, 647] on span at bounding box center [619, 644] width 307 height 39
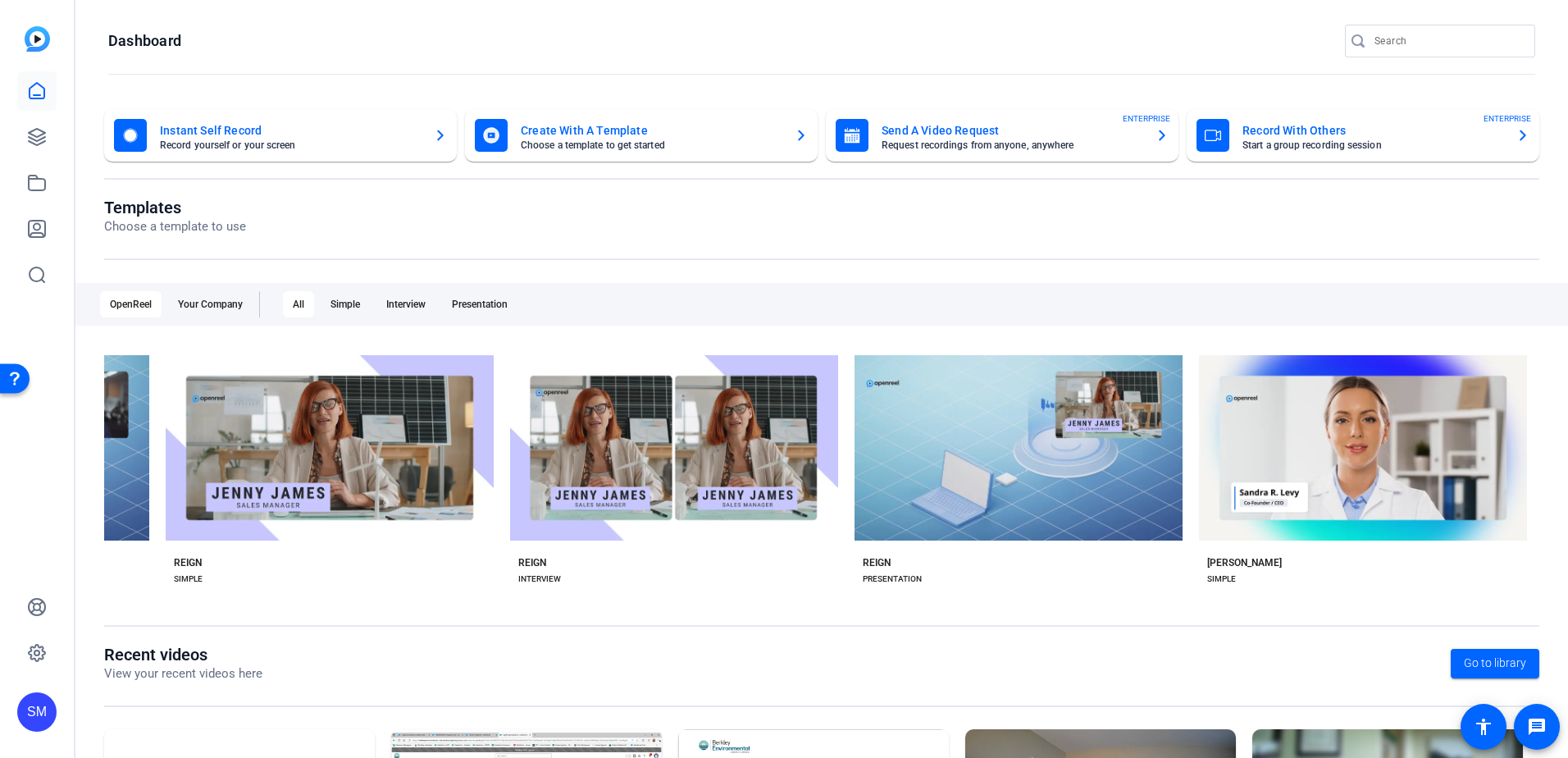
scroll to position [0, 12456]
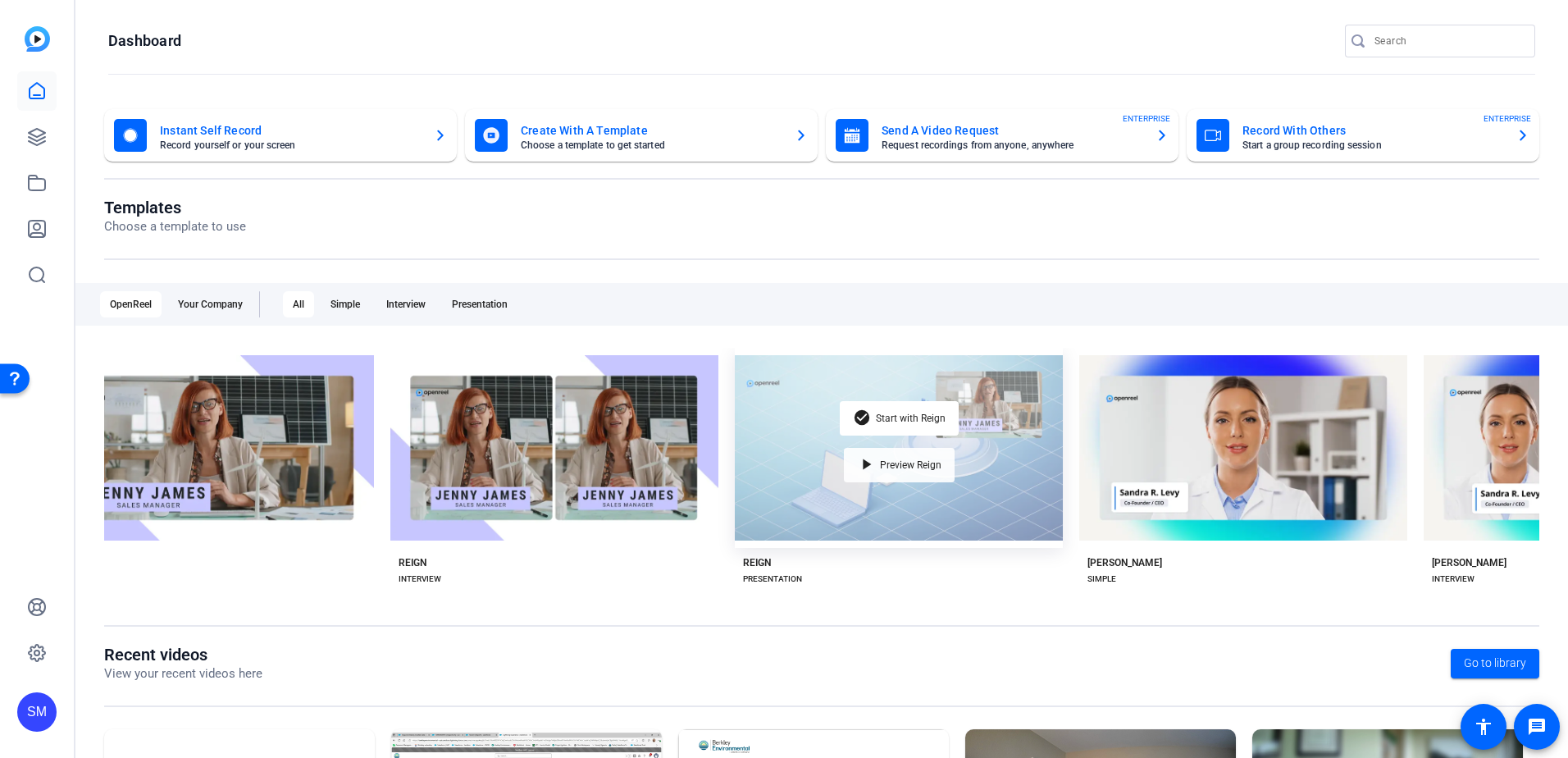
click at [918, 464] on span "Preview Reign" at bounding box center [910, 465] width 62 height 10
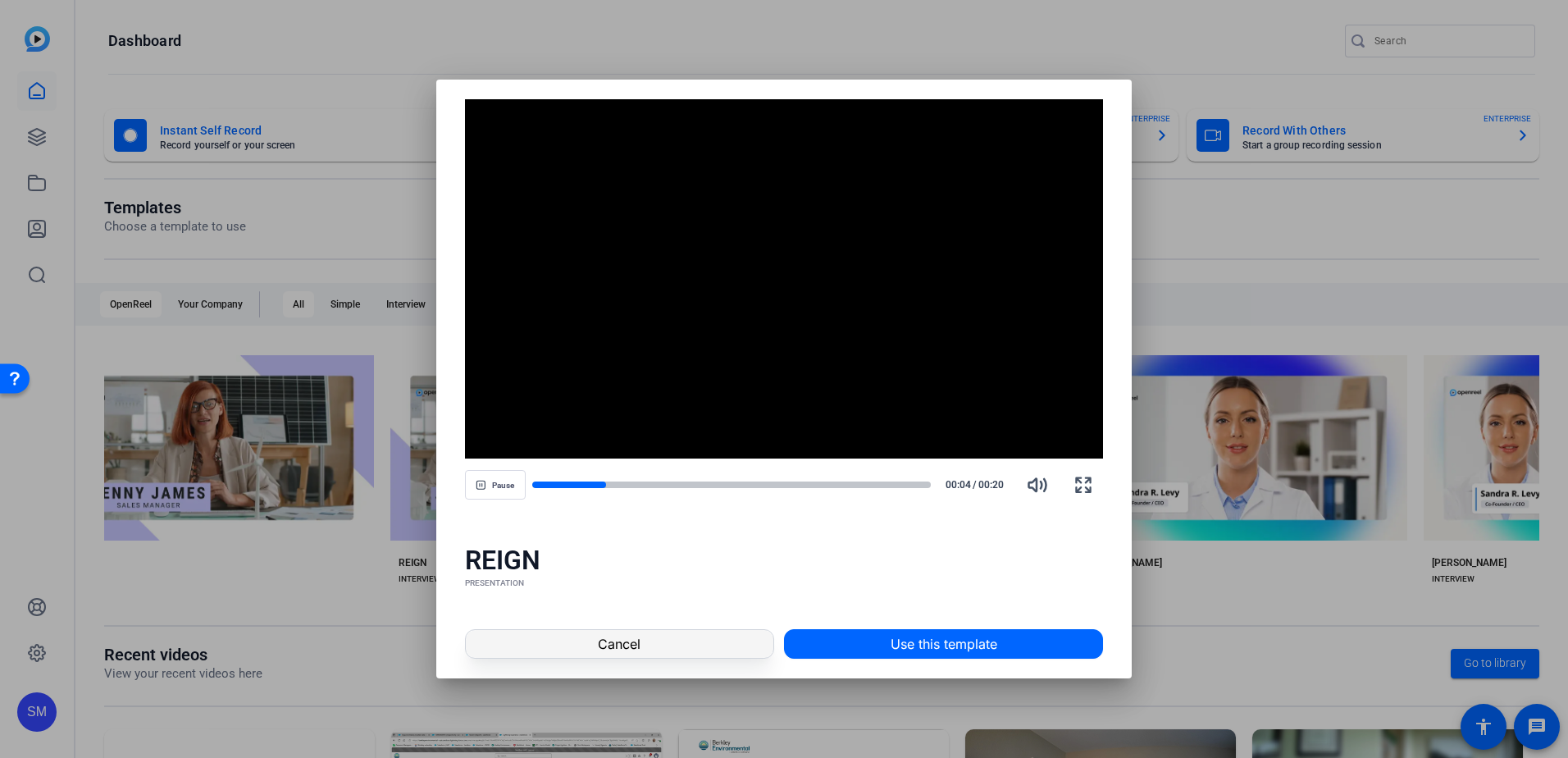
click at [735, 639] on span at bounding box center [619, 644] width 307 height 39
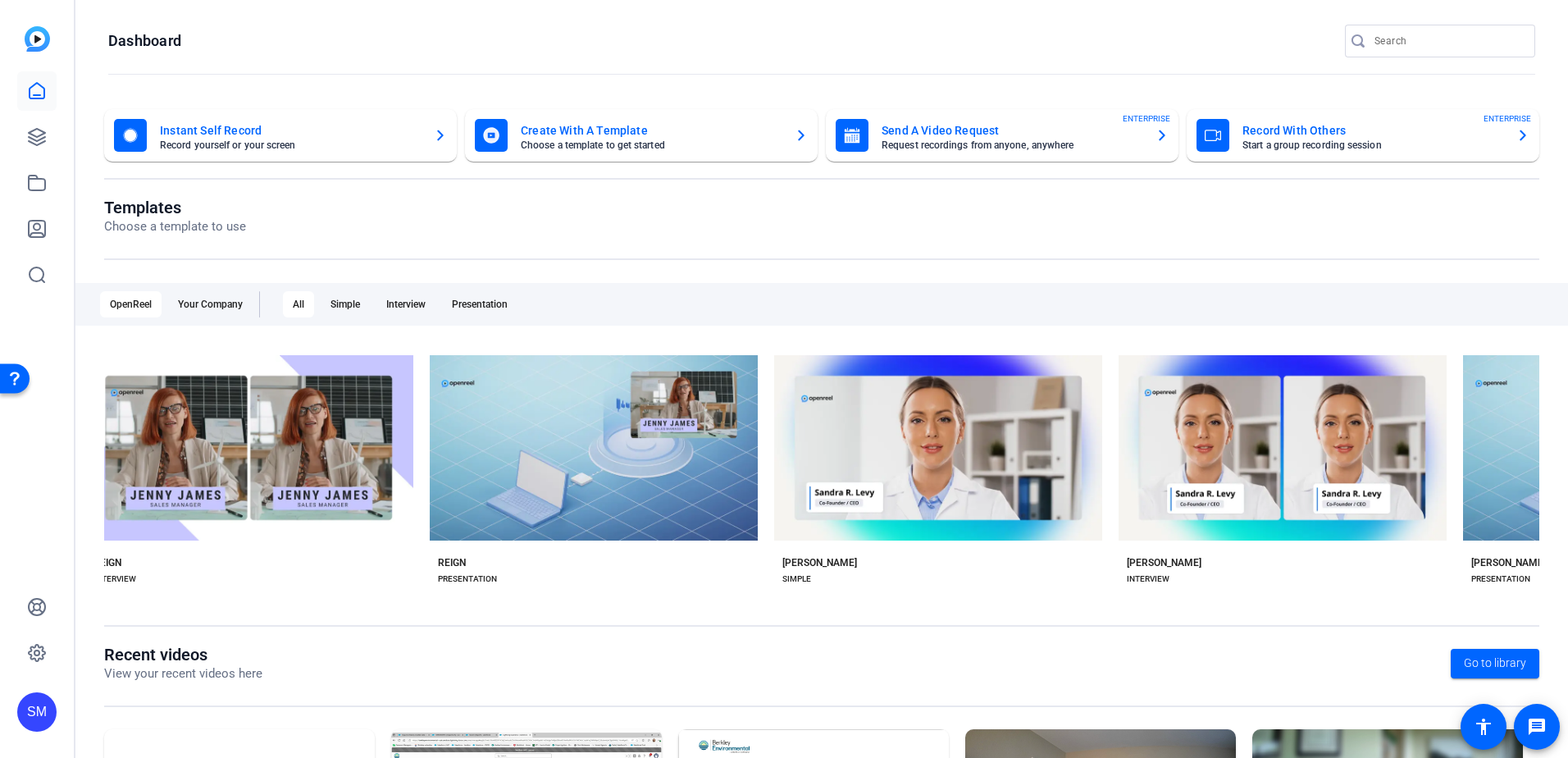
scroll to position [0, 12801]
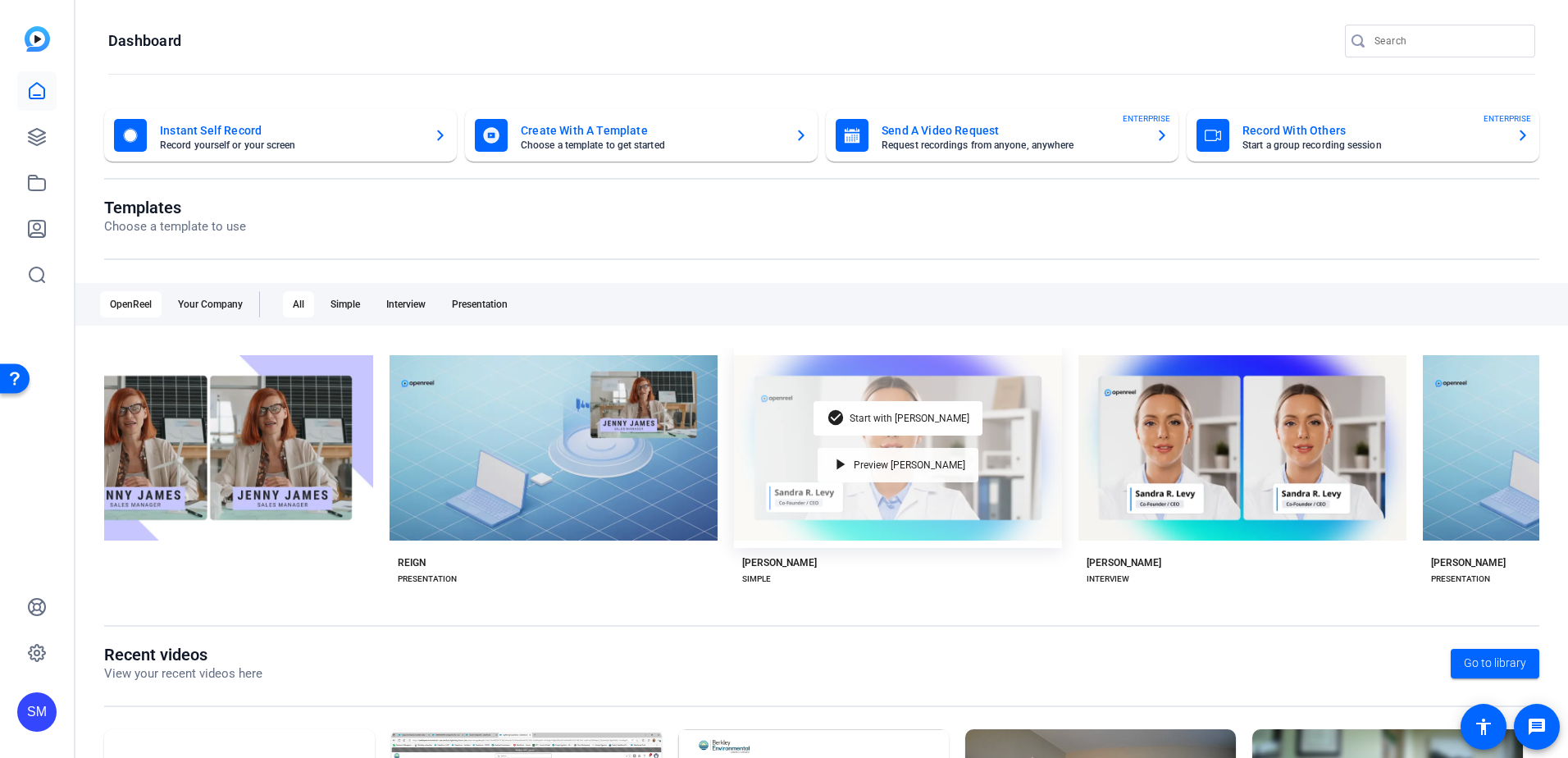
click at [925, 468] on div "play_arrow Preview [PERSON_NAME]" at bounding box center [898, 464] width 161 height 34
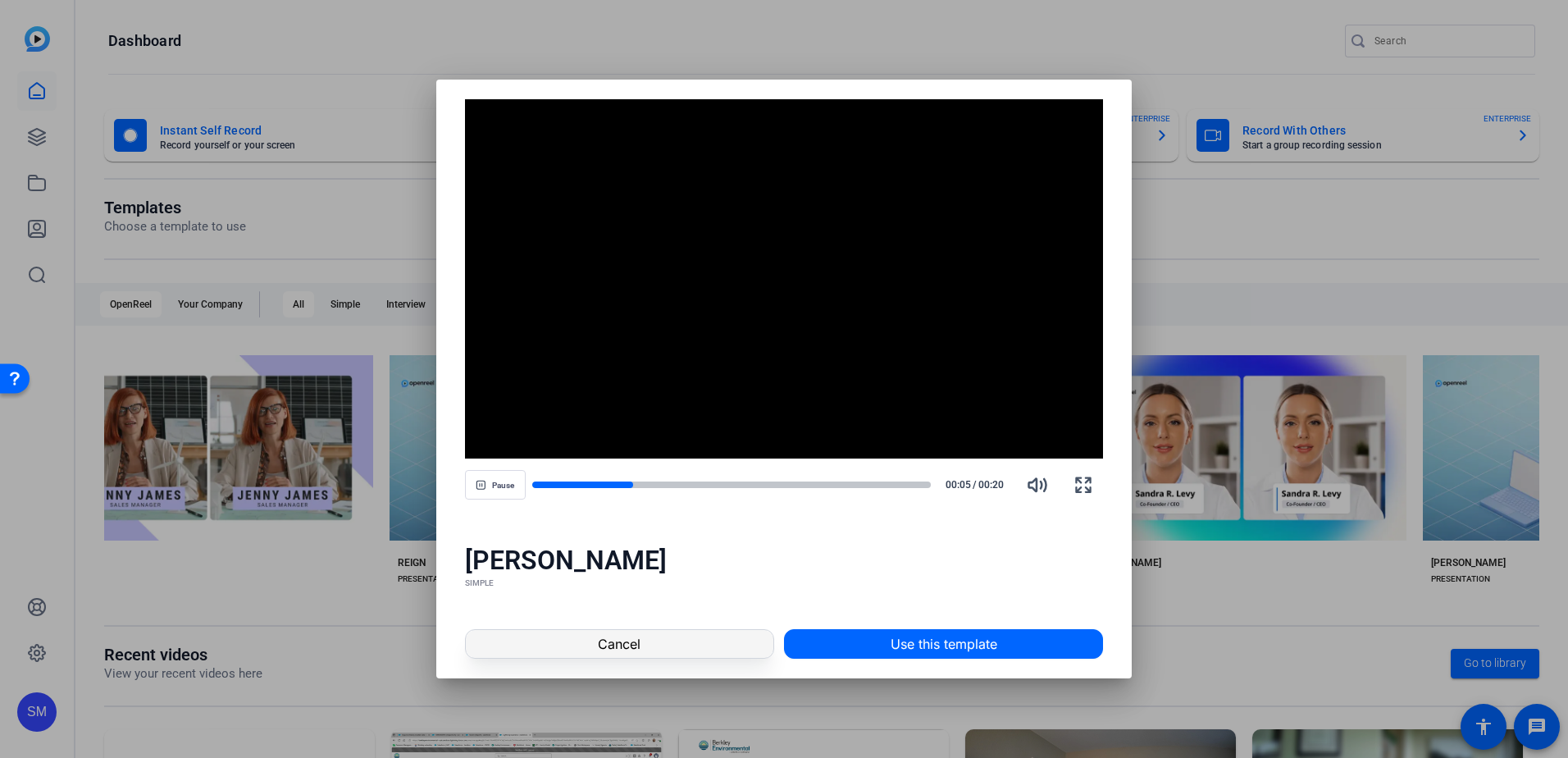
click at [653, 644] on span at bounding box center [619, 644] width 307 height 39
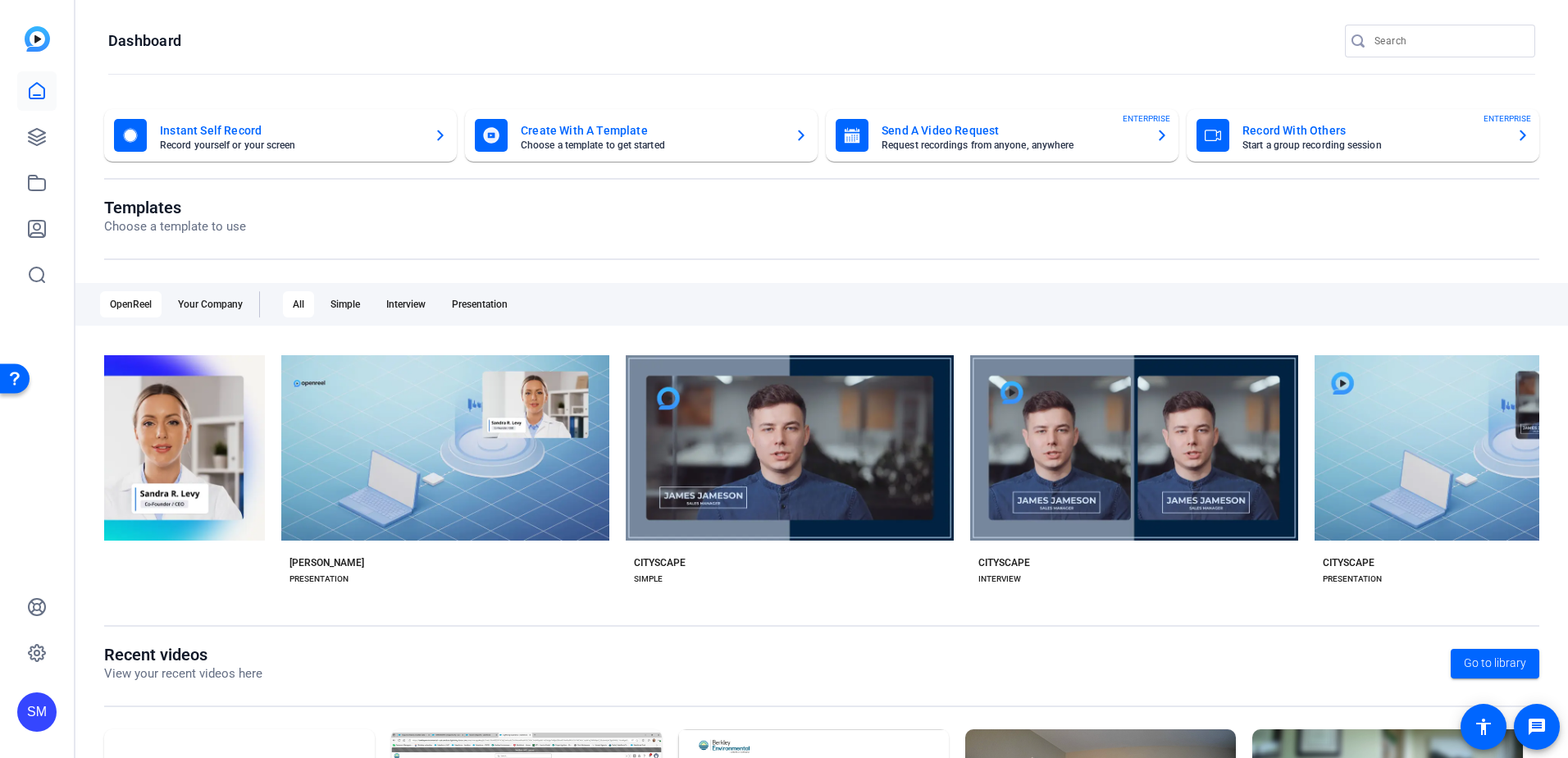
scroll to position [0, 14062]
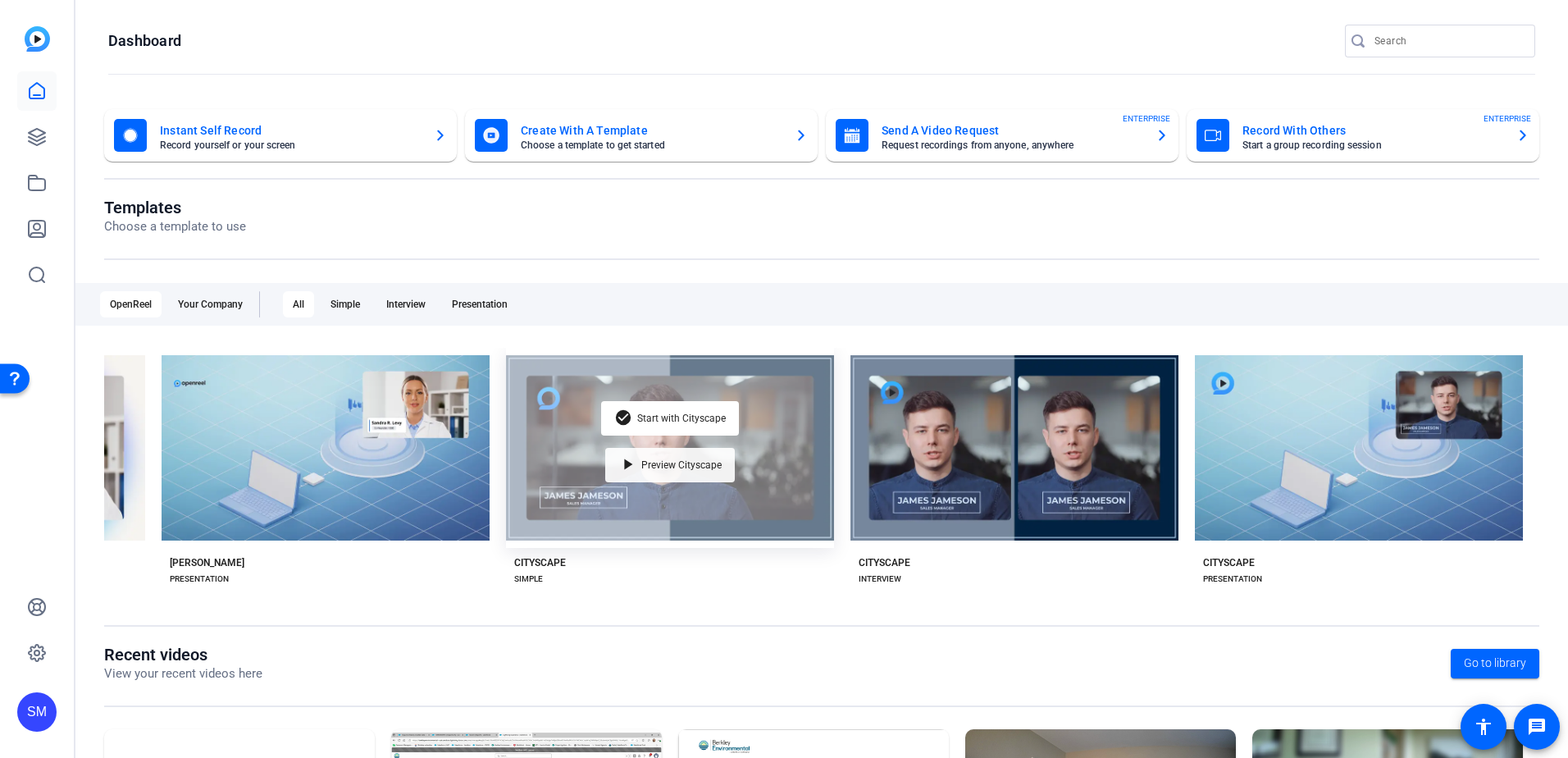
click at [672, 454] on div "play_arrow Preview Cityscape" at bounding box center [669, 464] width 129 height 34
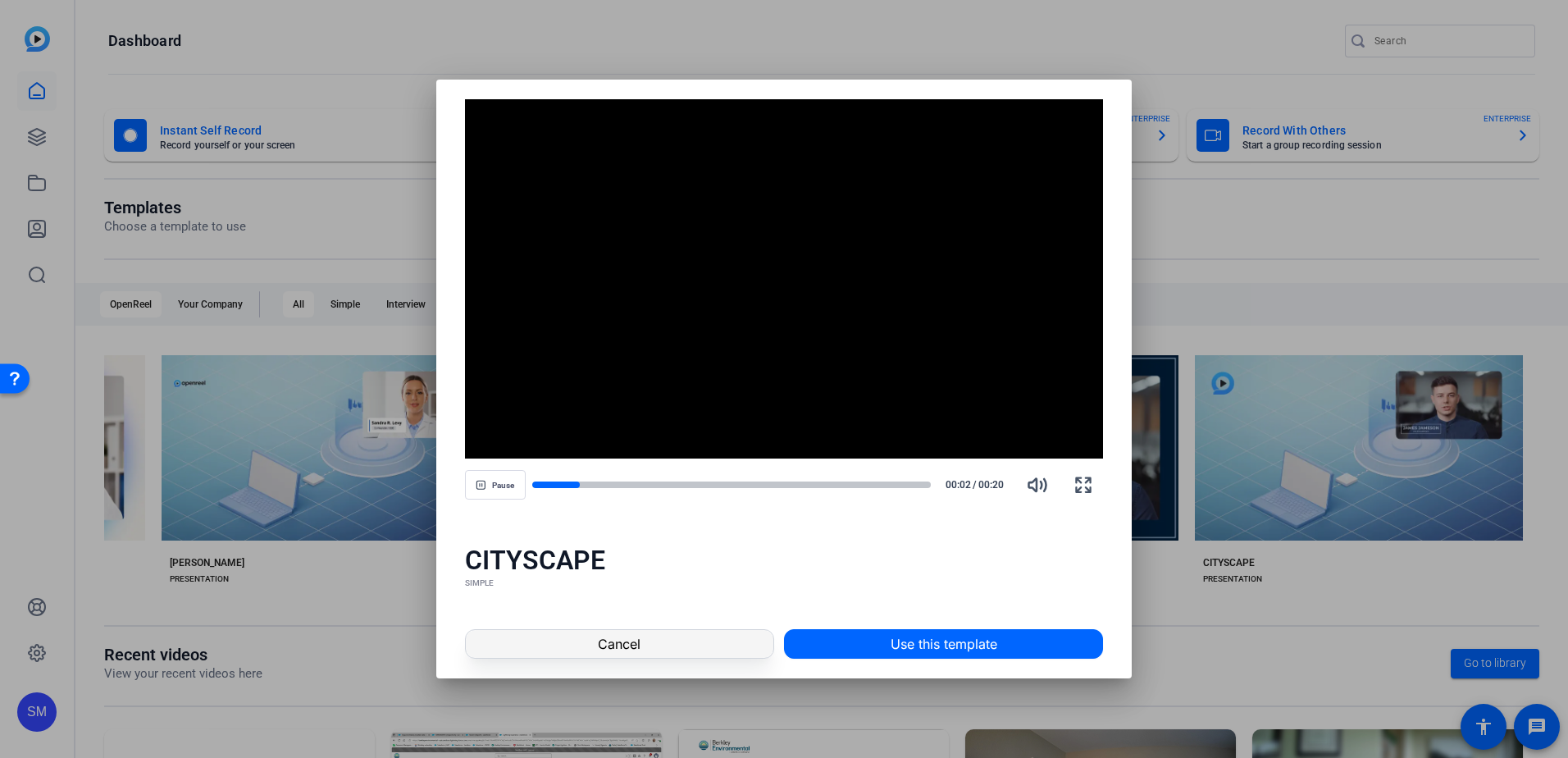
click at [588, 651] on span at bounding box center [619, 644] width 307 height 39
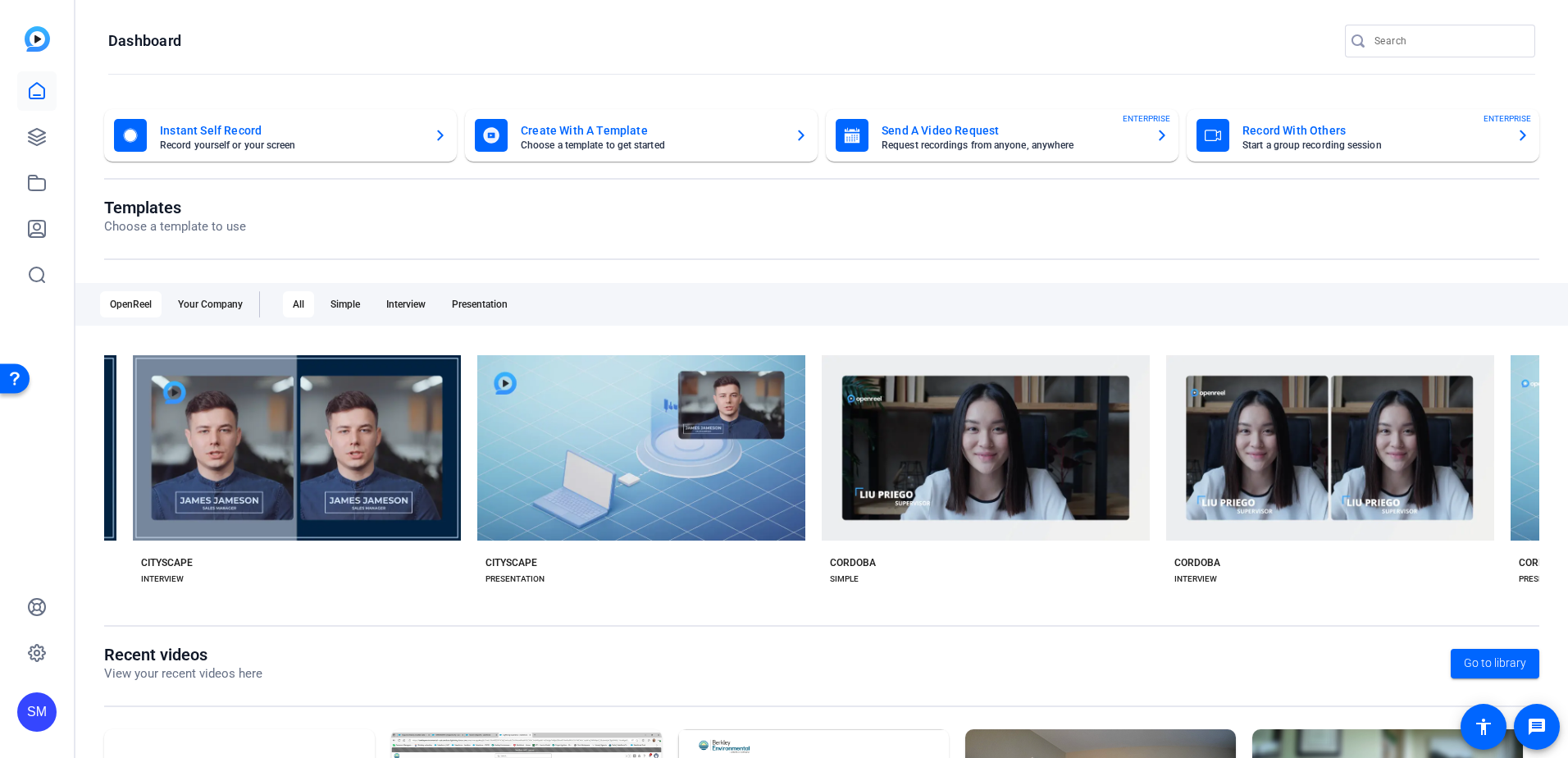
scroll to position [0, 14806]
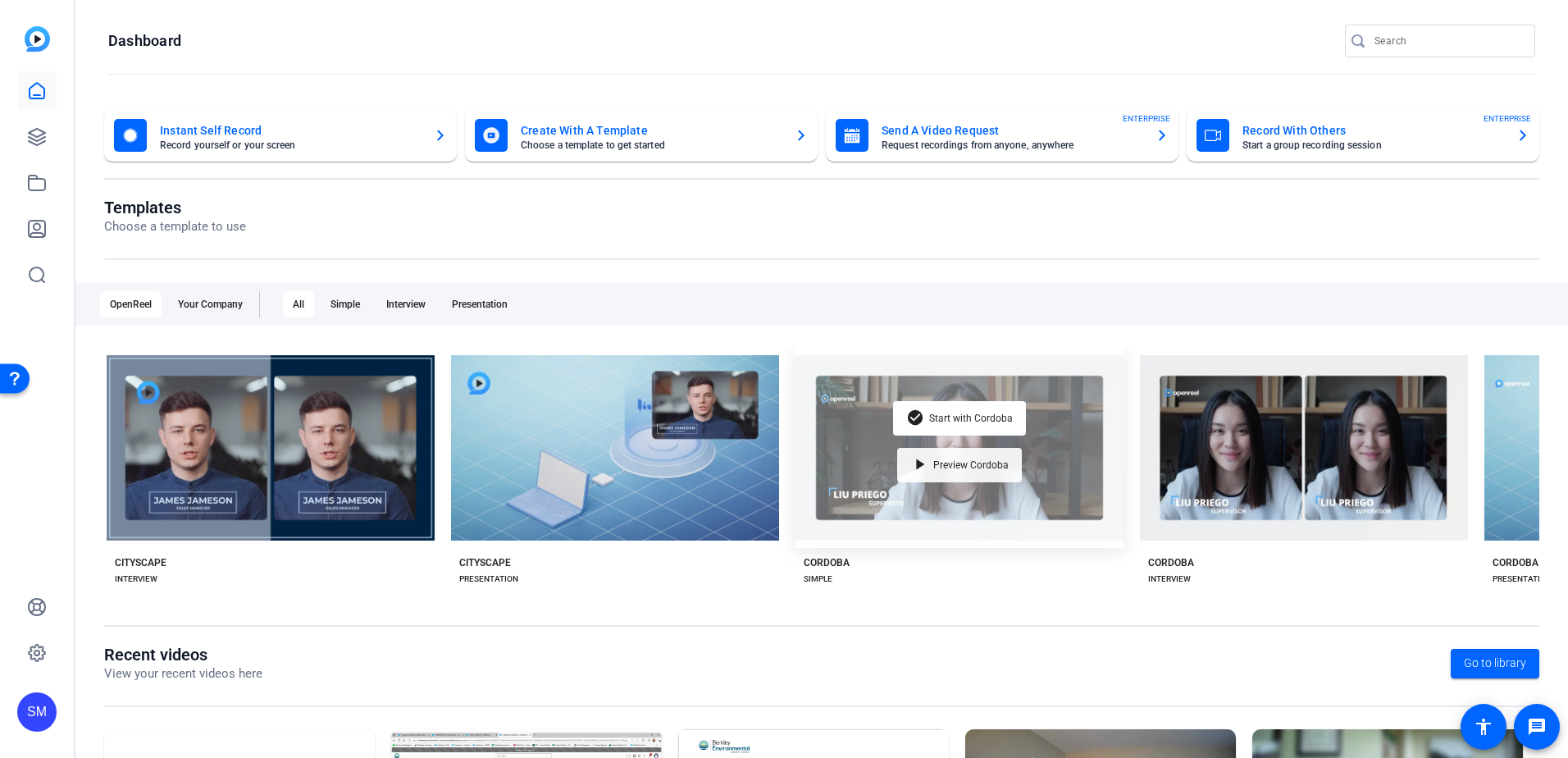
click at [930, 455] on div "play_arrow Preview Cordoba" at bounding box center [959, 464] width 124 height 34
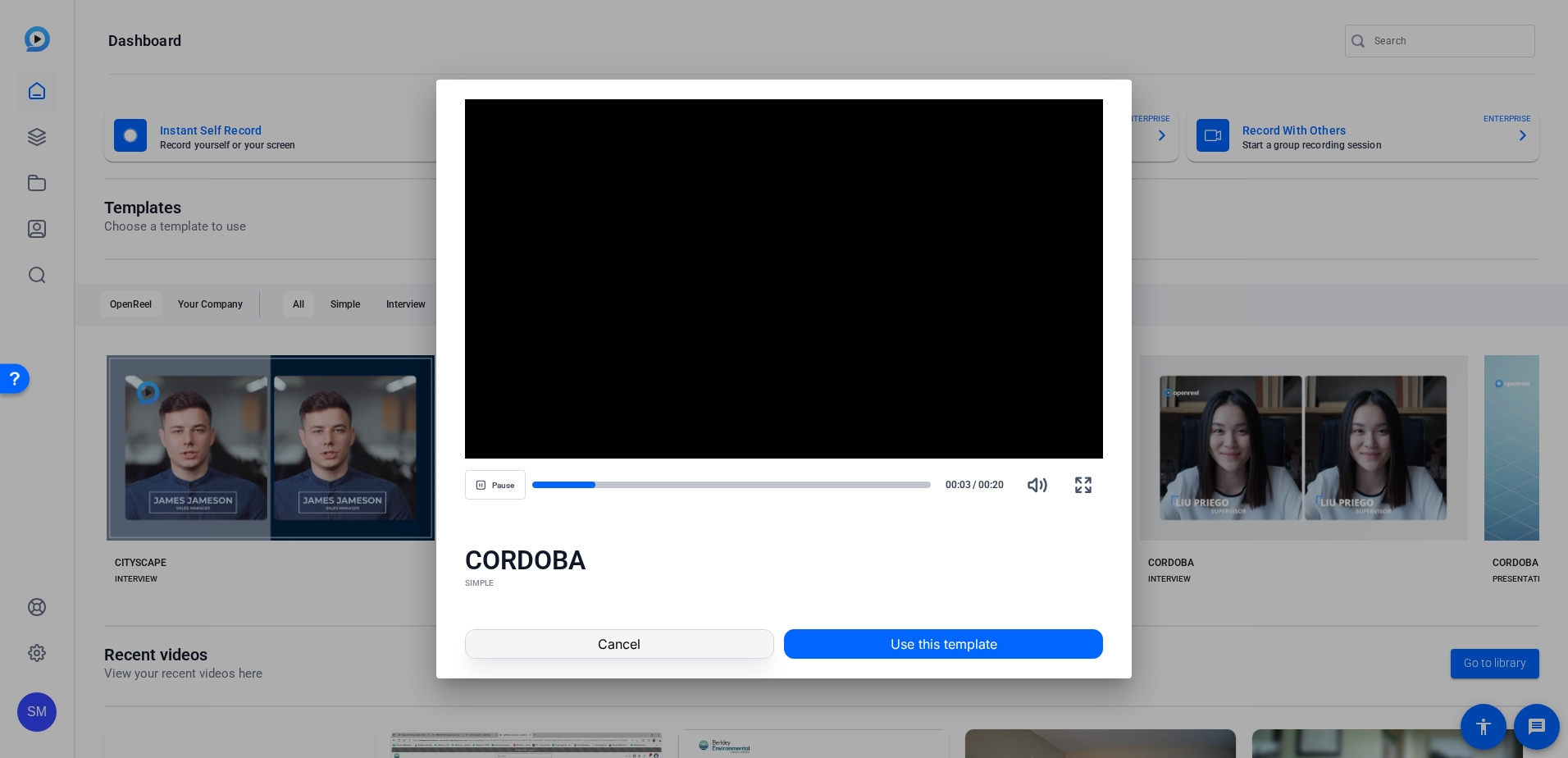
click at [725, 643] on span at bounding box center [619, 644] width 307 height 39
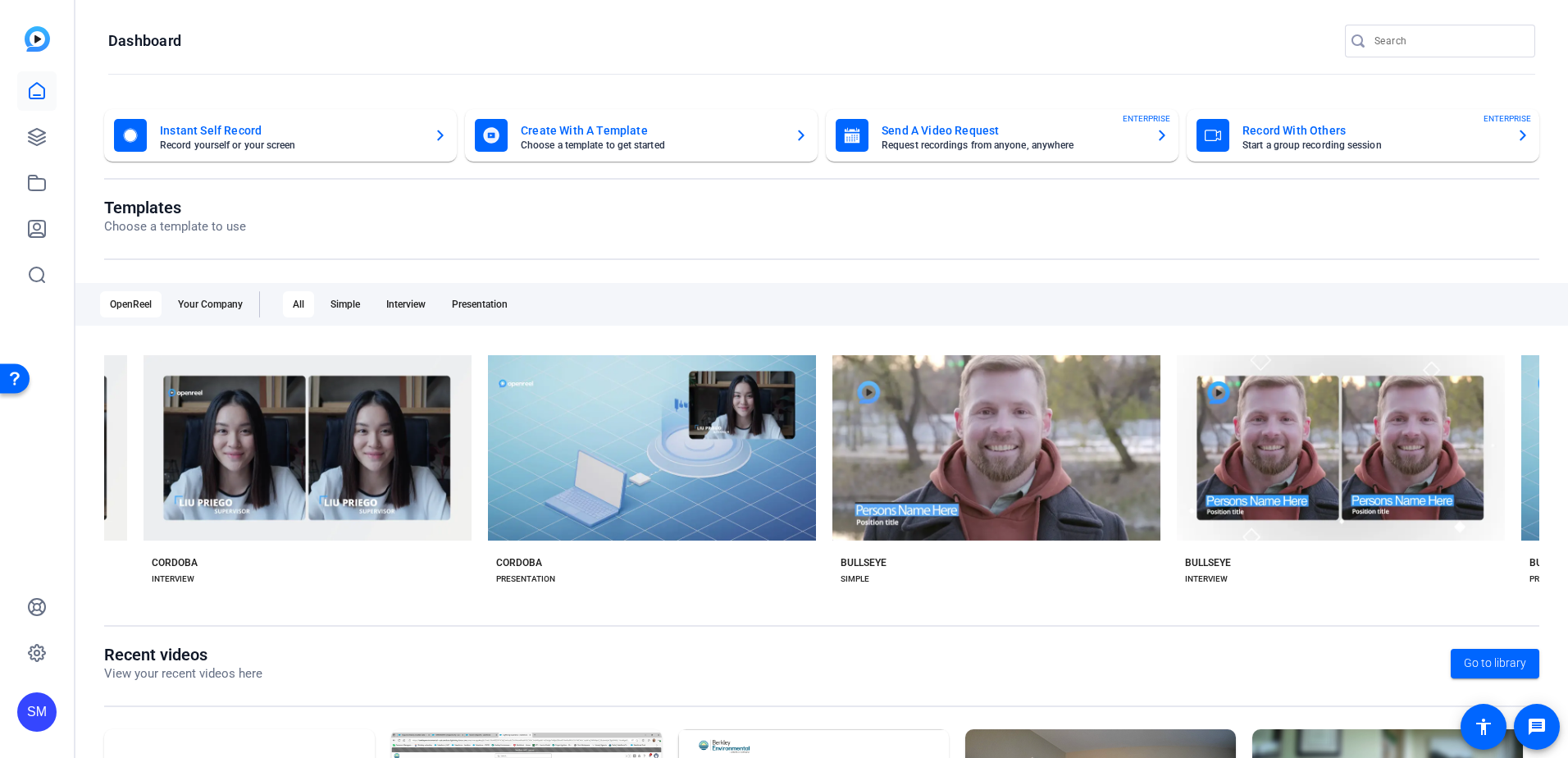
scroll to position [0, 15815]
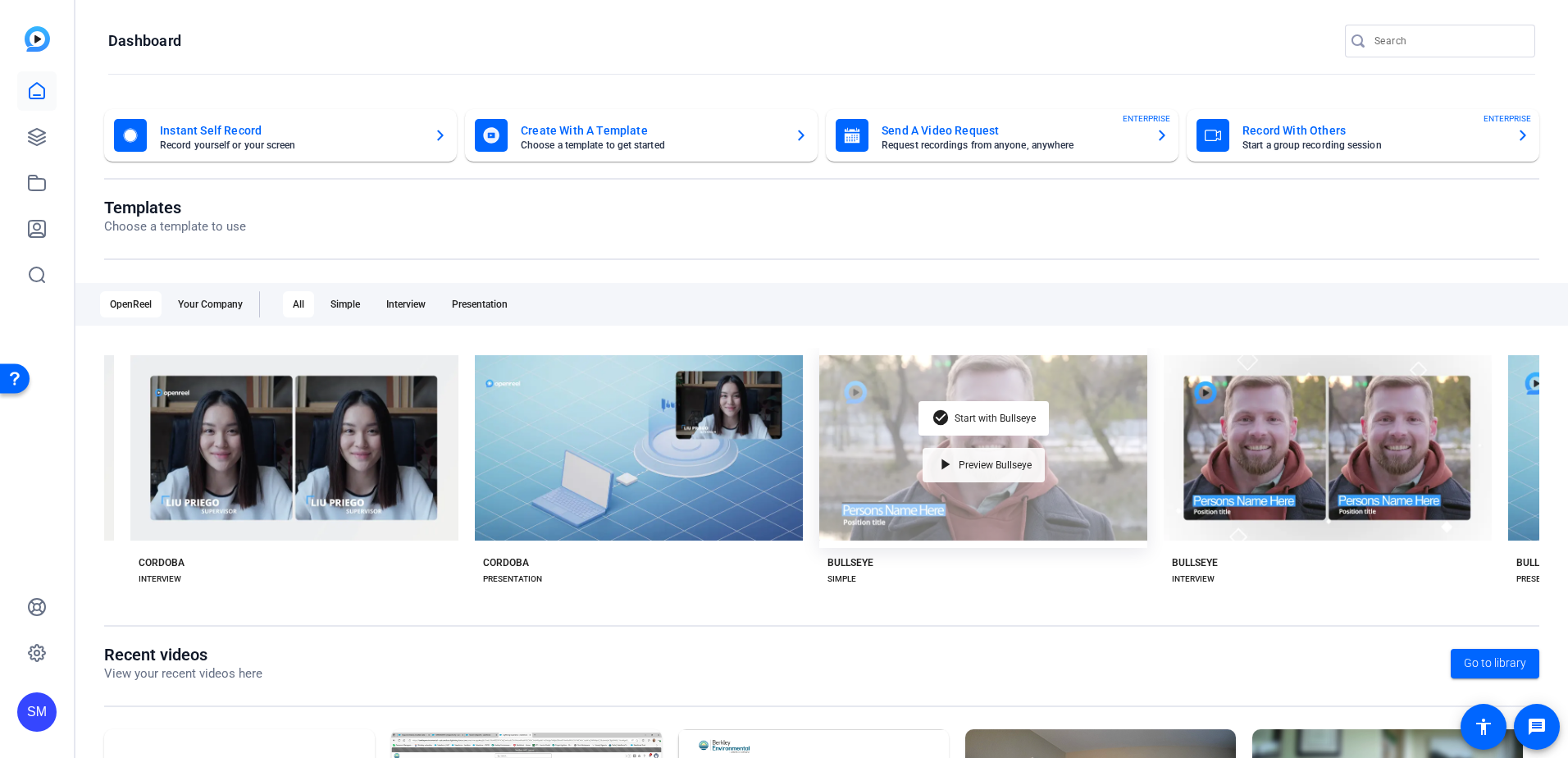
click at [974, 460] on span "Preview Bullseye" at bounding box center [995, 465] width 73 height 10
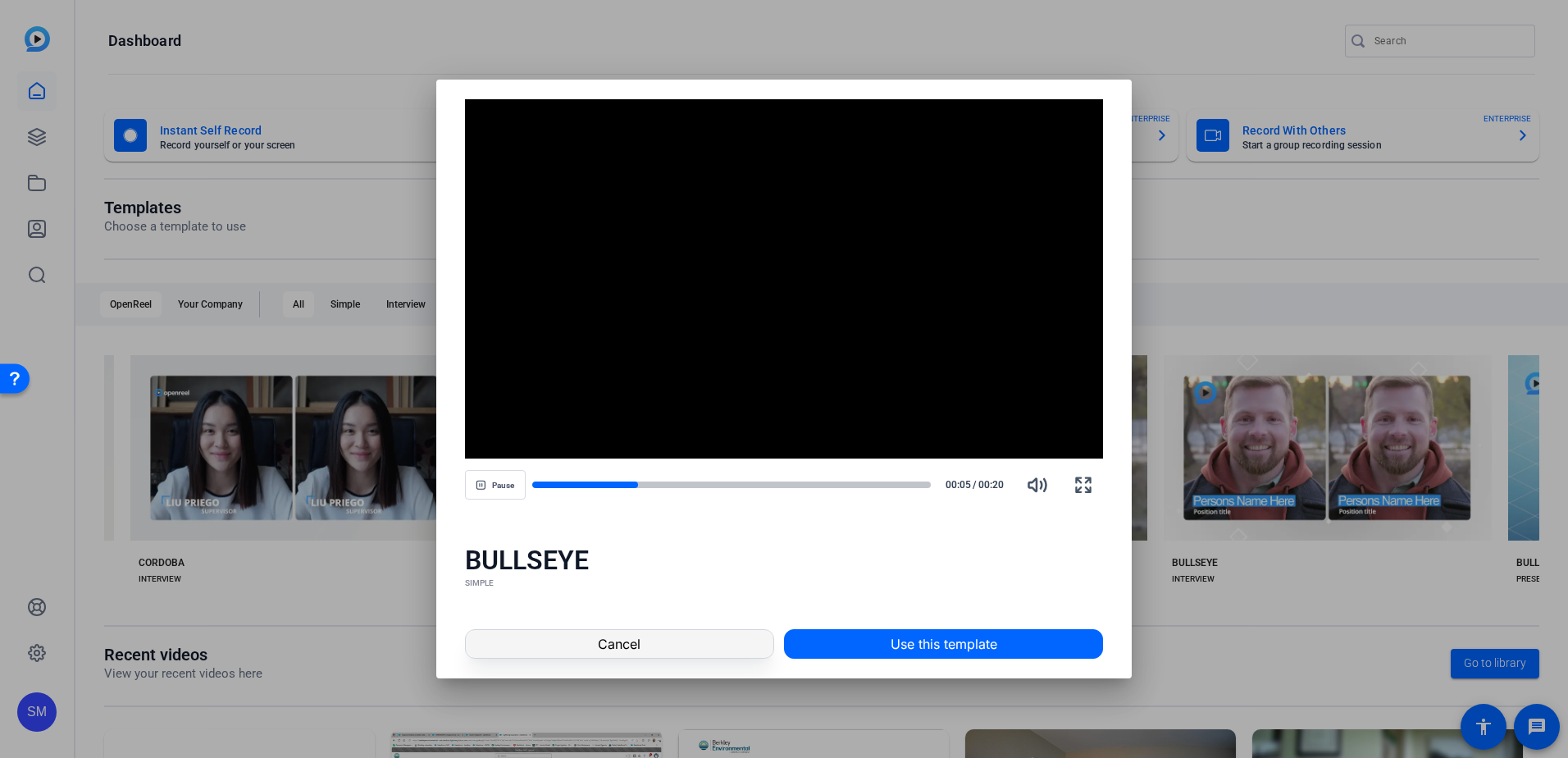
click at [727, 636] on span at bounding box center [619, 644] width 307 height 39
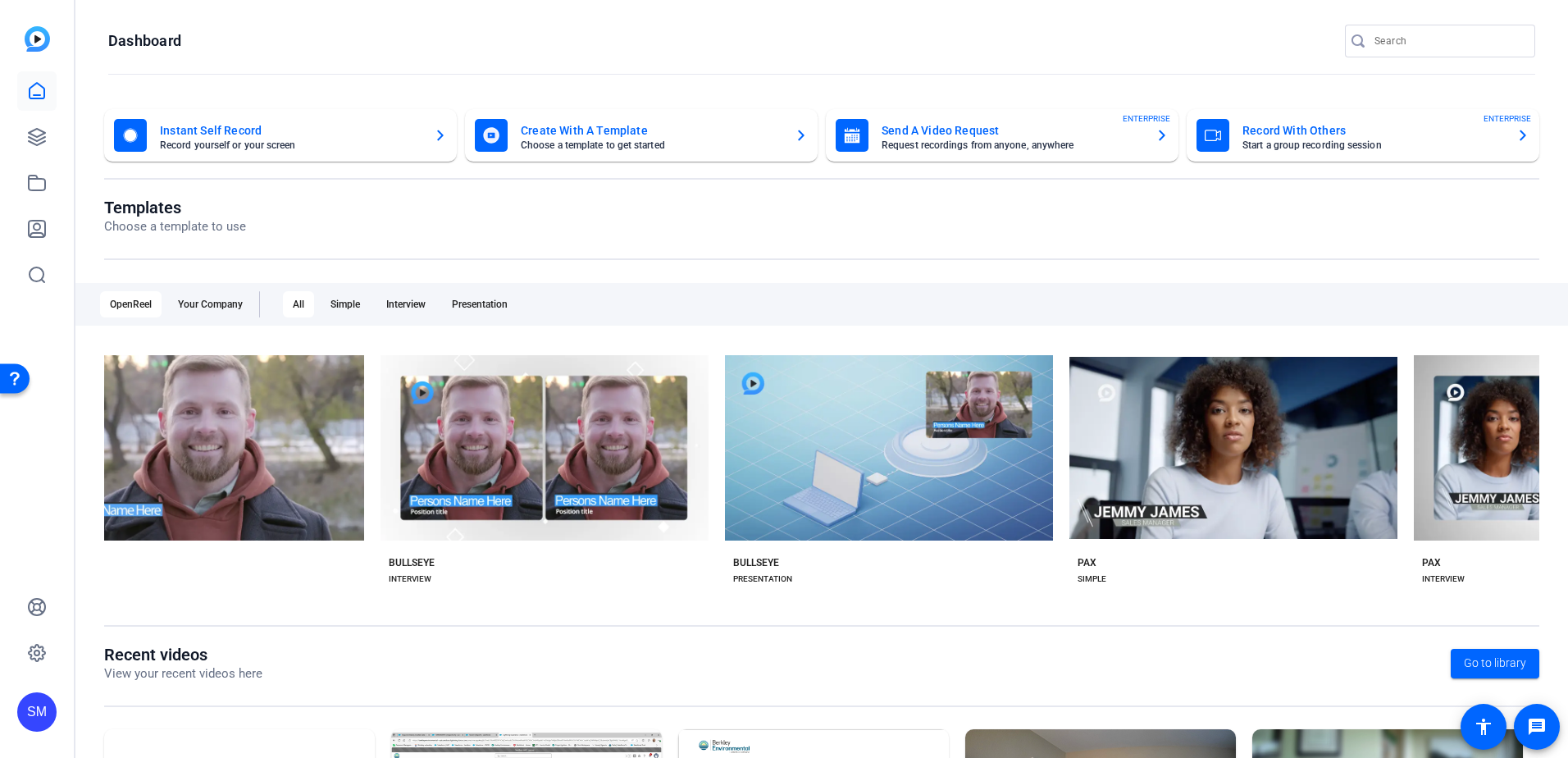
scroll to position [0, 16611]
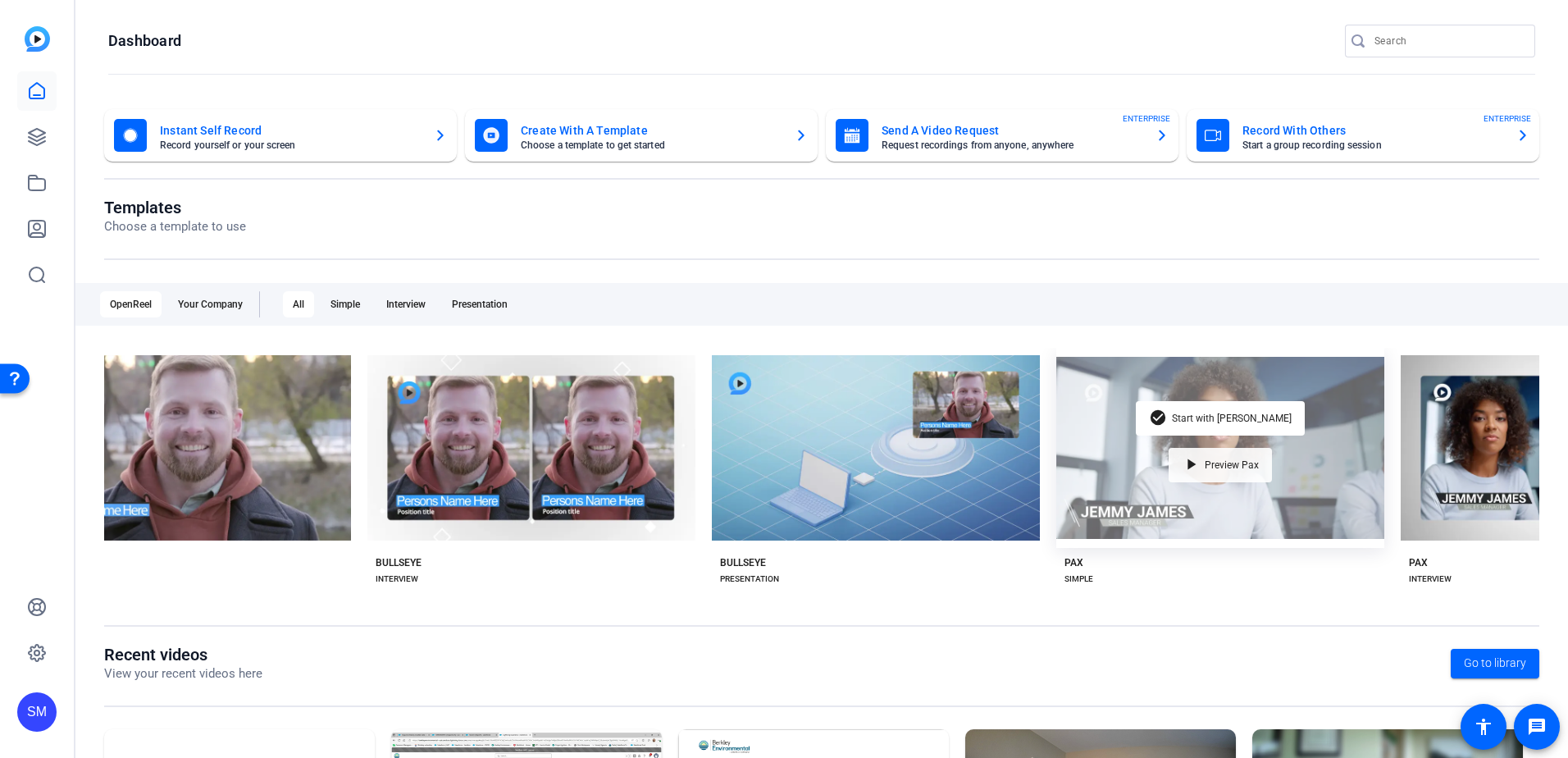
click at [1187, 455] on mat-icon "play_arrow" at bounding box center [1192, 465] width 20 height 20
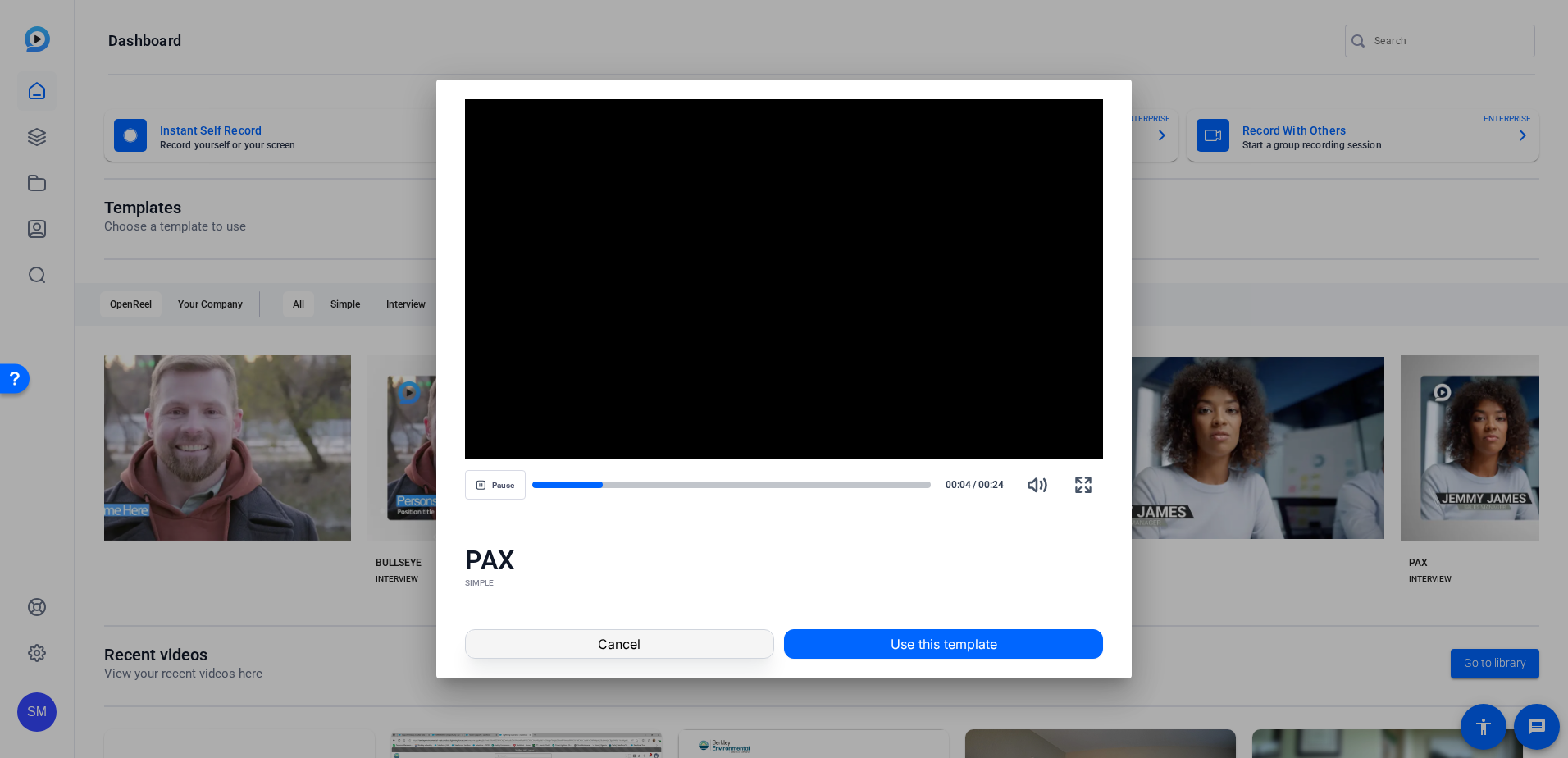
click at [639, 654] on span at bounding box center [619, 644] width 307 height 39
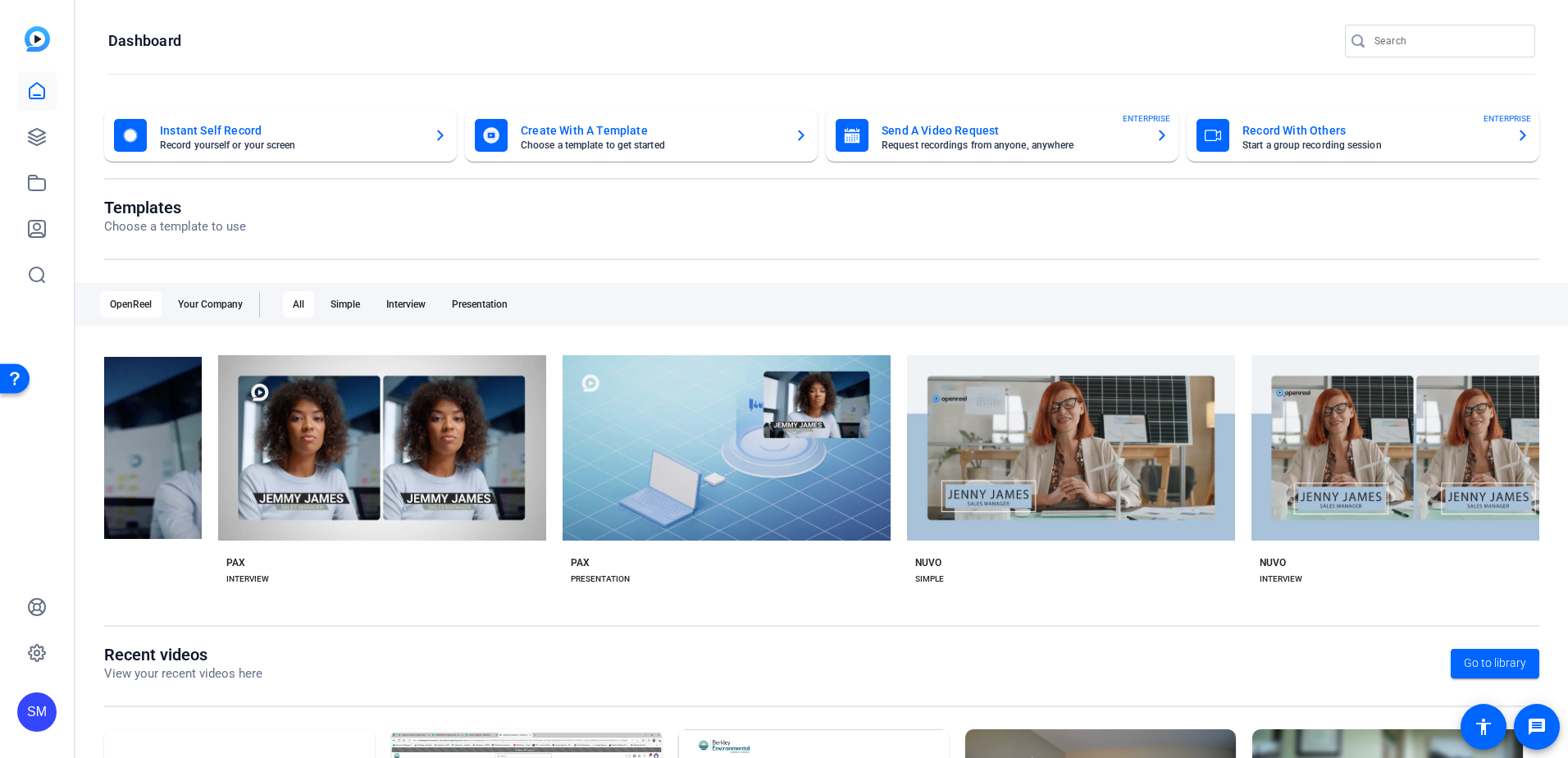
scroll to position [0, 17833]
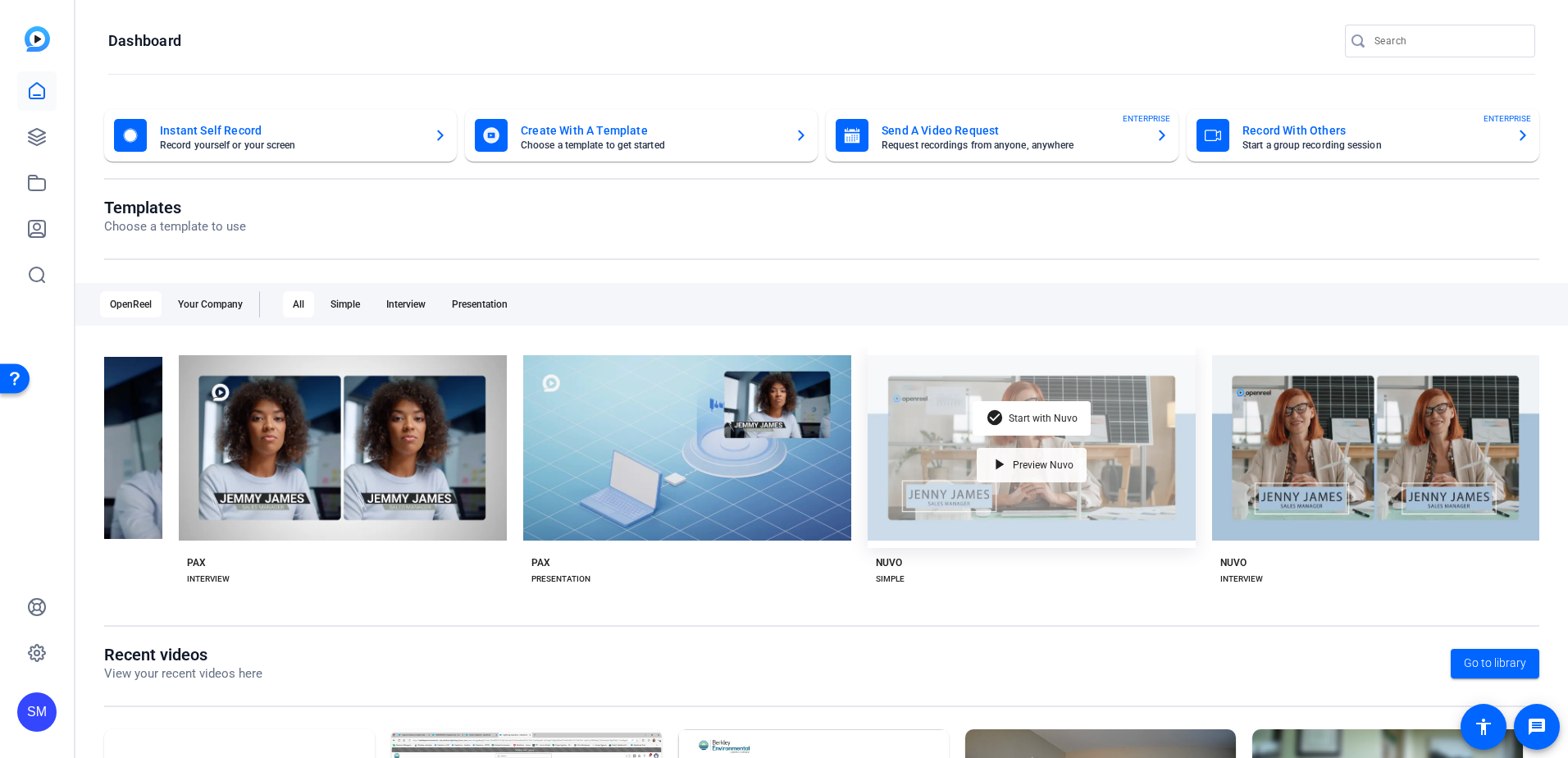
click at [991, 455] on mat-icon "play_arrow" at bounding box center [1000, 465] width 20 height 20
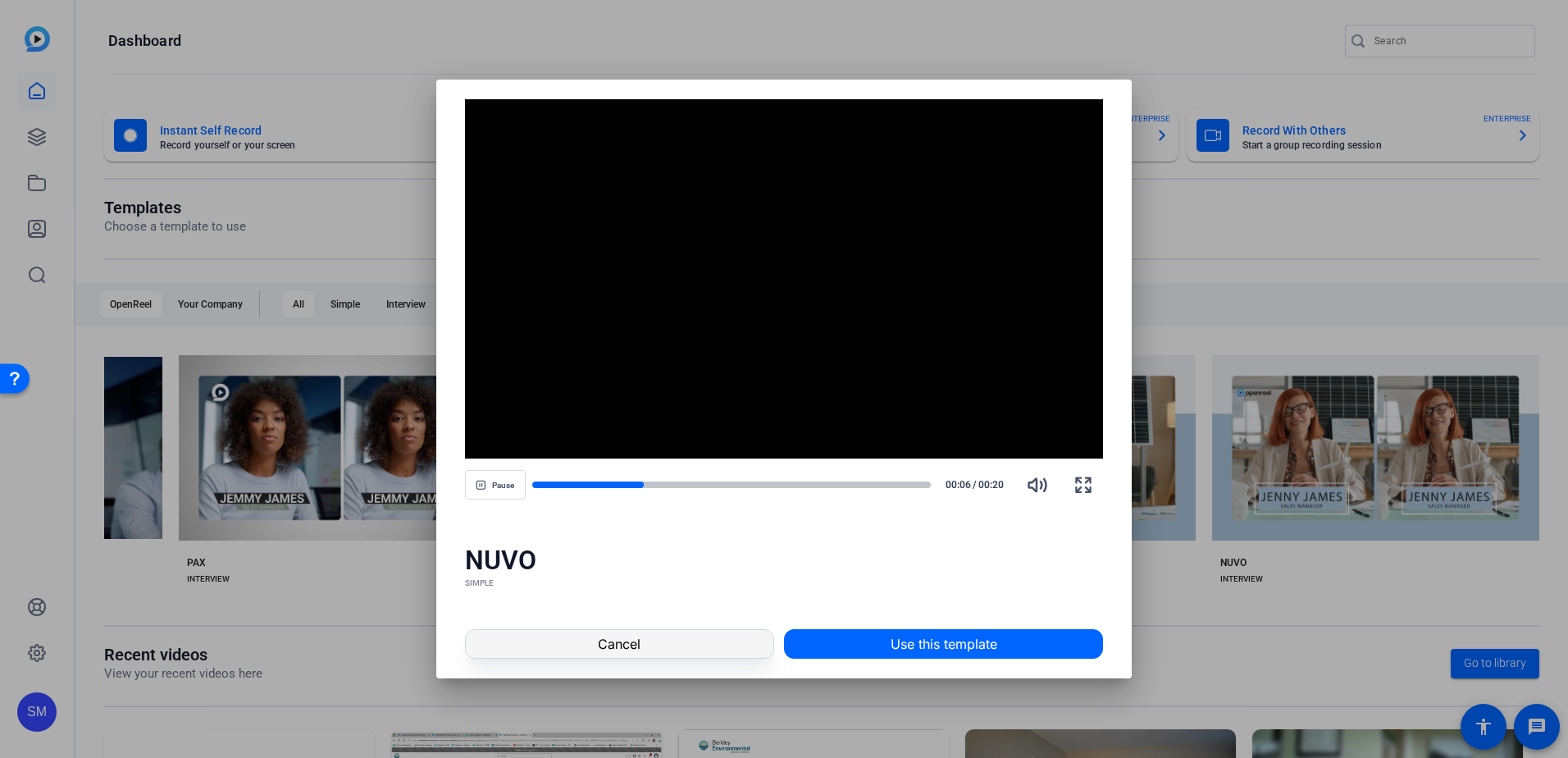
click at [729, 630] on span at bounding box center [619, 644] width 307 height 39
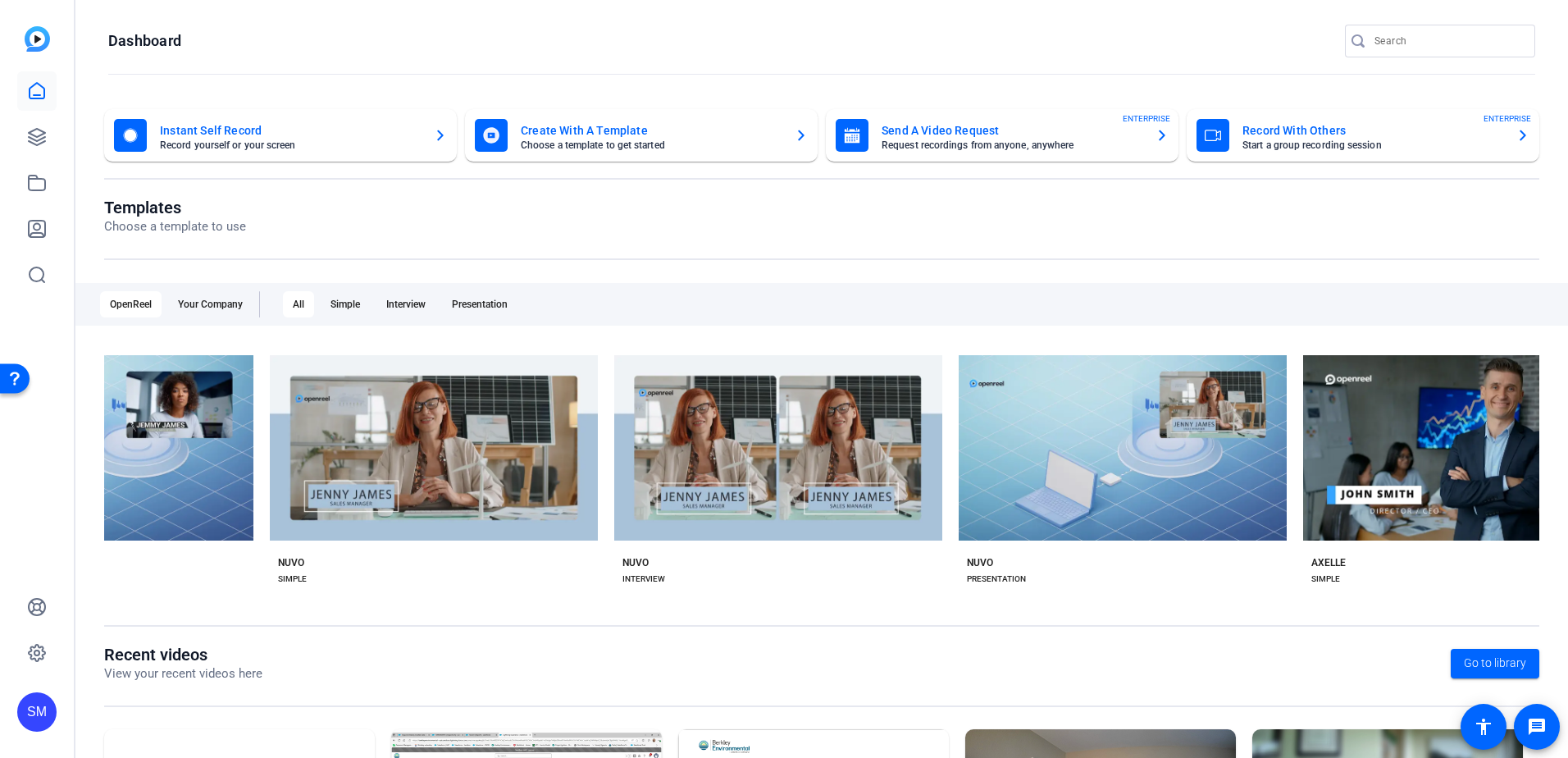
scroll to position [0, 18590]
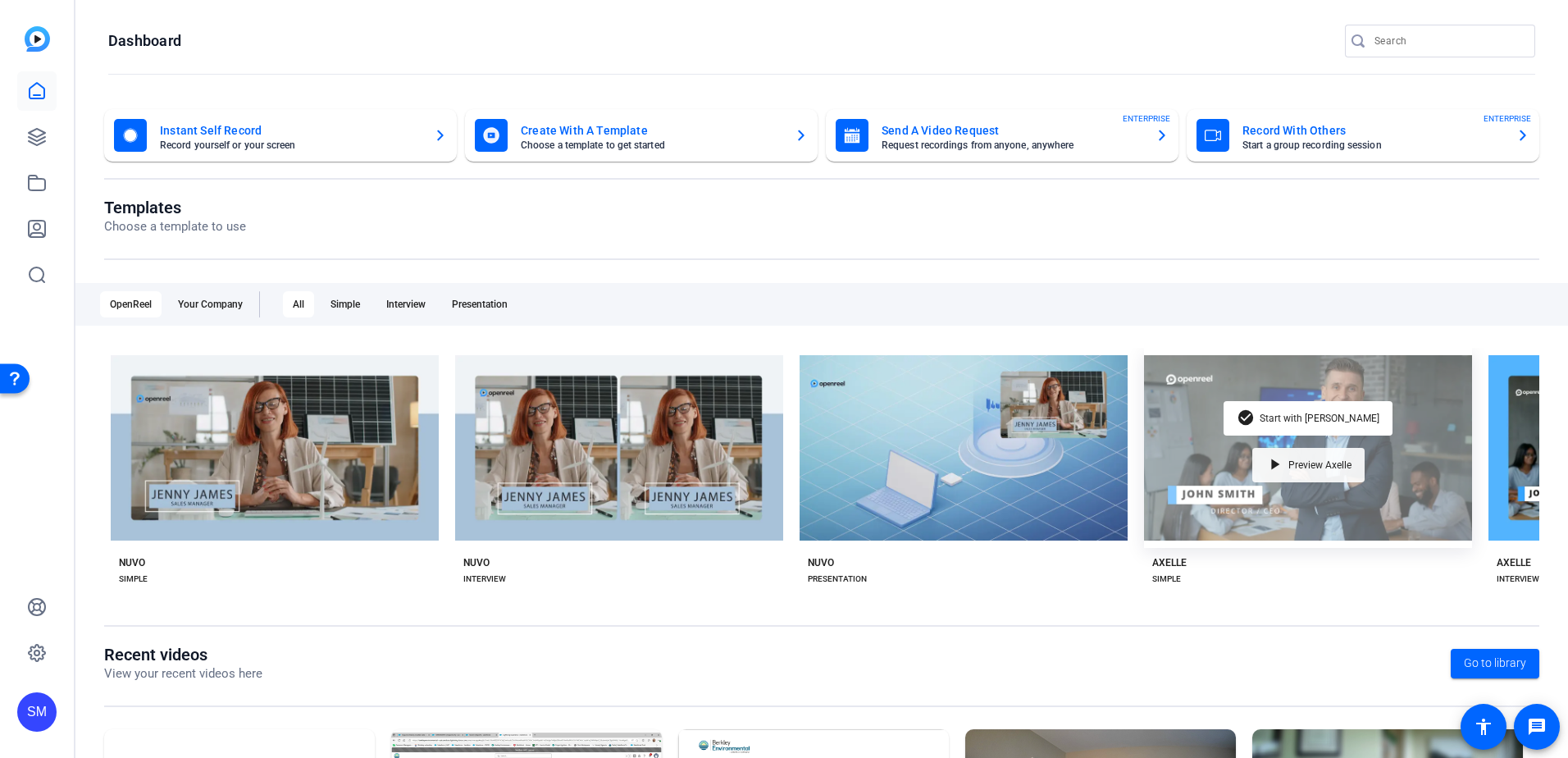
click at [1288, 460] on span "Preview Axelle" at bounding box center [1320, 465] width 63 height 10
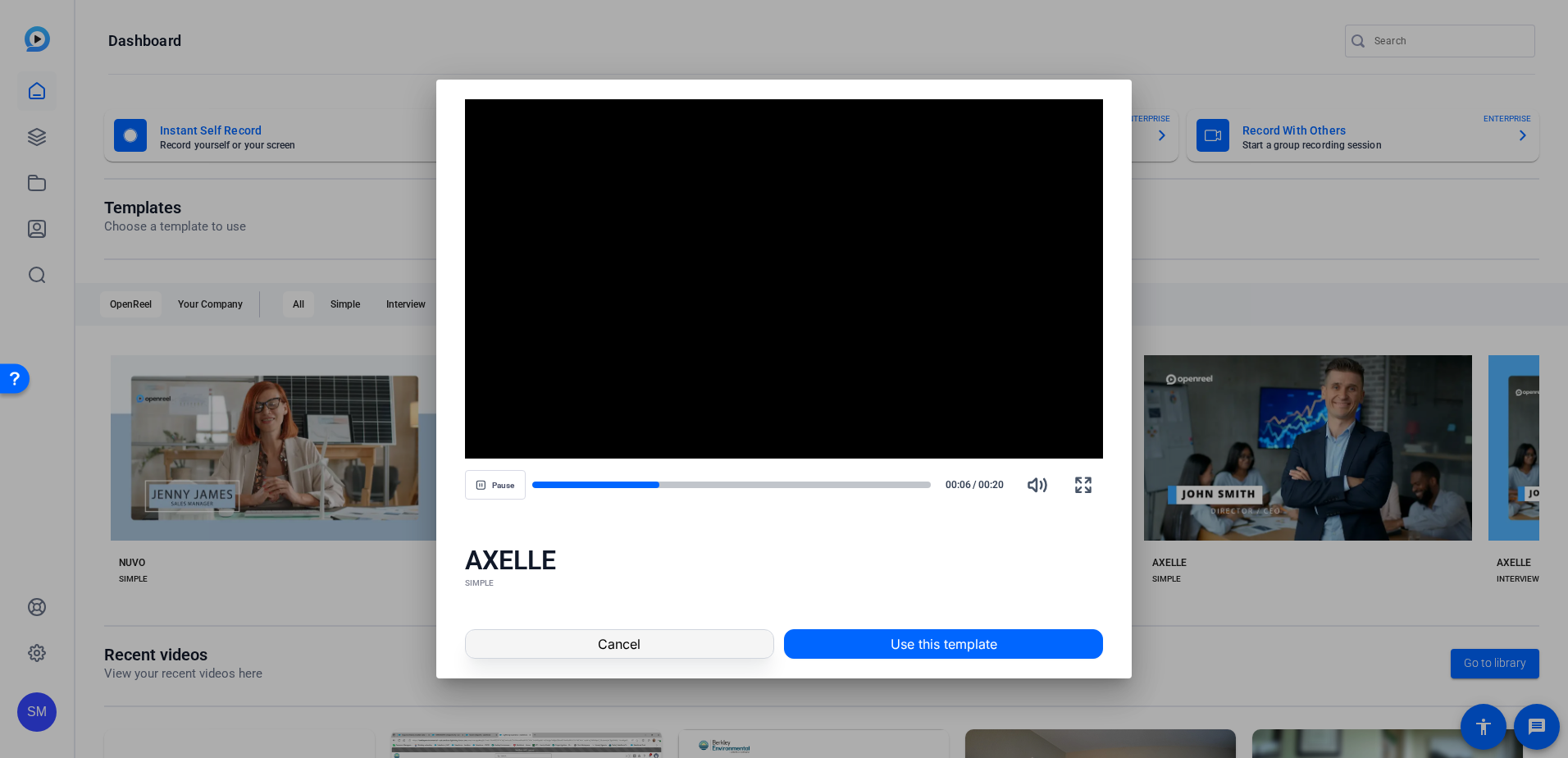
click at [690, 635] on span at bounding box center [619, 644] width 307 height 39
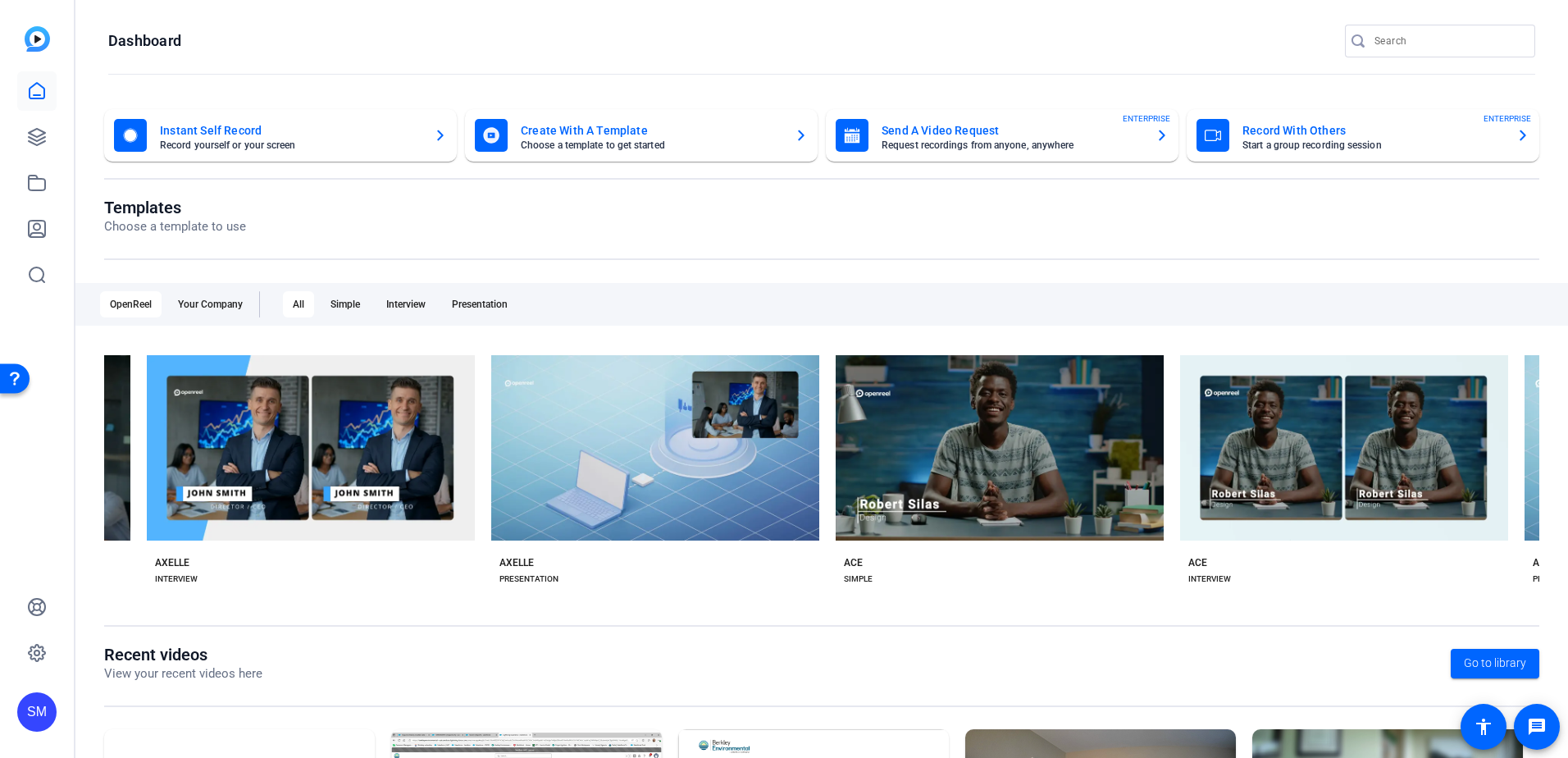
scroll to position [0, 19972]
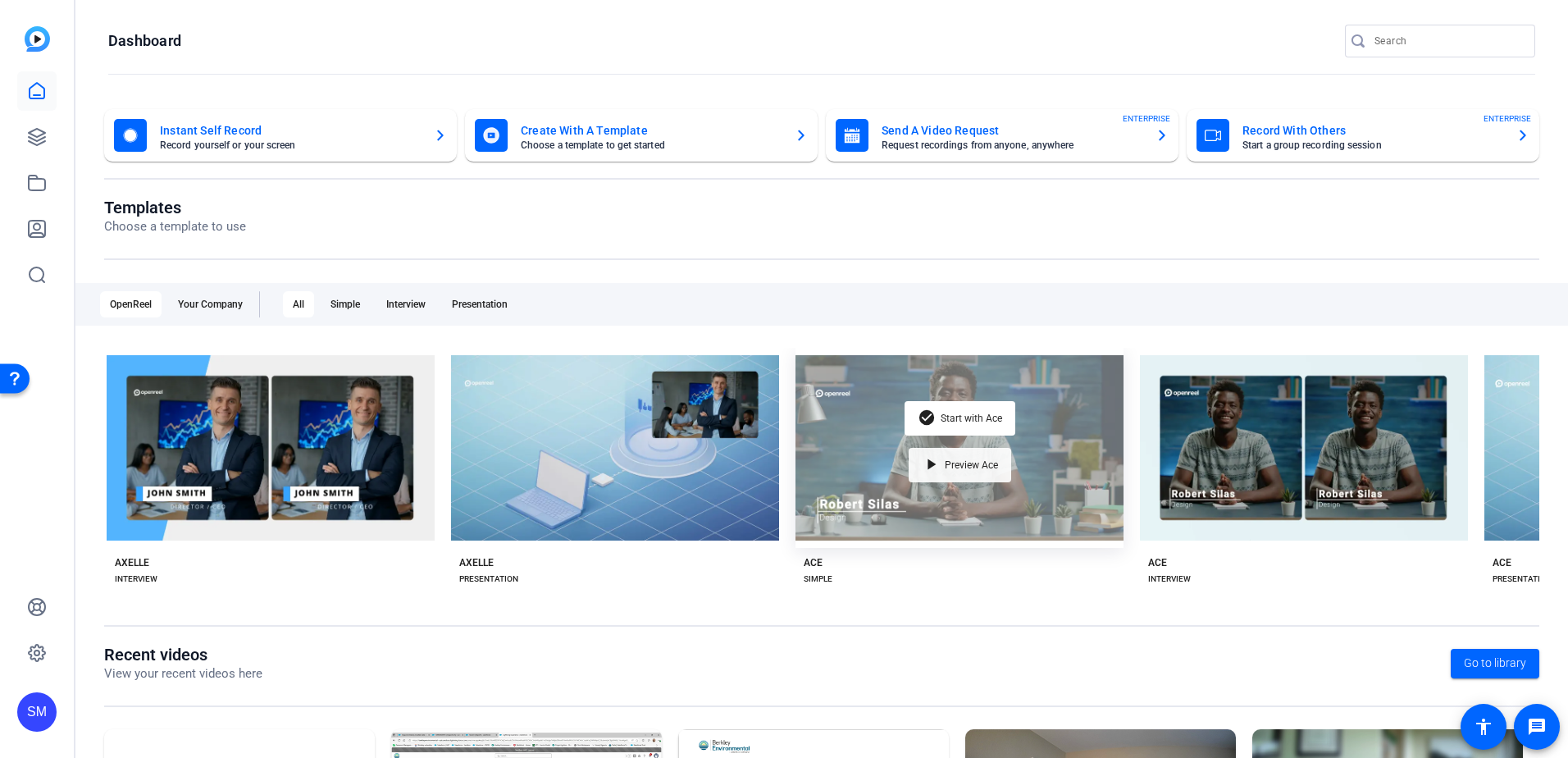
click at [974, 470] on div "play_arrow Preview Ace" at bounding box center [960, 464] width 103 height 34
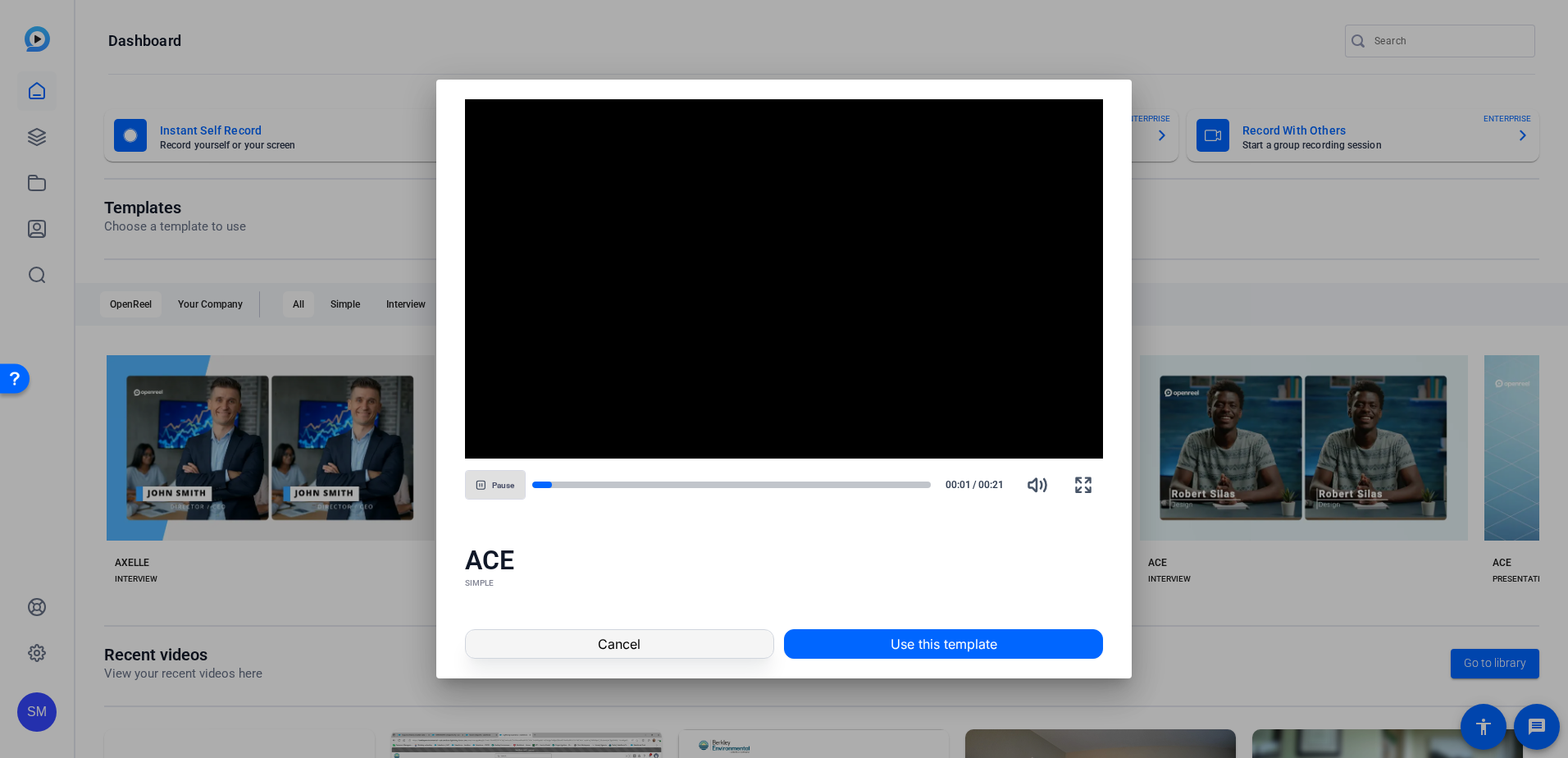
click at [683, 647] on span at bounding box center [619, 644] width 307 height 39
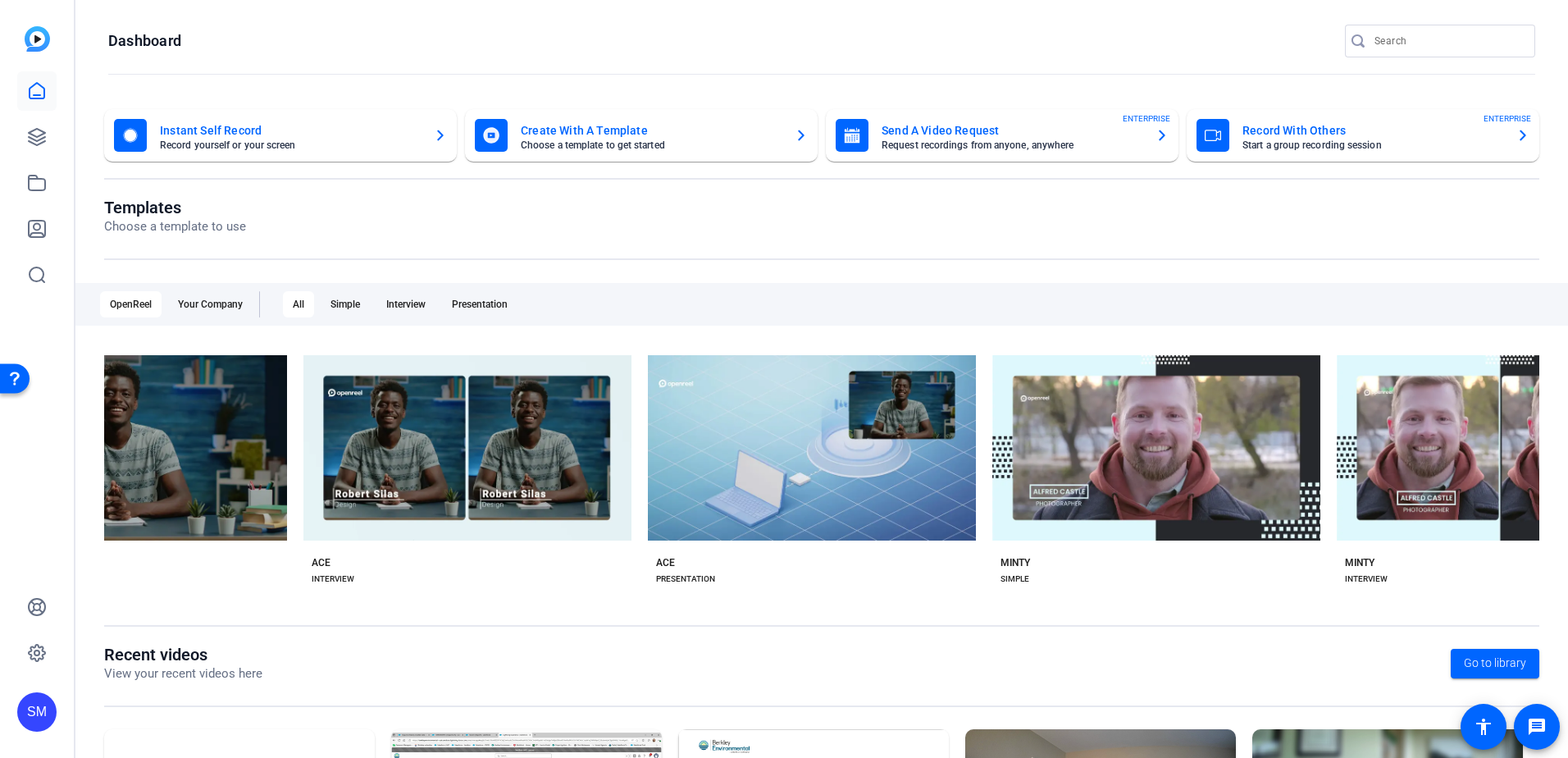
scroll to position [0, 20835]
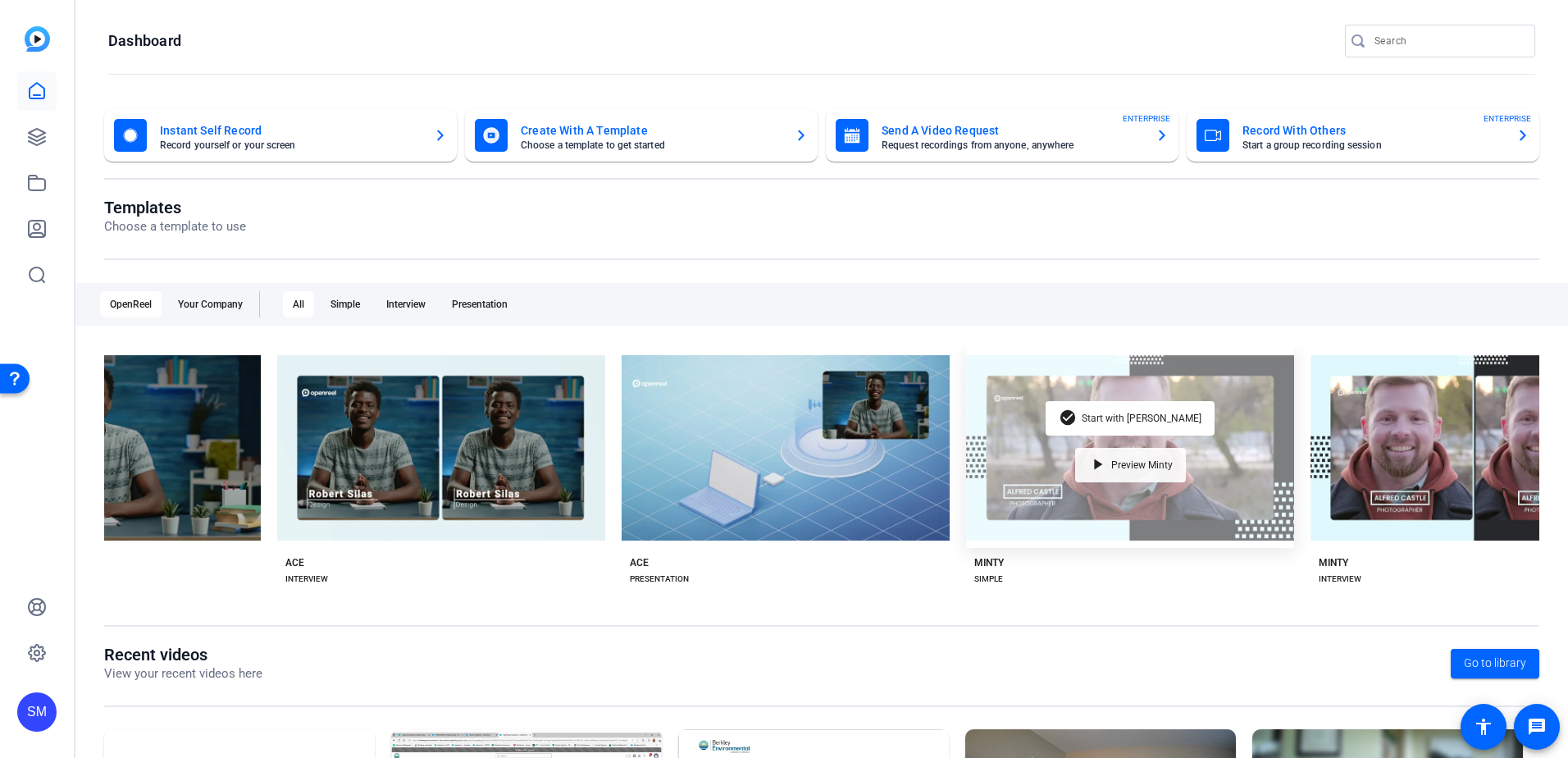
click at [1108, 459] on div "play_arrow Preview Minty" at bounding box center [1130, 464] width 111 height 34
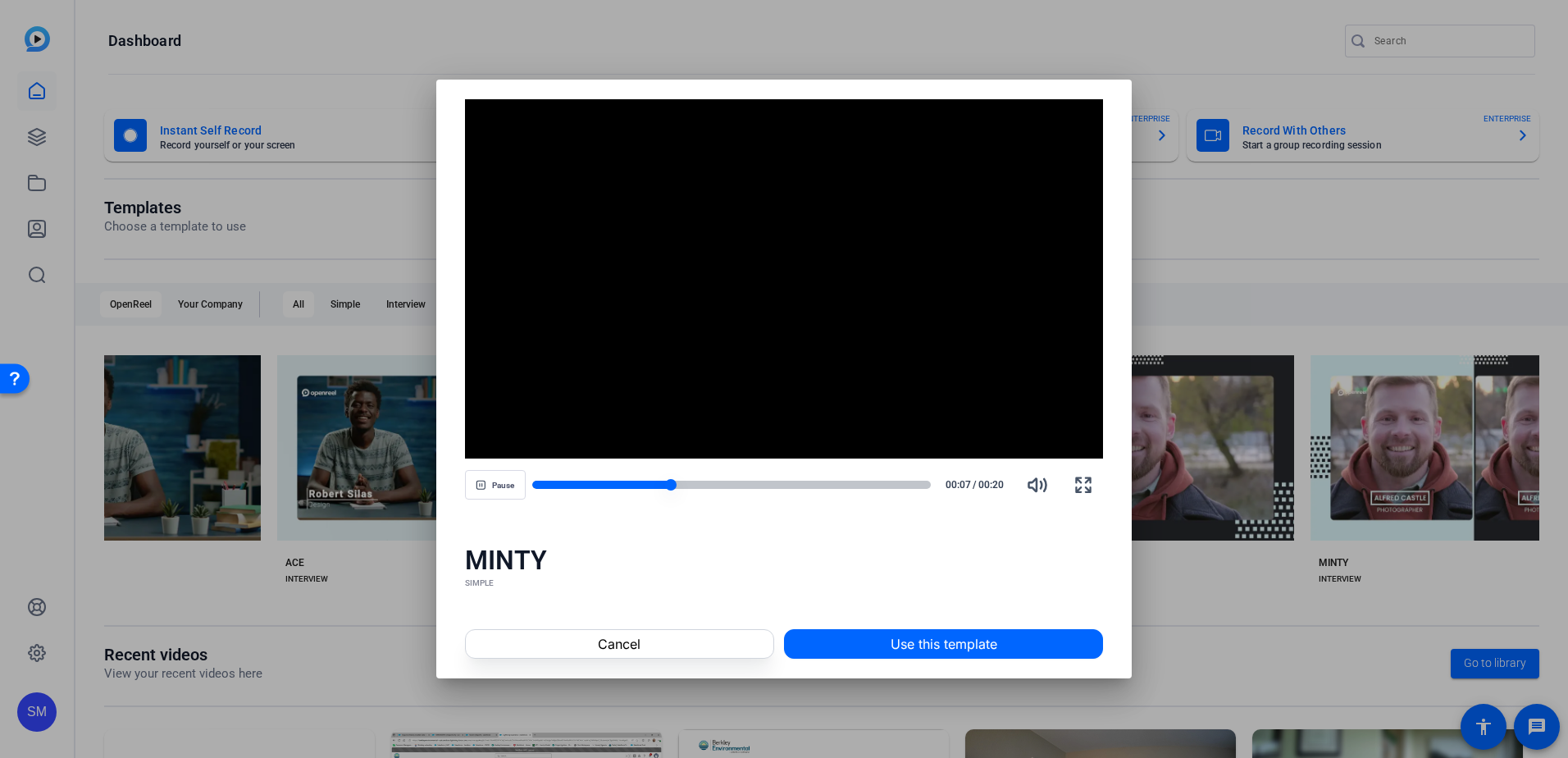
click at [534, 483] on div at bounding box center [602, 485] width 139 height 8
click at [568, 636] on span at bounding box center [619, 644] width 307 height 39
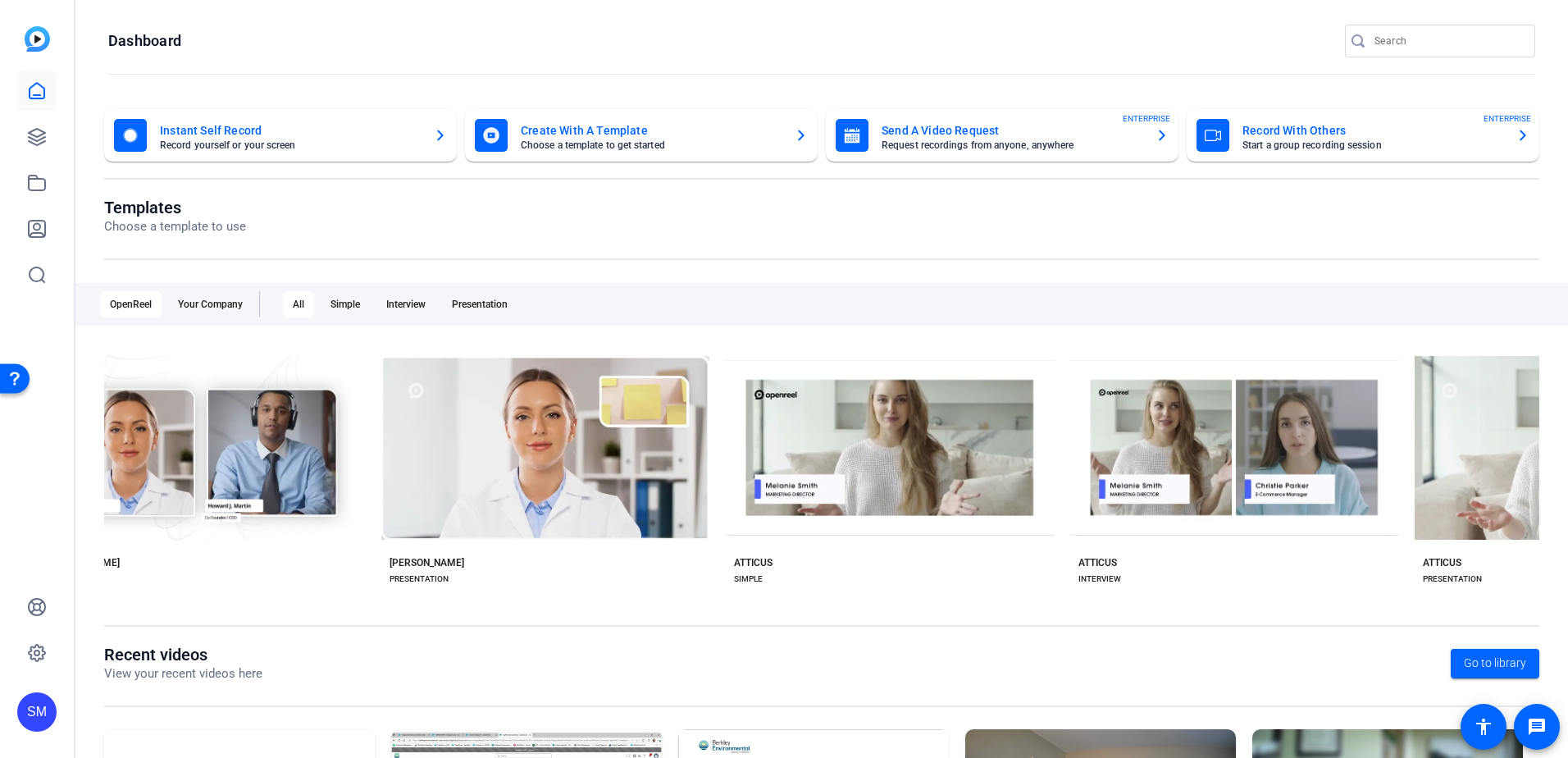
scroll to position [0, 0]
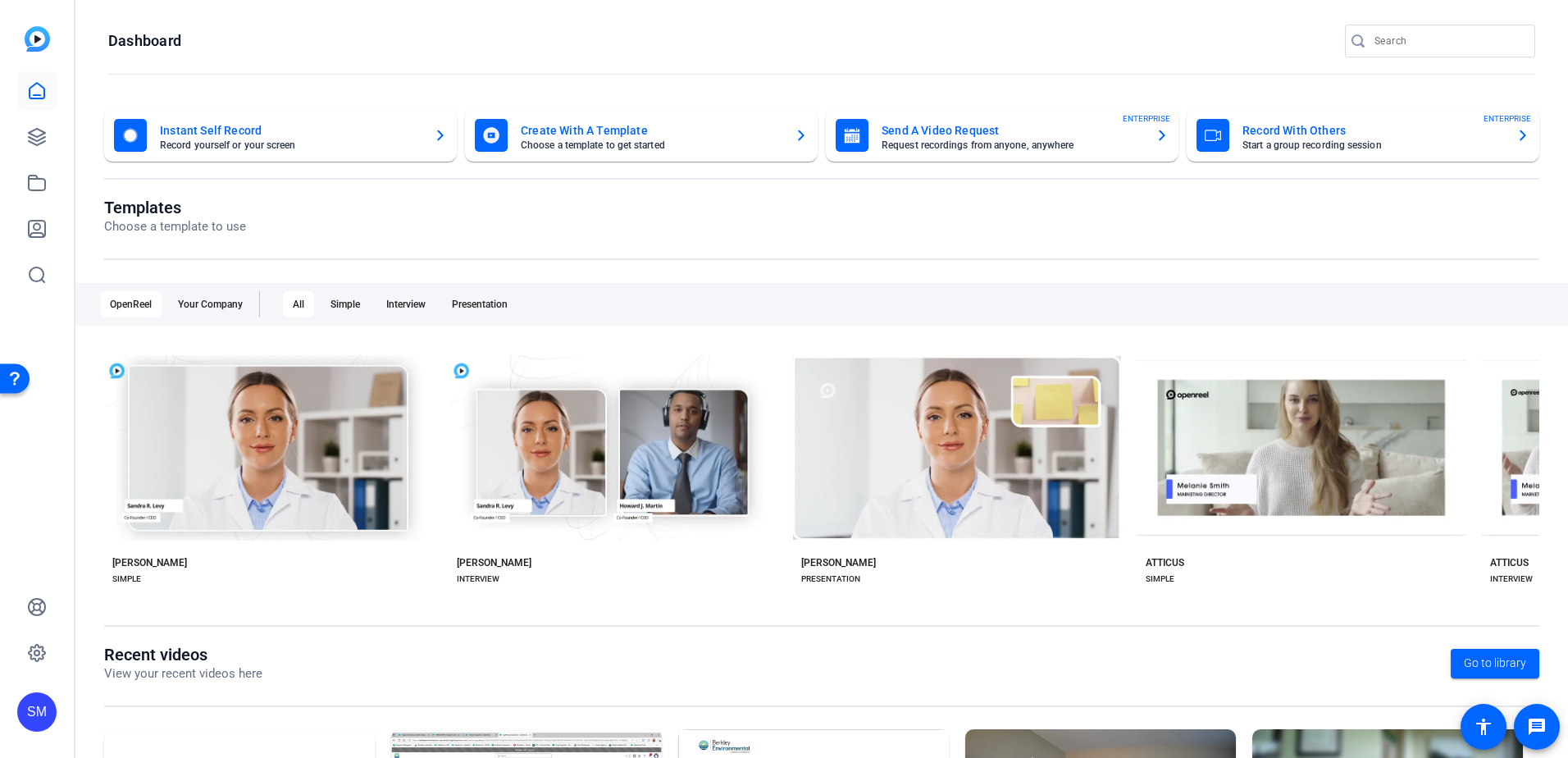
click at [1212, 236] on div "Templates Choose a template to use" at bounding box center [822, 229] width 1435 height 63
click at [1036, 17] on mat-toolbar "Dashboard" at bounding box center [821, 46] width 1492 height 93
click at [925, 258] on div "Templates Choose a template to use" at bounding box center [822, 229] width 1435 height 63
click at [954, 246] on div "Templates Choose a template to use" at bounding box center [822, 229] width 1435 height 63
